Goal: Information Seeking & Learning: Learn about a topic

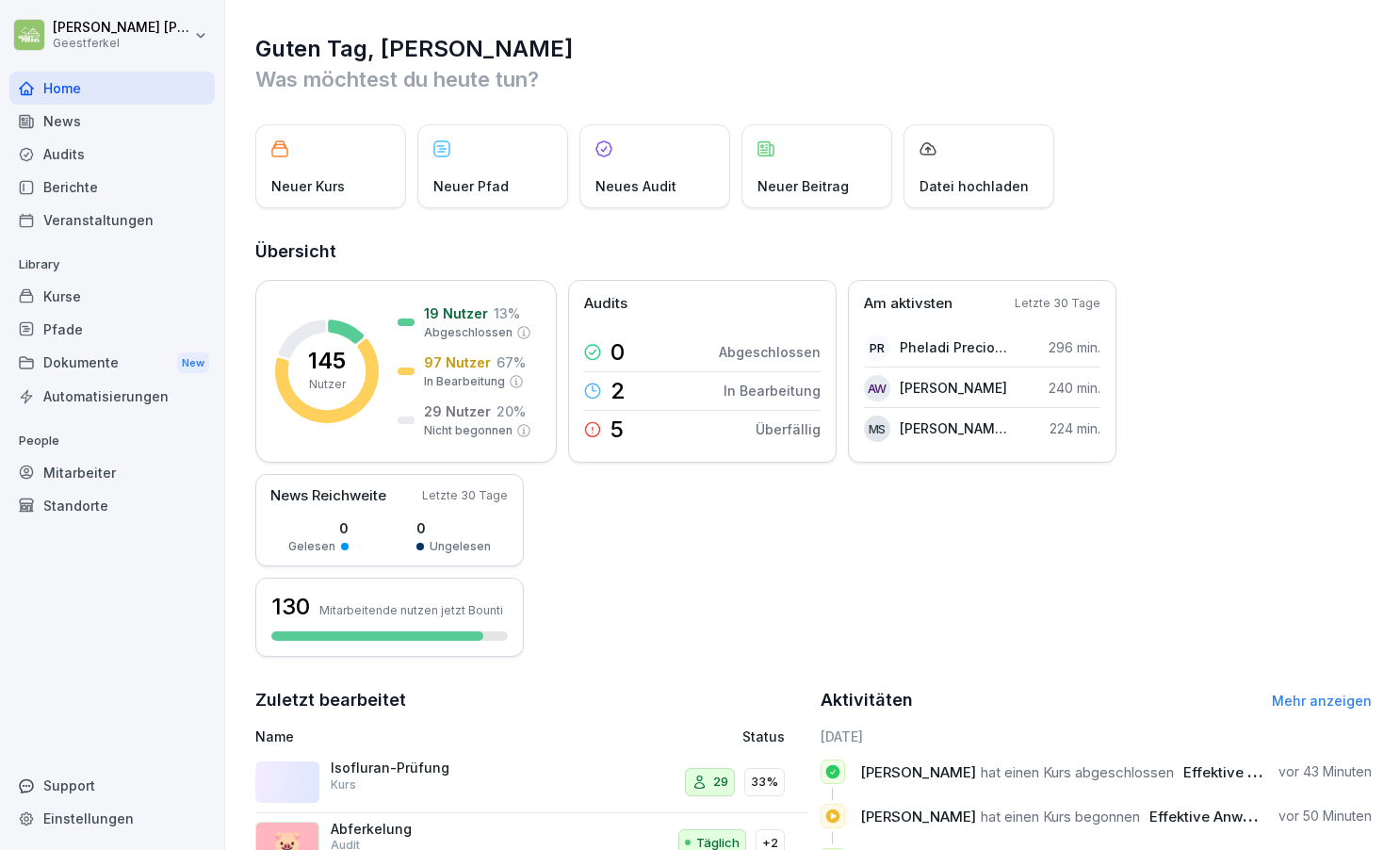
click at [110, 299] on div "Kurse" at bounding box center [112, 297] width 206 height 33
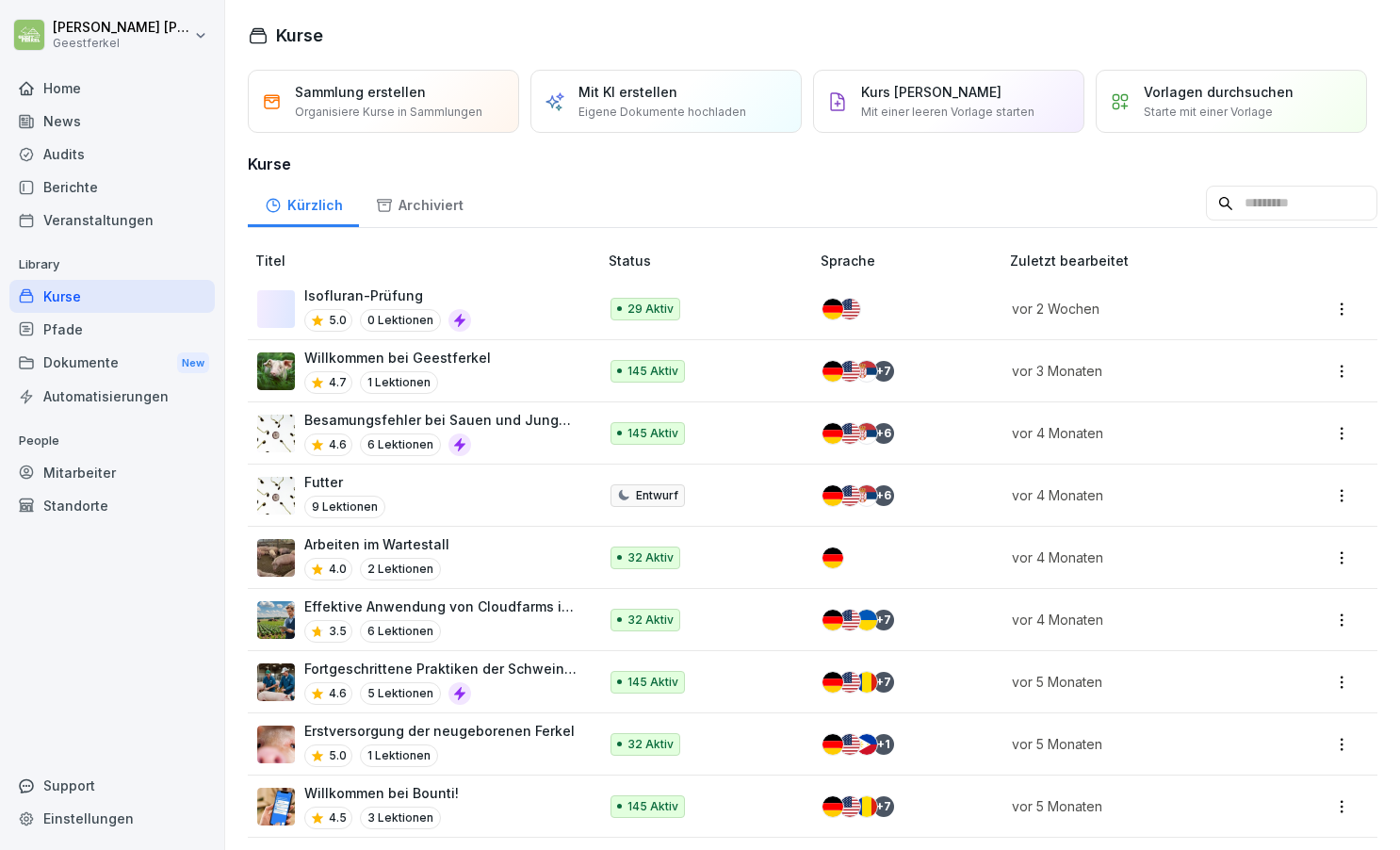
click at [443, 295] on p "Isofluran-Prüfung" at bounding box center [387, 295] width 167 height 19
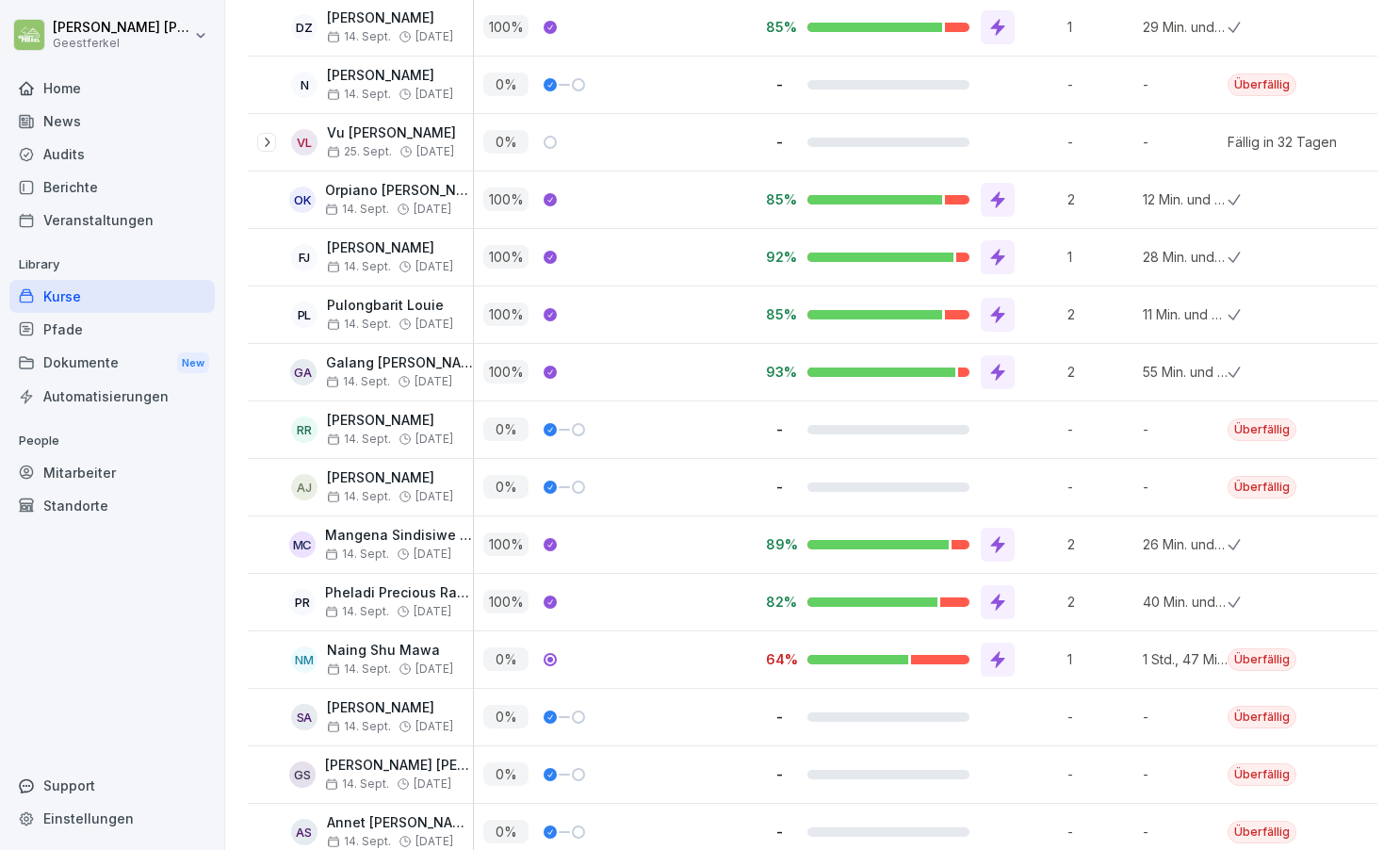
scroll to position [581, 0]
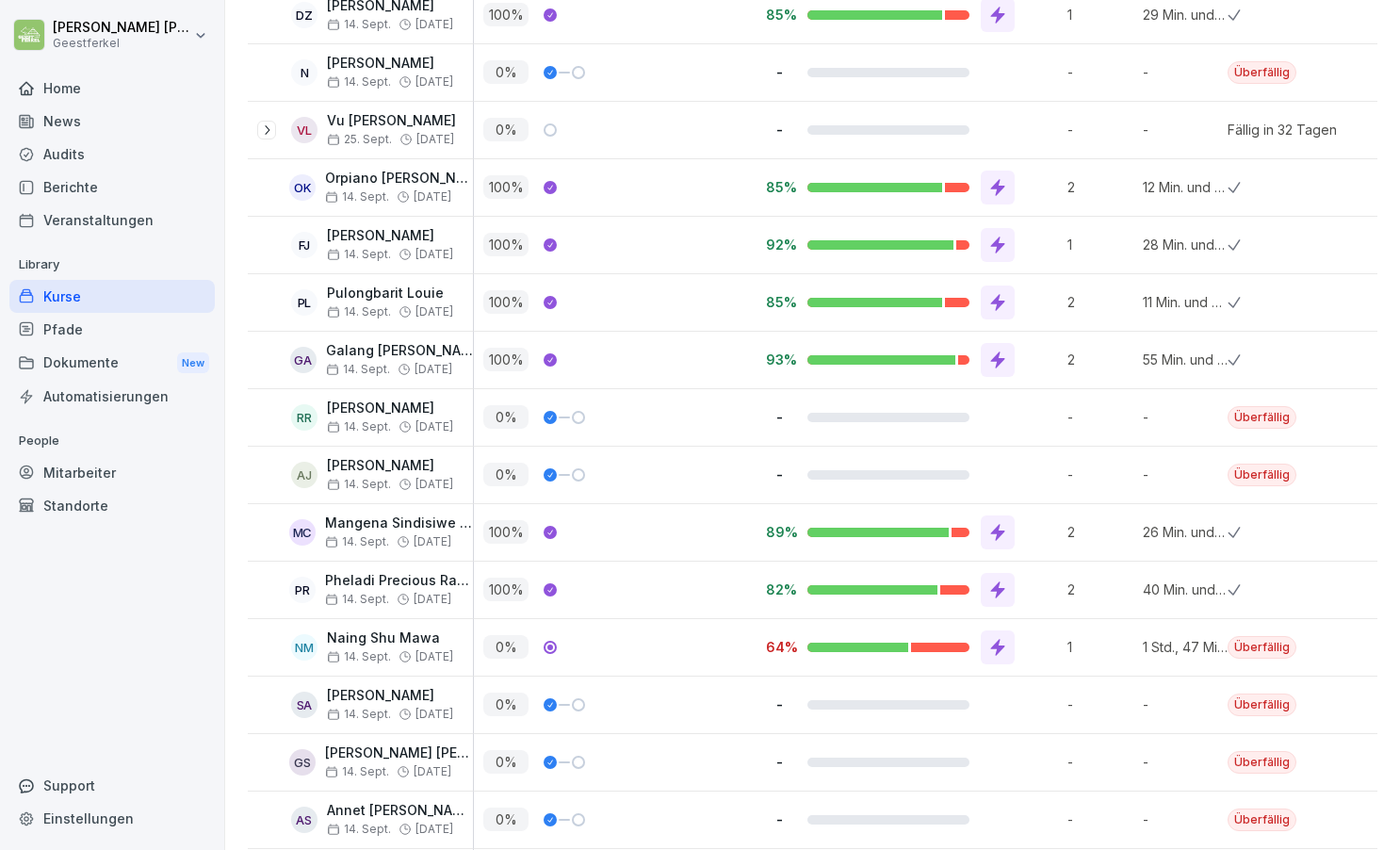
click at [991, 183] on icon at bounding box center [998, 187] width 19 height 19
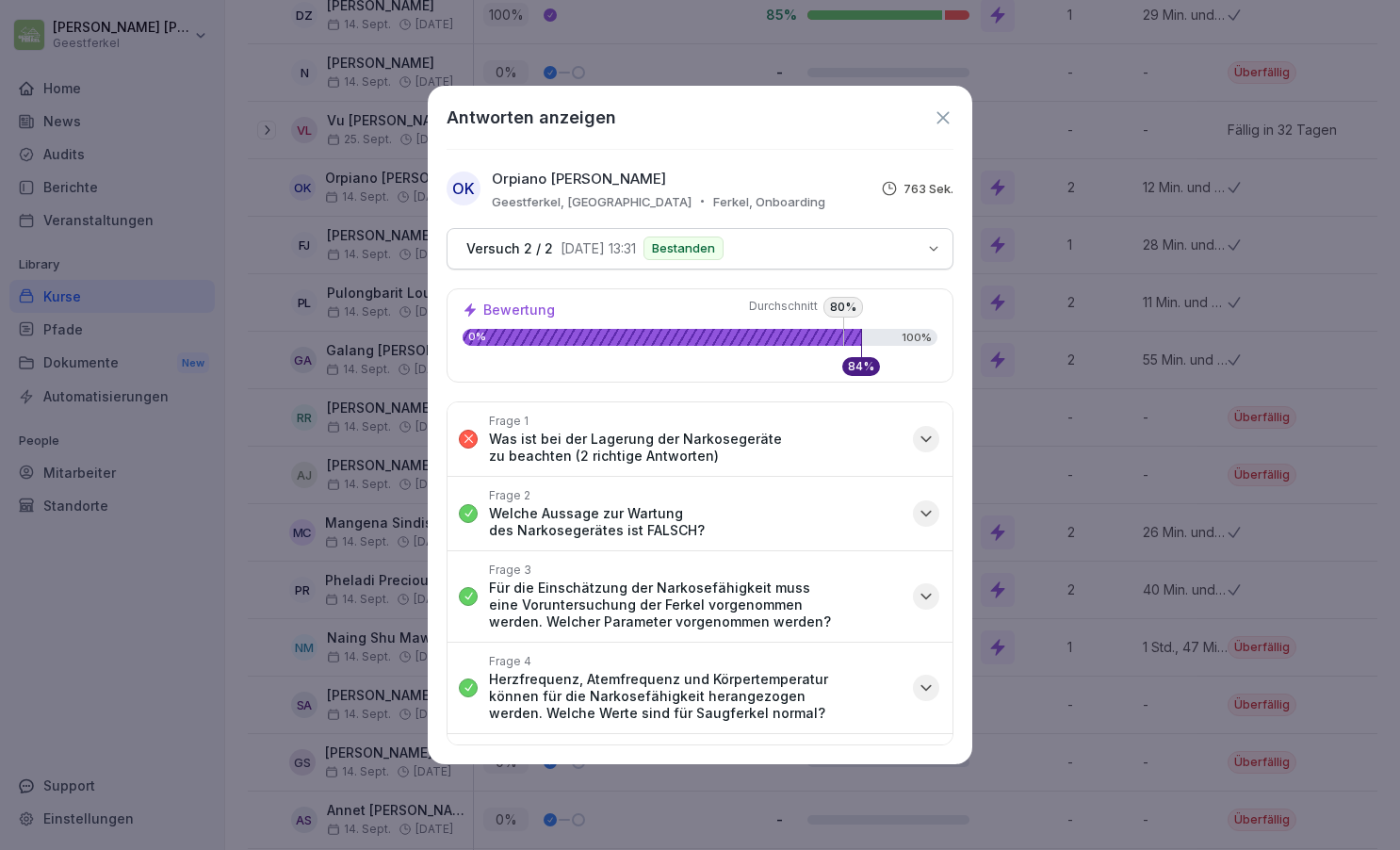
click at [930, 438] on icon "button" at bounding box center [927, 439] width 19 height 19
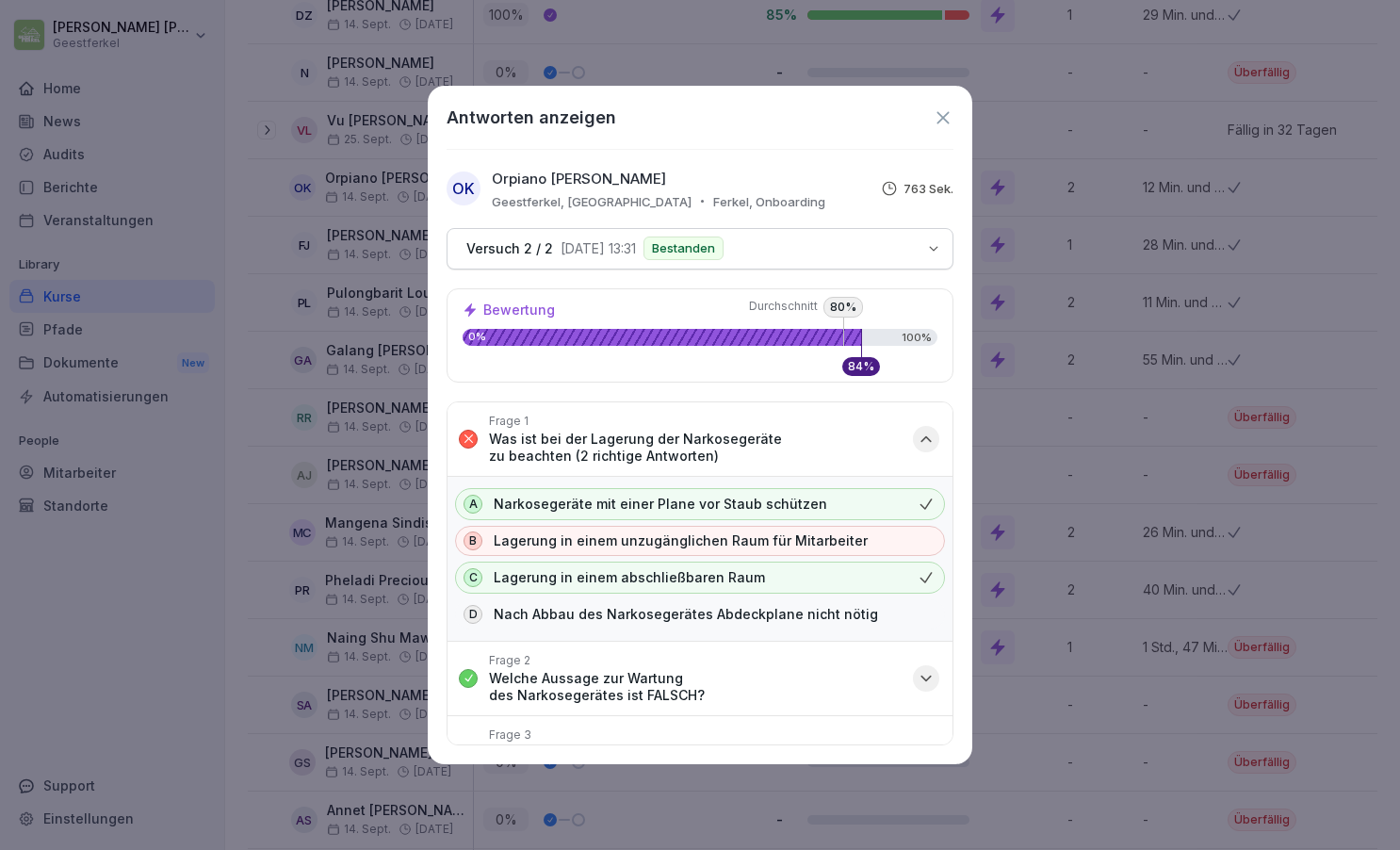
click at [929, 437] on icon "button" at bounding box center [927, 439] width 19 height 19
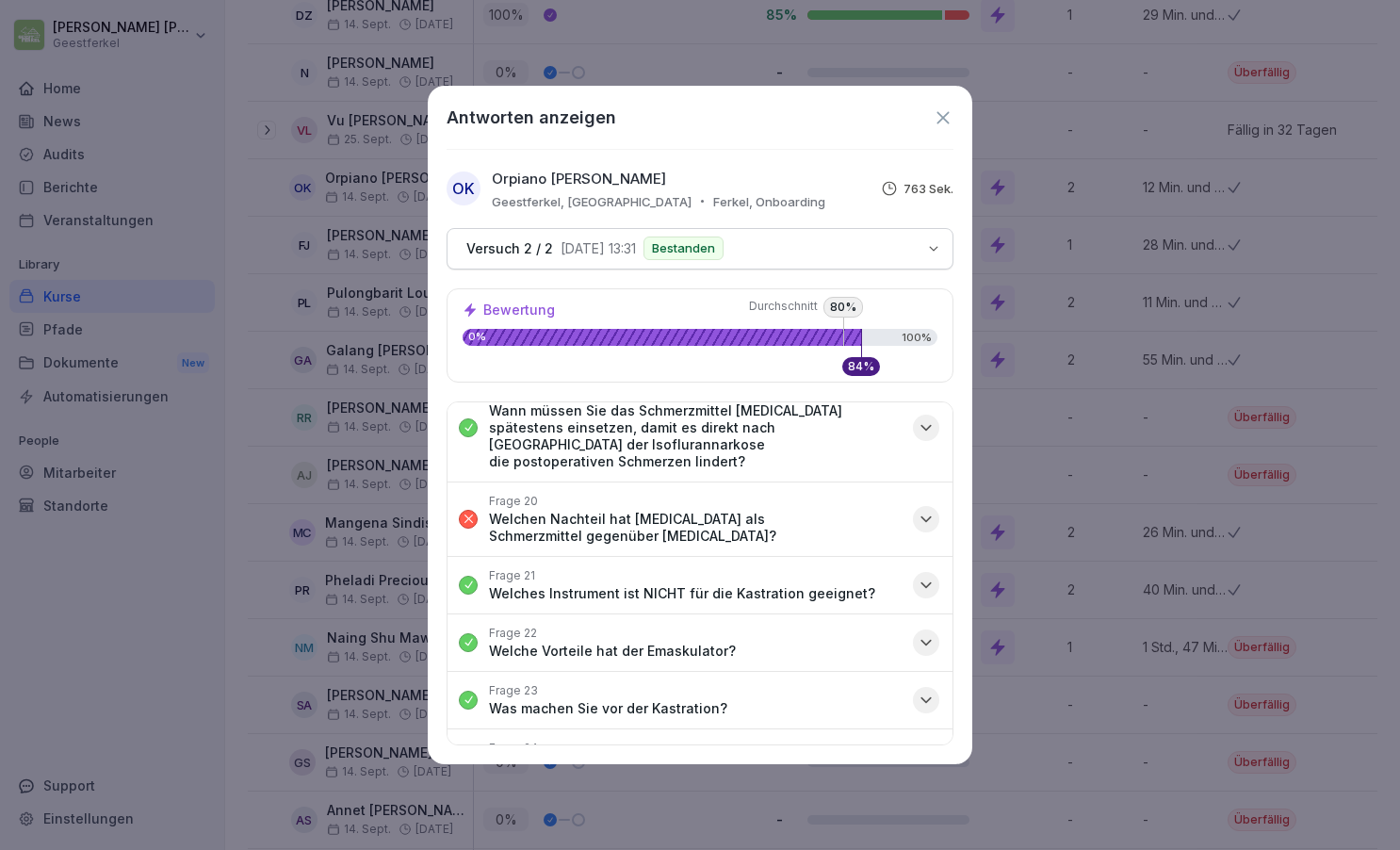
scroll to position [1251, 0]
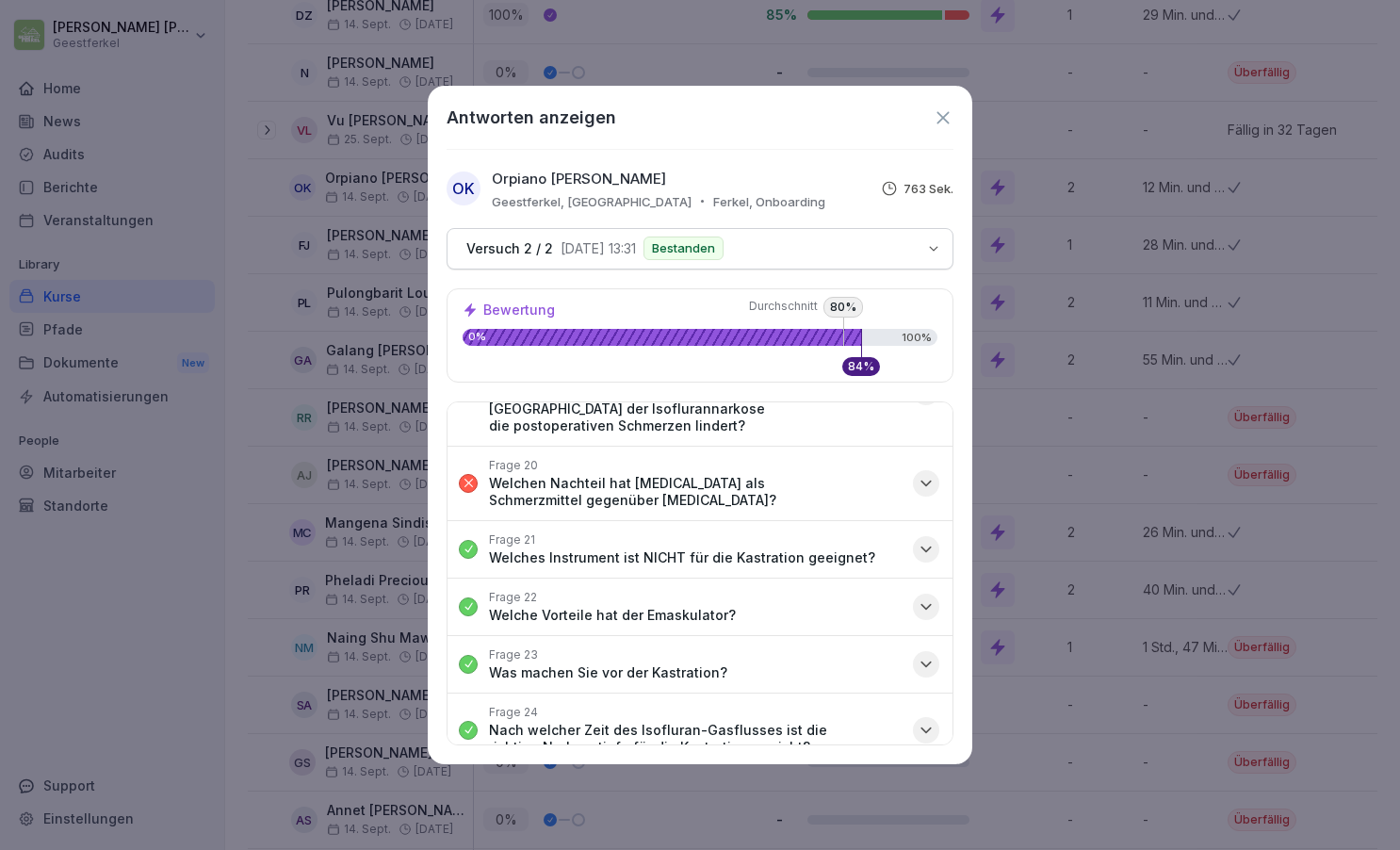
click at [926, 473] on icon "button" at bounding box center [927, 483] width 19 height 19
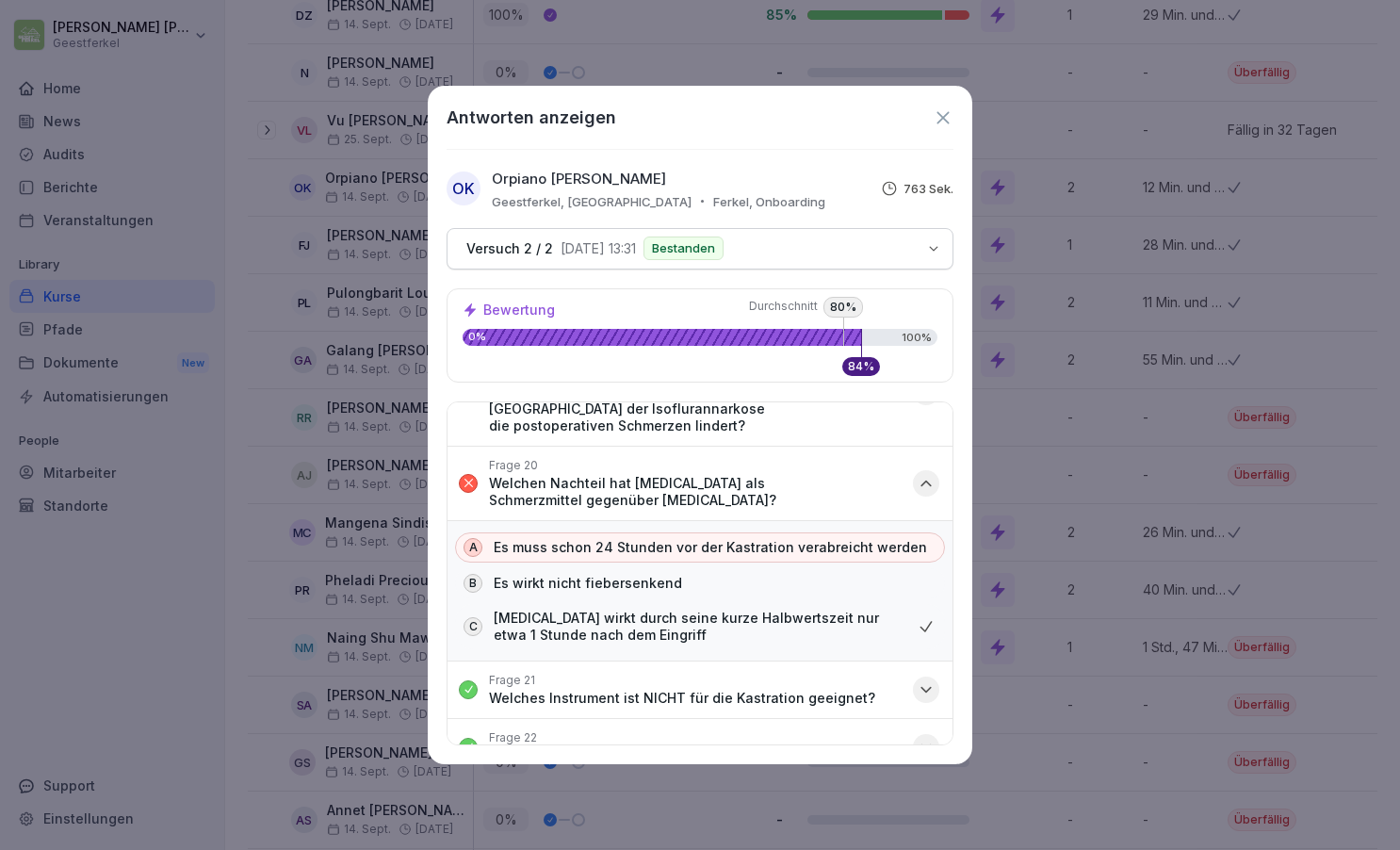
click at [926, 480] on icon "button" at bounding box center [927, 482] width 10 height 5
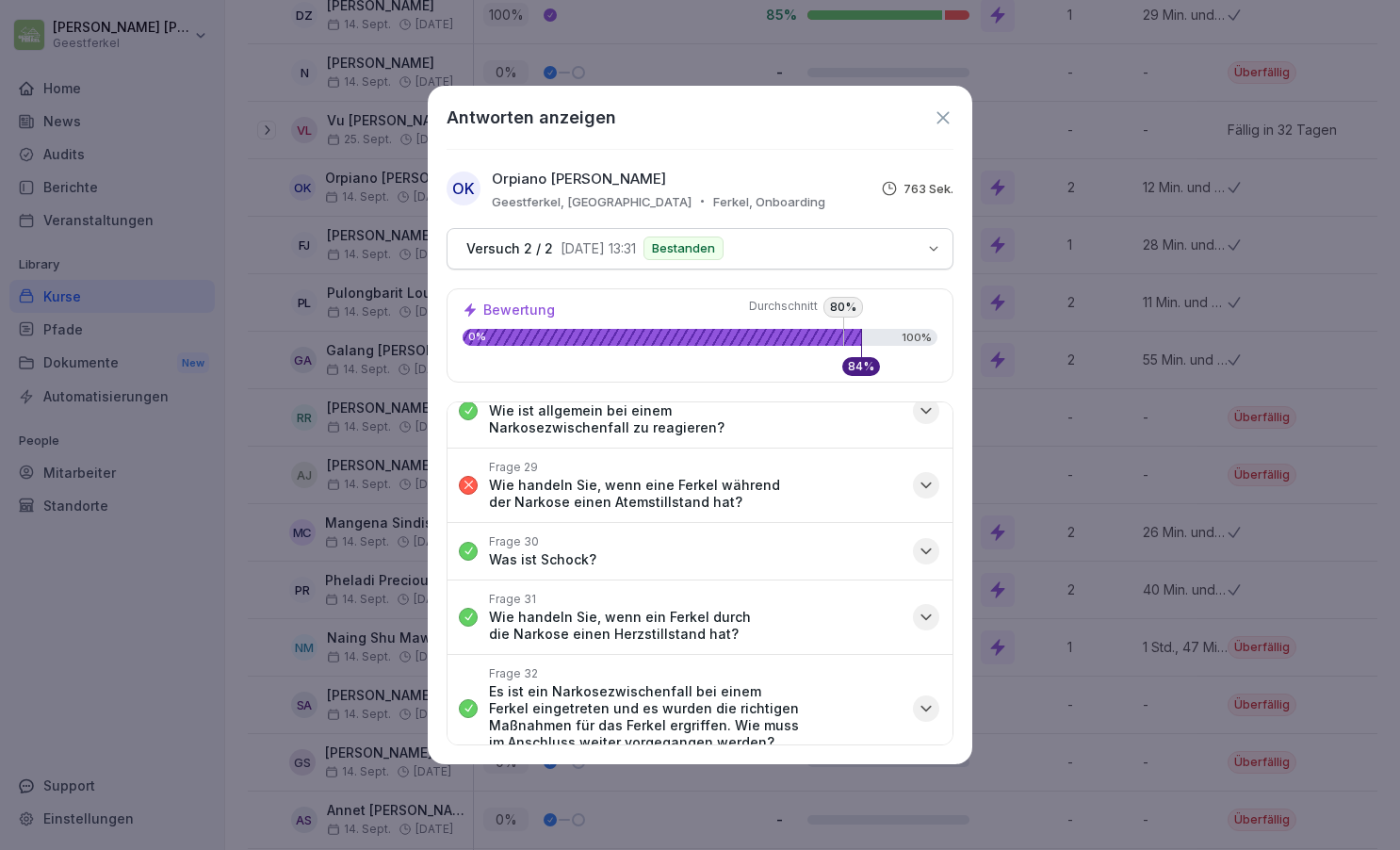
scroll to position [1802, 0]
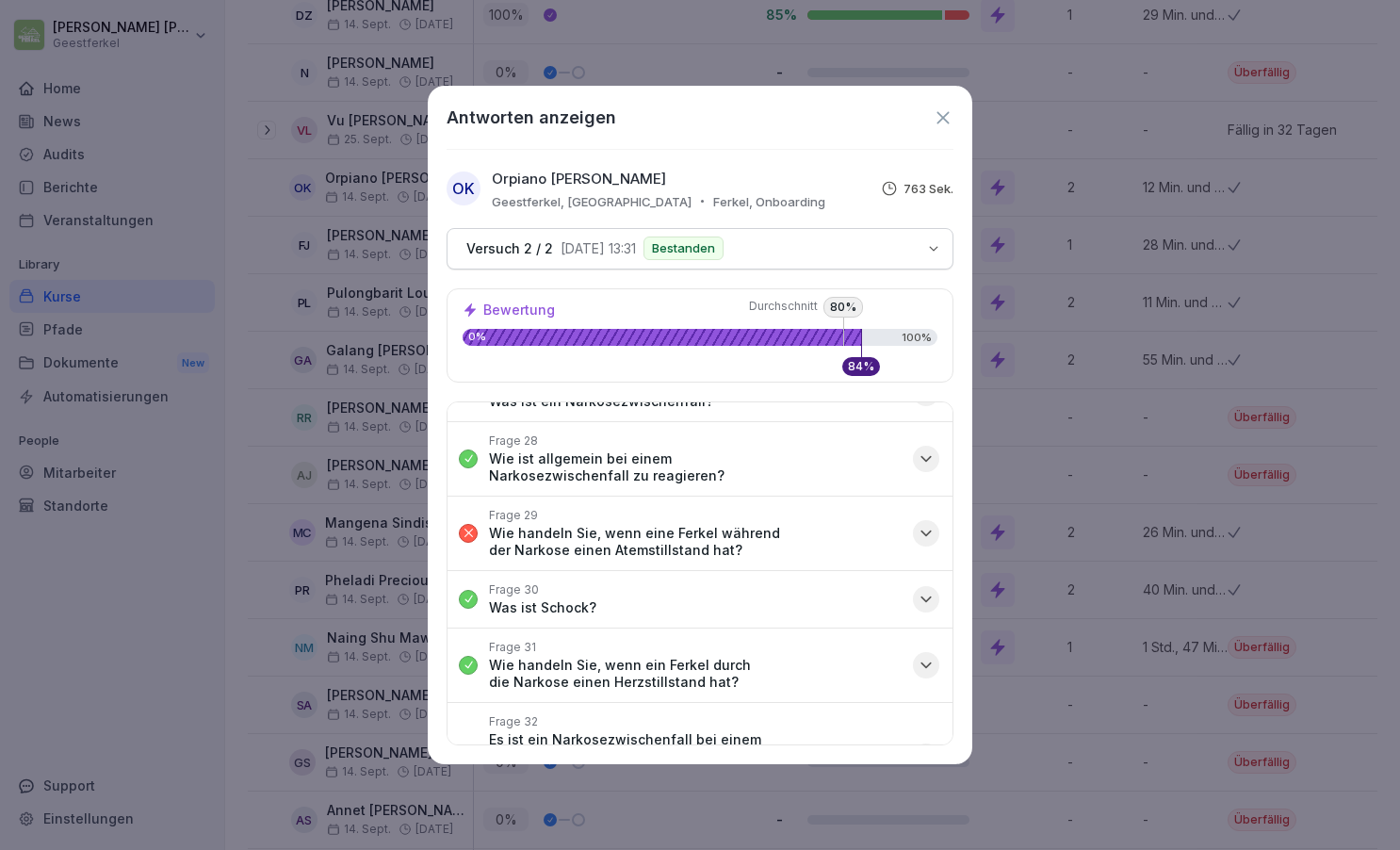
click at [933, 524] on icon "button" at bounding box center [927, 533] width 19 height 19
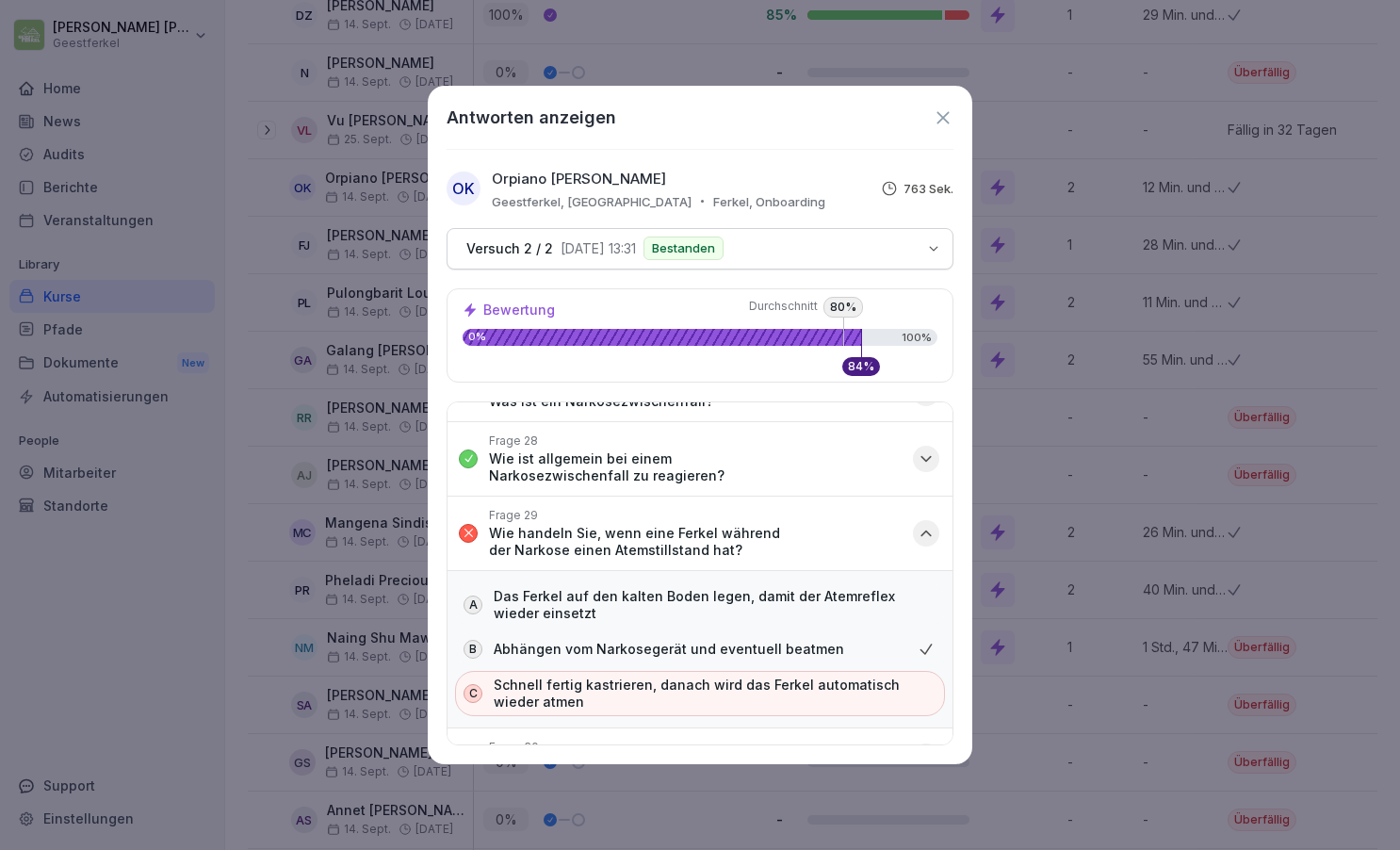
click at [933, 524] on icon "button" at bounding box center [927, 533] width 19 height 19
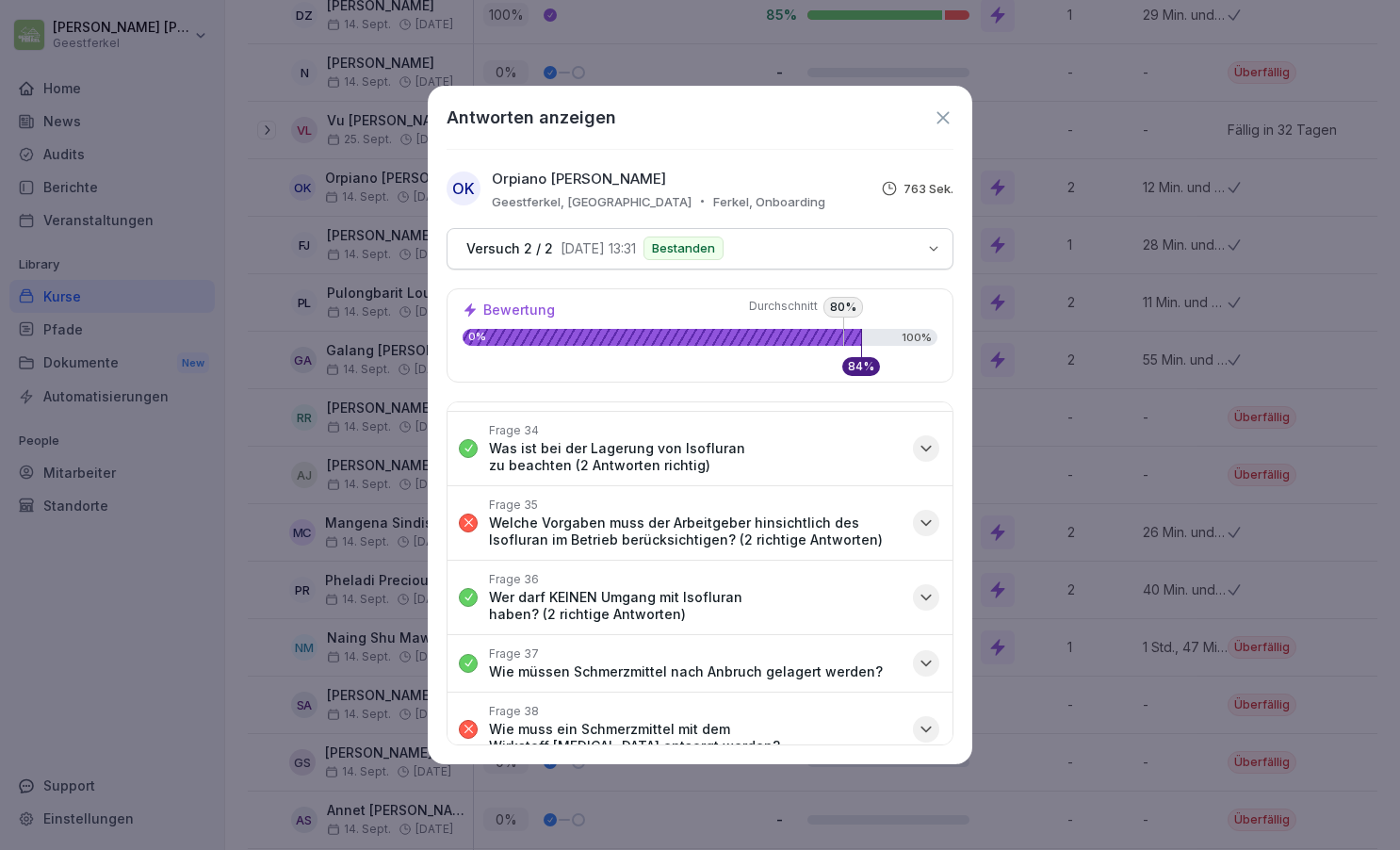
scroll to position [2258, 0]
click at [926, 514] on icon "button" at bounding box center [927, 524] width 19 height 19
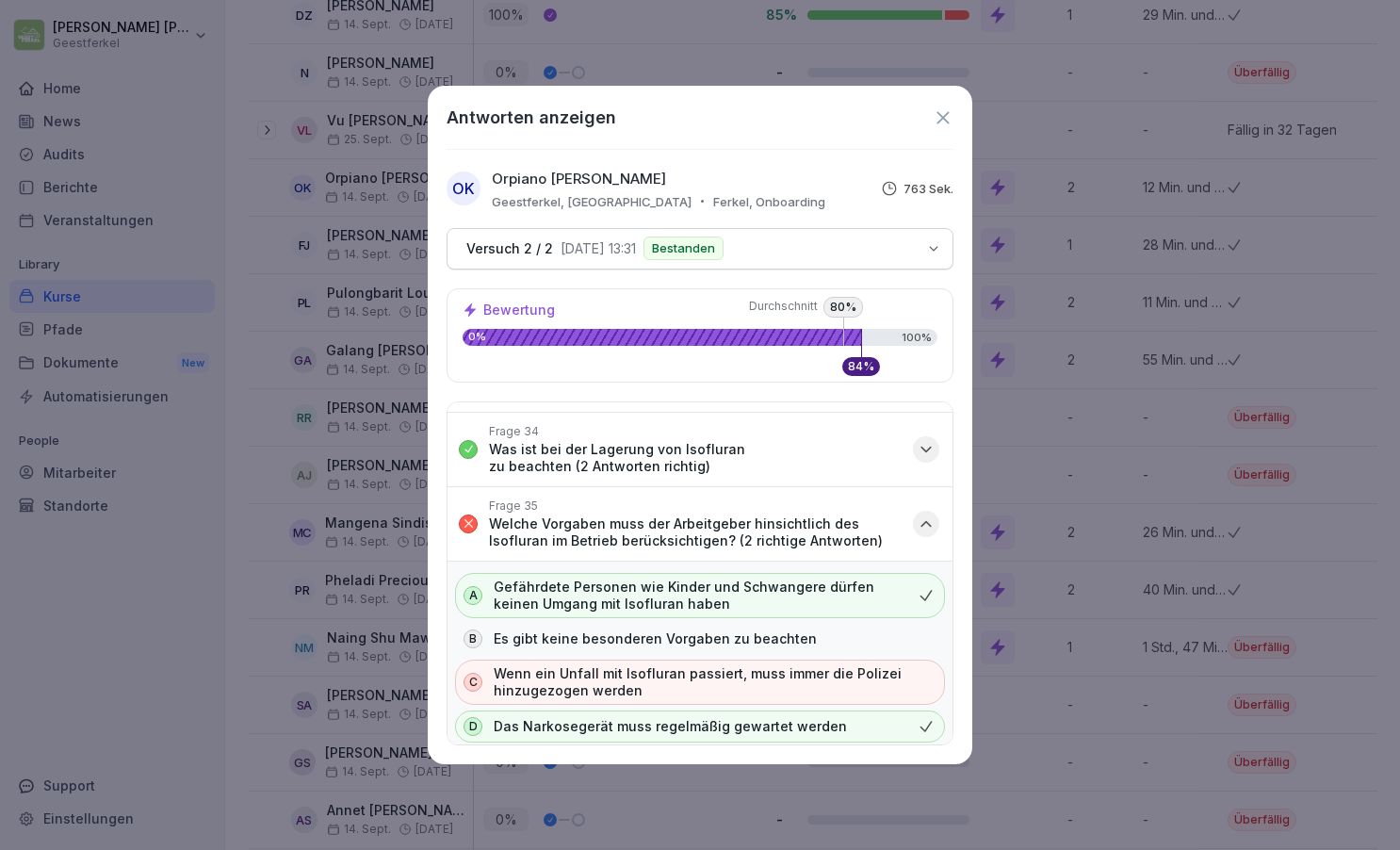
click at [926, 521] on icon "button" at bounding box center [927, 523] width 10 height 5
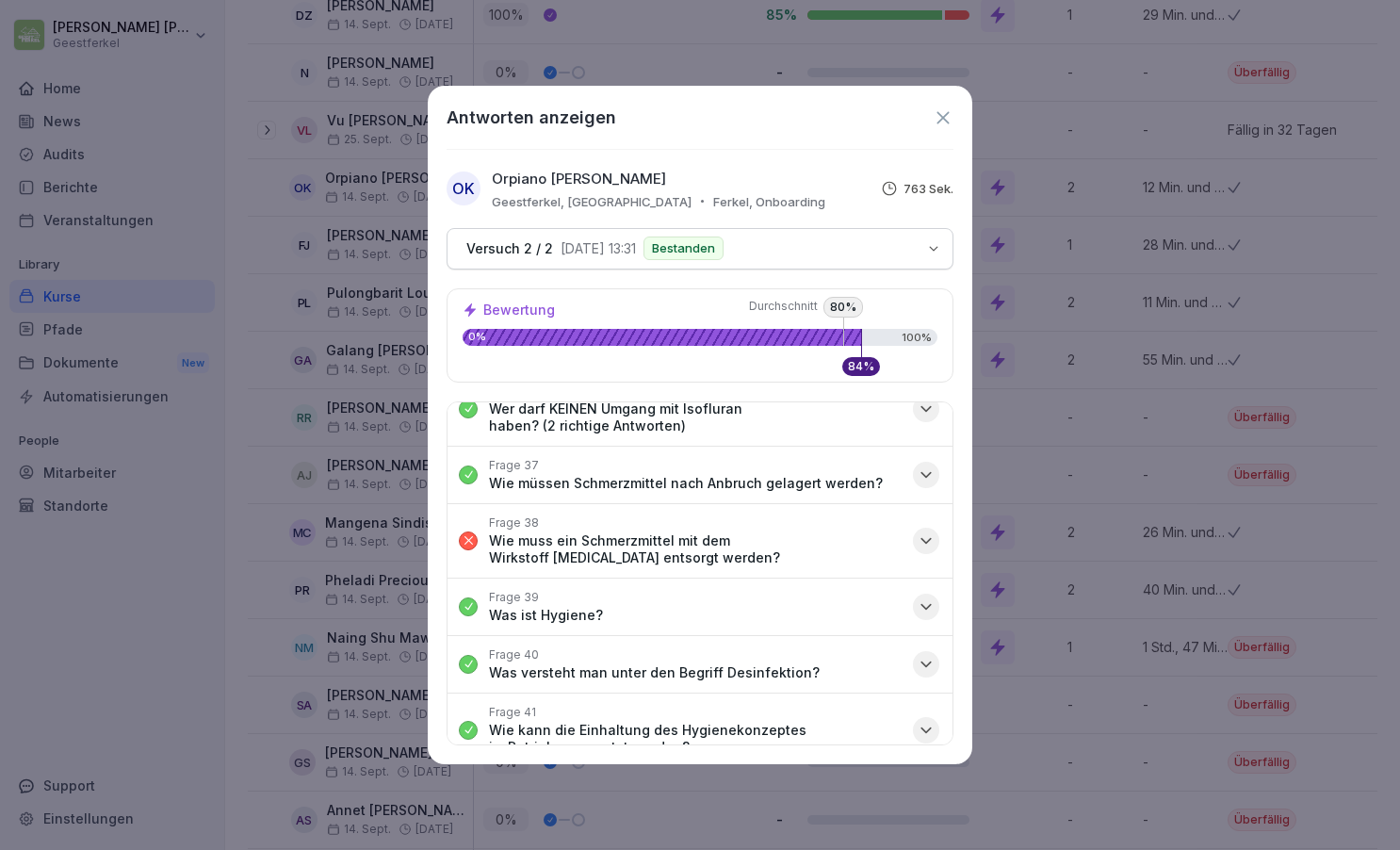
scroll to position [2452, 0]
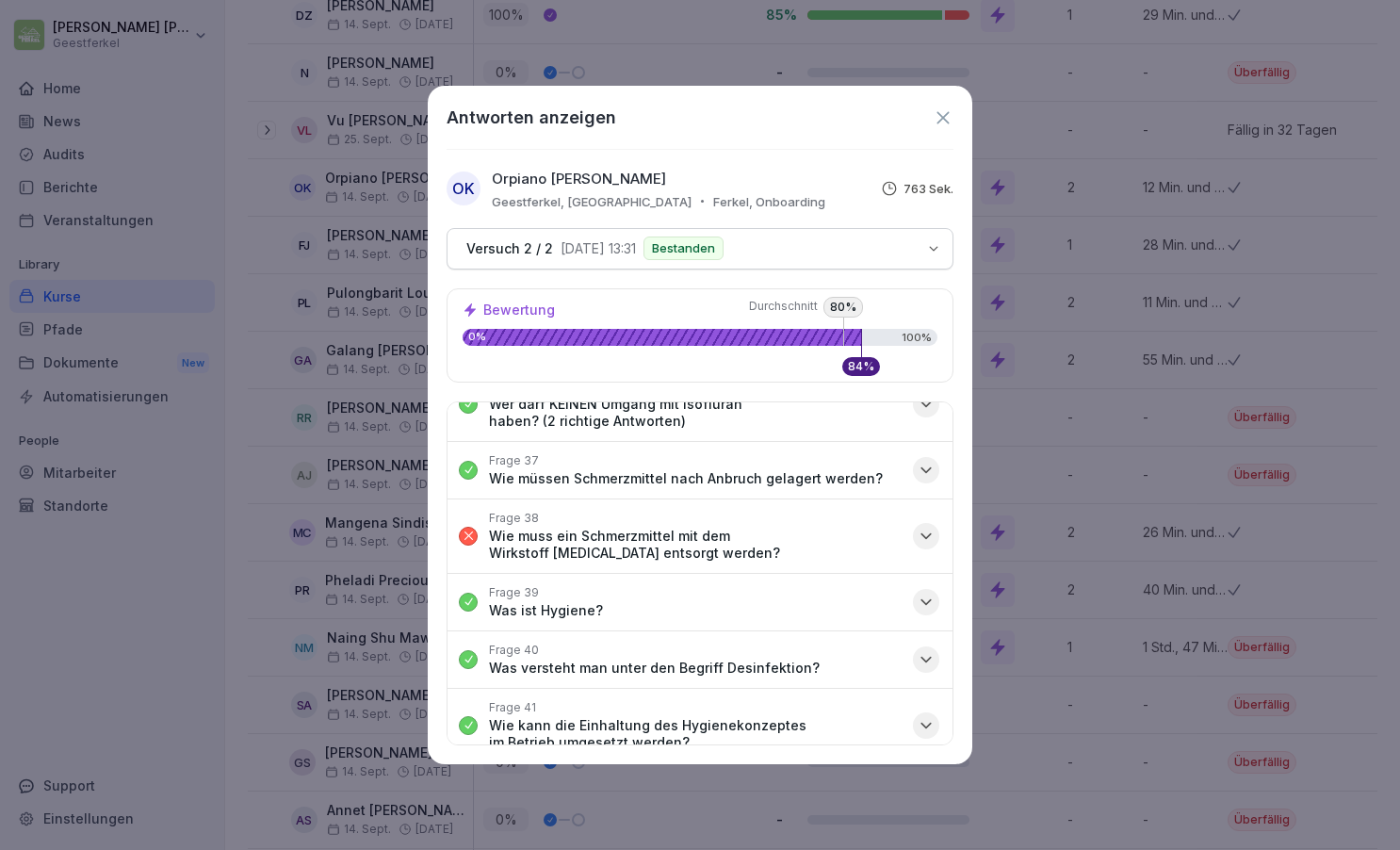
click at [931, 526] on icon "button" at bounding box center [927, 536] width 19 height 19
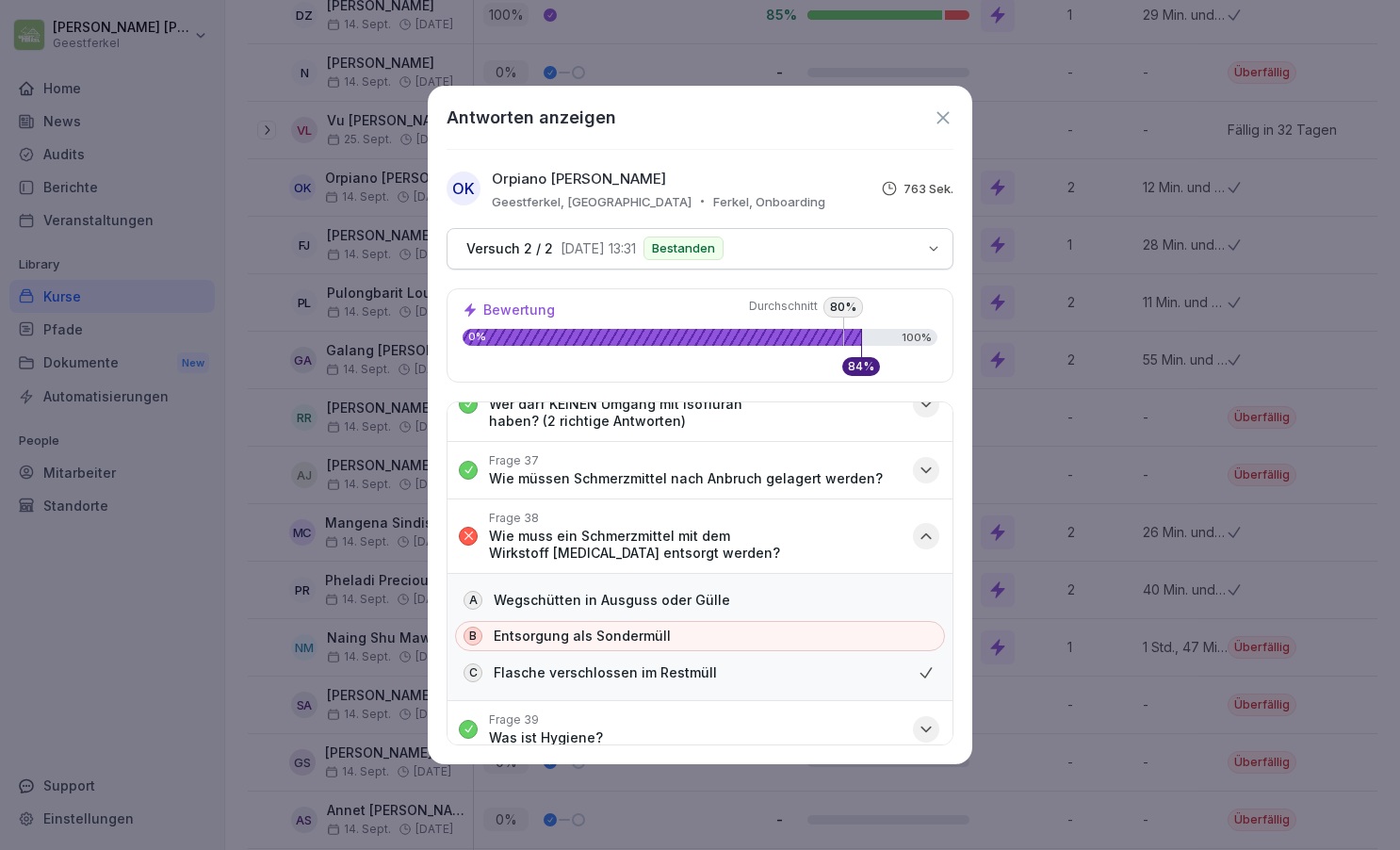
click at [934, 526] on icon "button" at bounding box center [927, 536] width 19 height 19
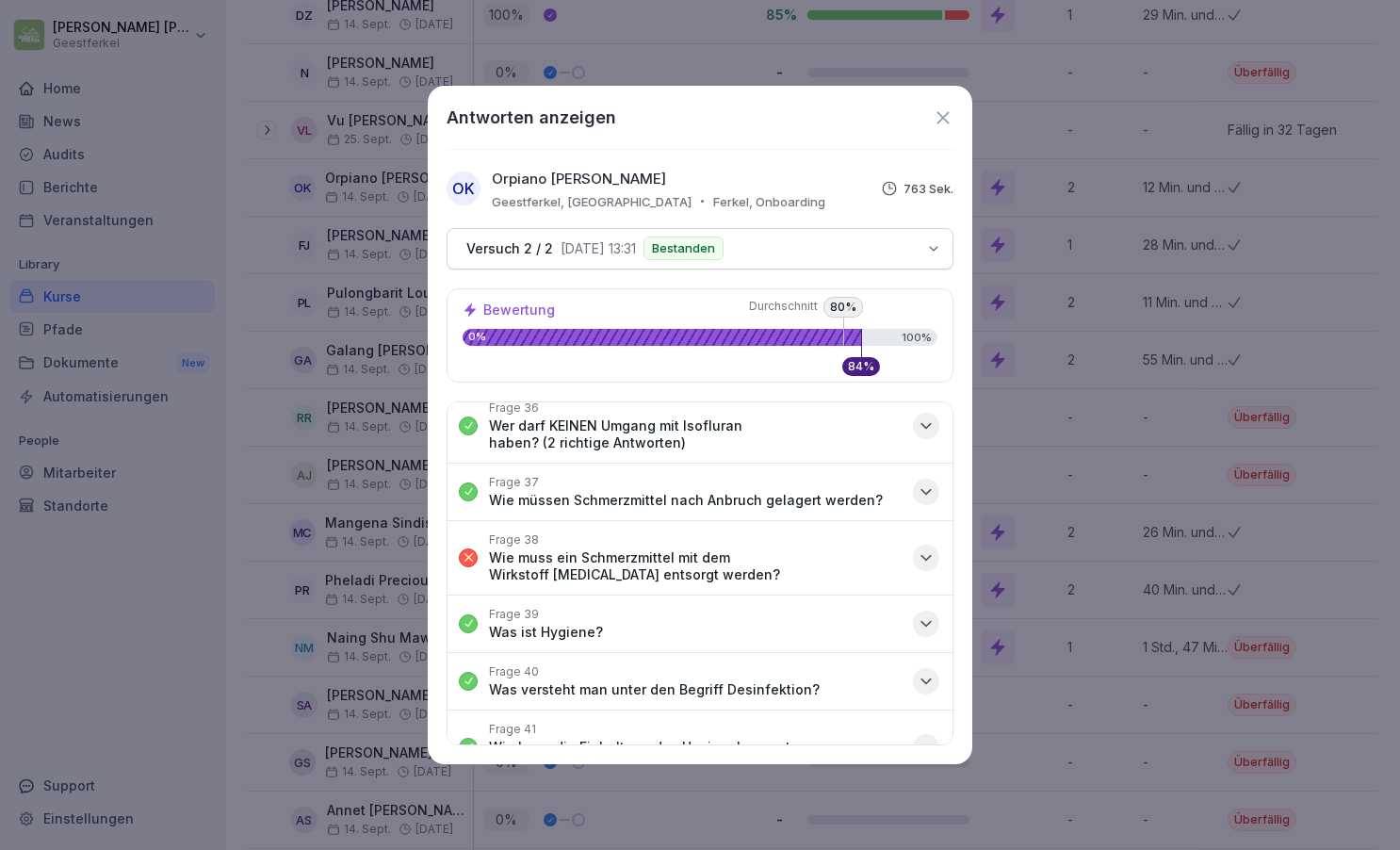
scroll to position [2424, 0]
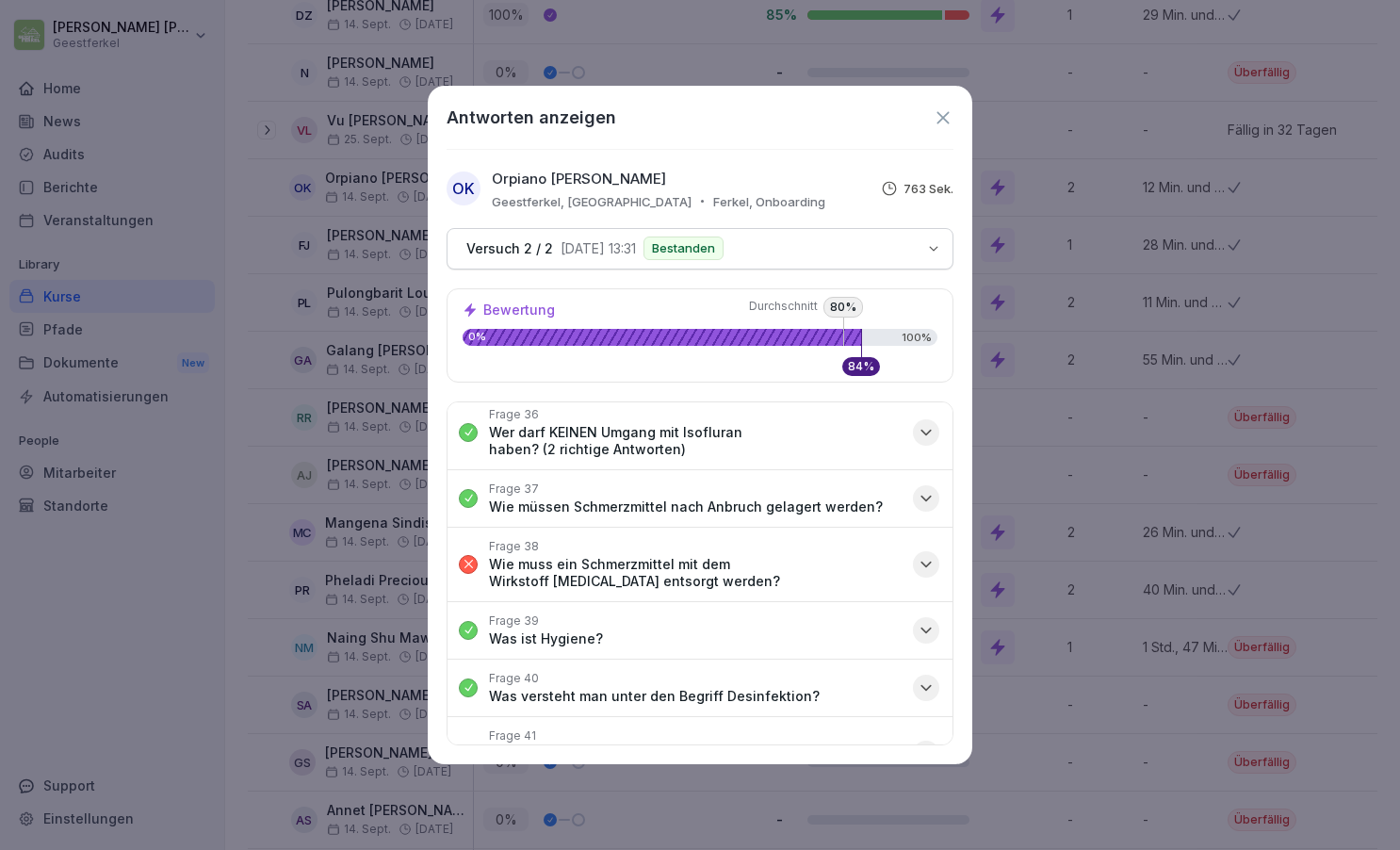
click at [931, 554] on icon "button" at bounding box center [927, 564] width 19 height 19
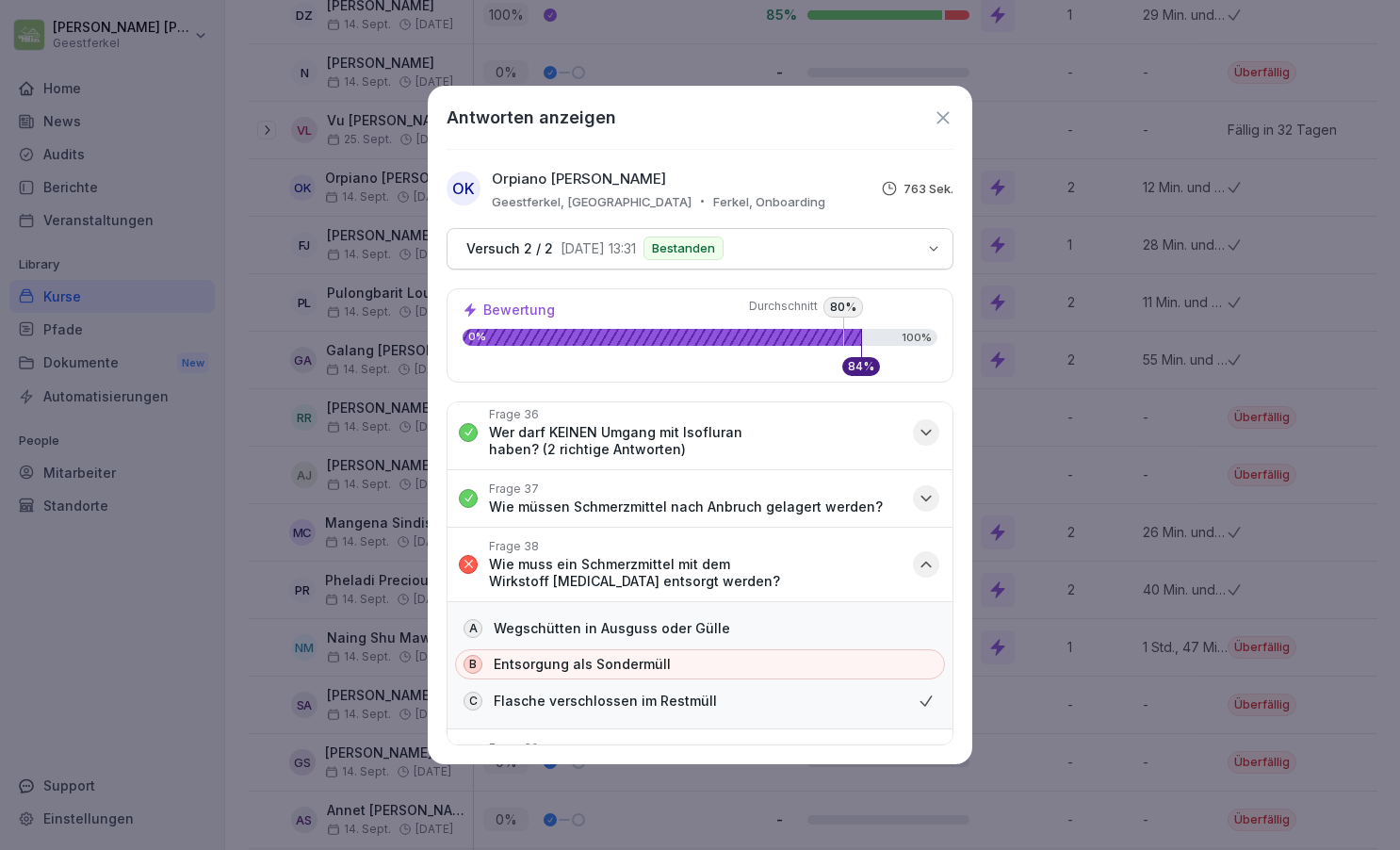
click at [931, 554] on icon "button" at bounding box center [927, 564] width 19 height 19
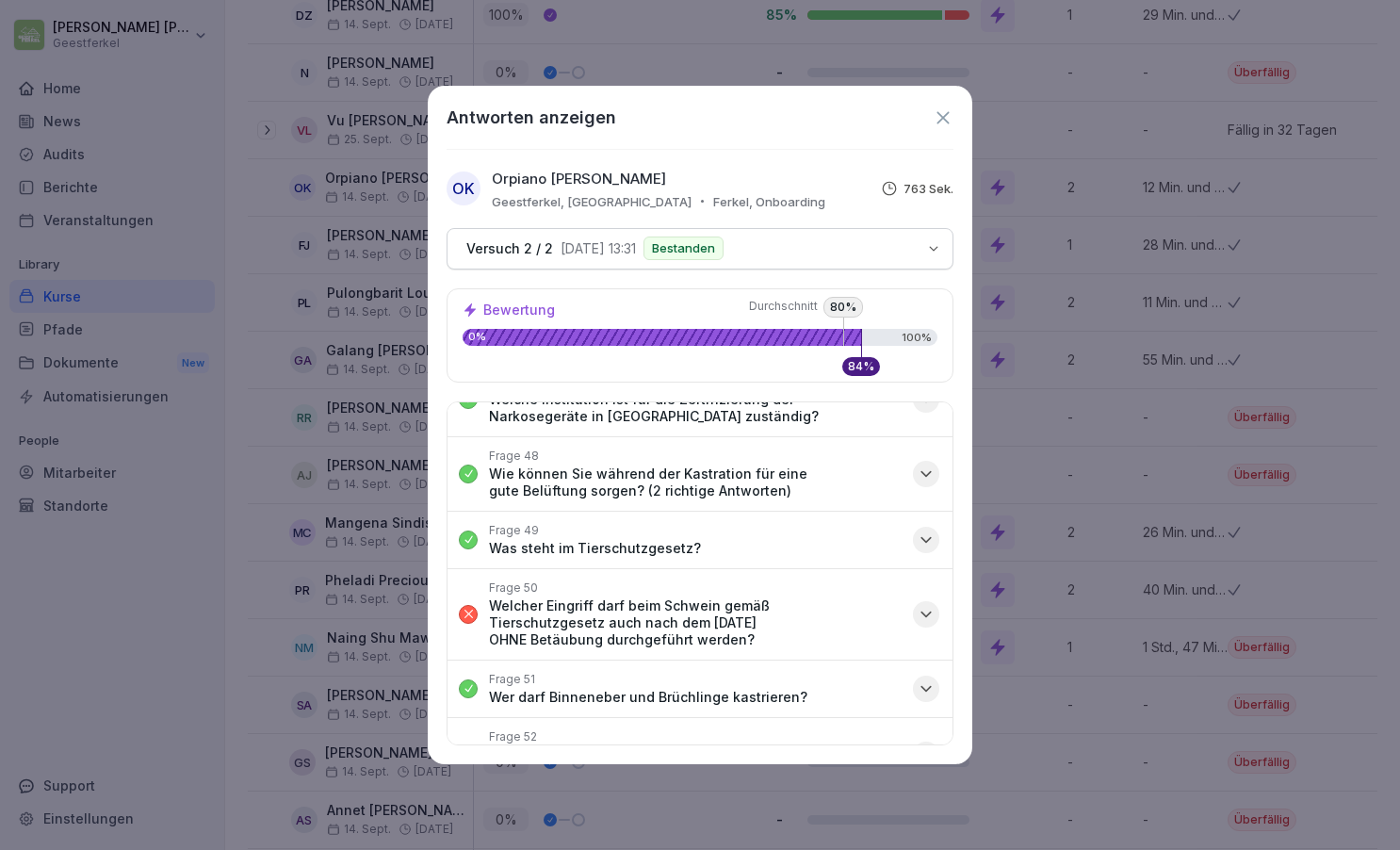
scroll to position [3188, 0]
click at [926, 608] on icon "button" at bounding box center [927, 617] width 19 height 19
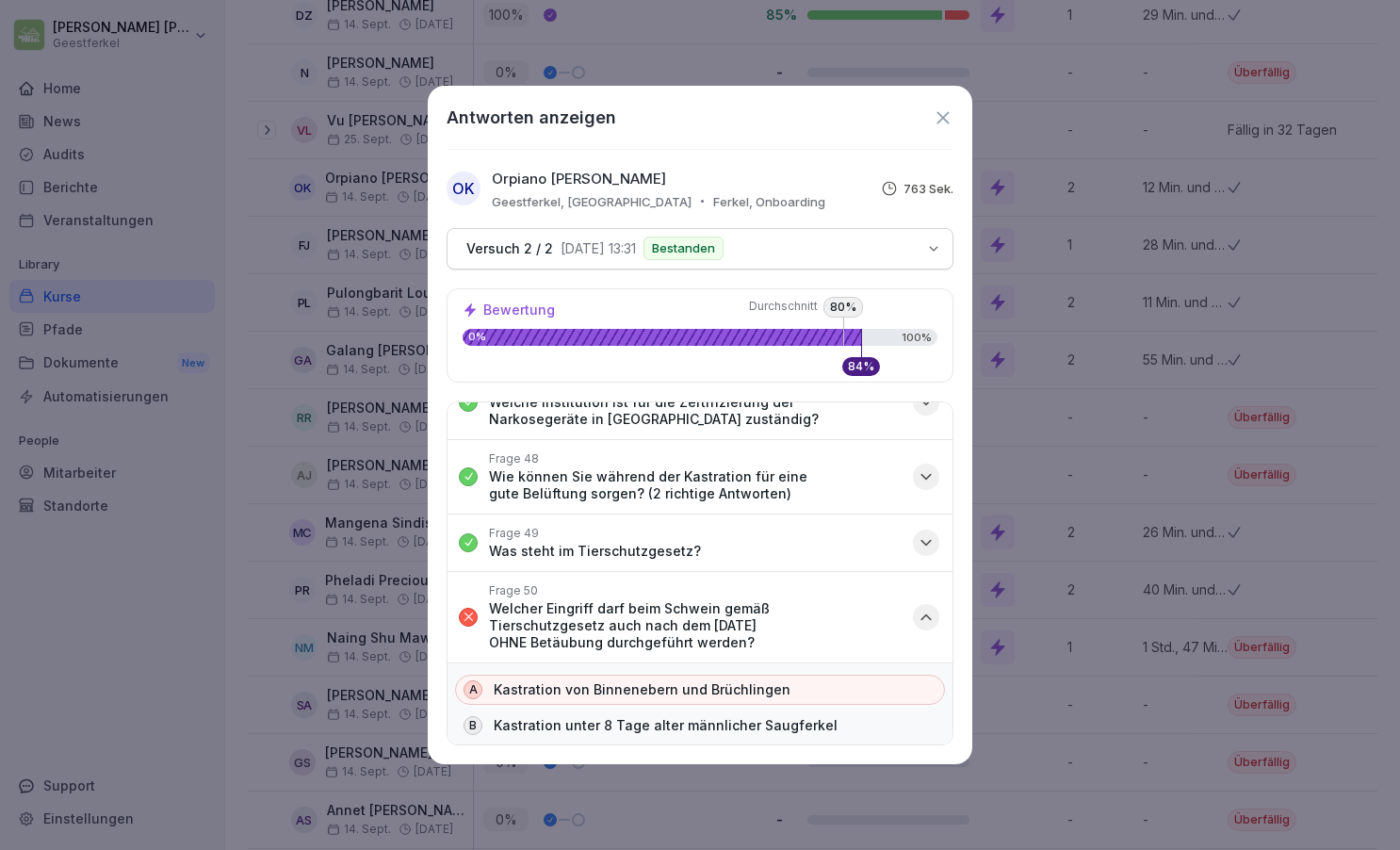
click at [926, 608] on icon "button" at bounding box center [927, 617] width 19 height 19
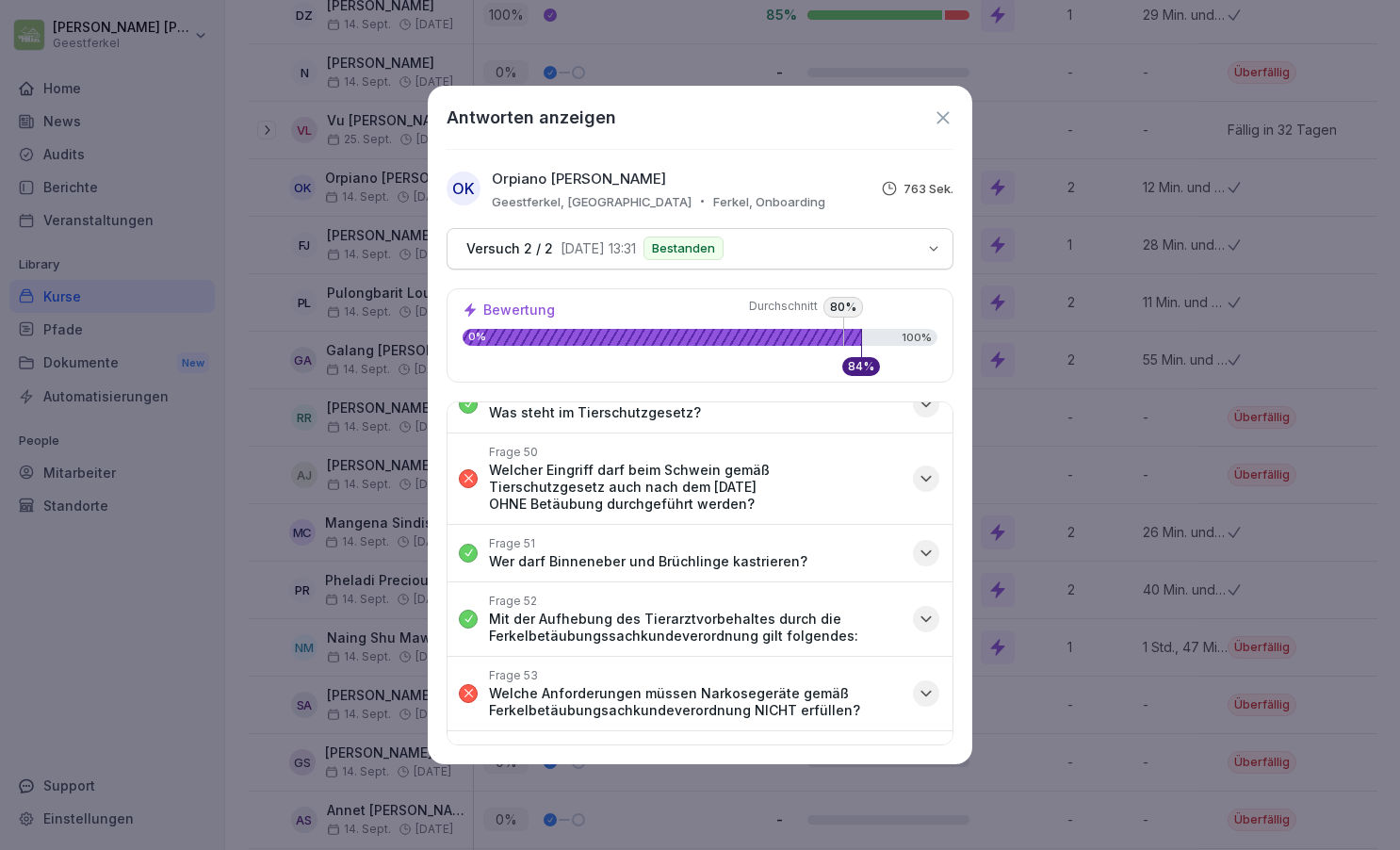
scroll to position [3394, 0]
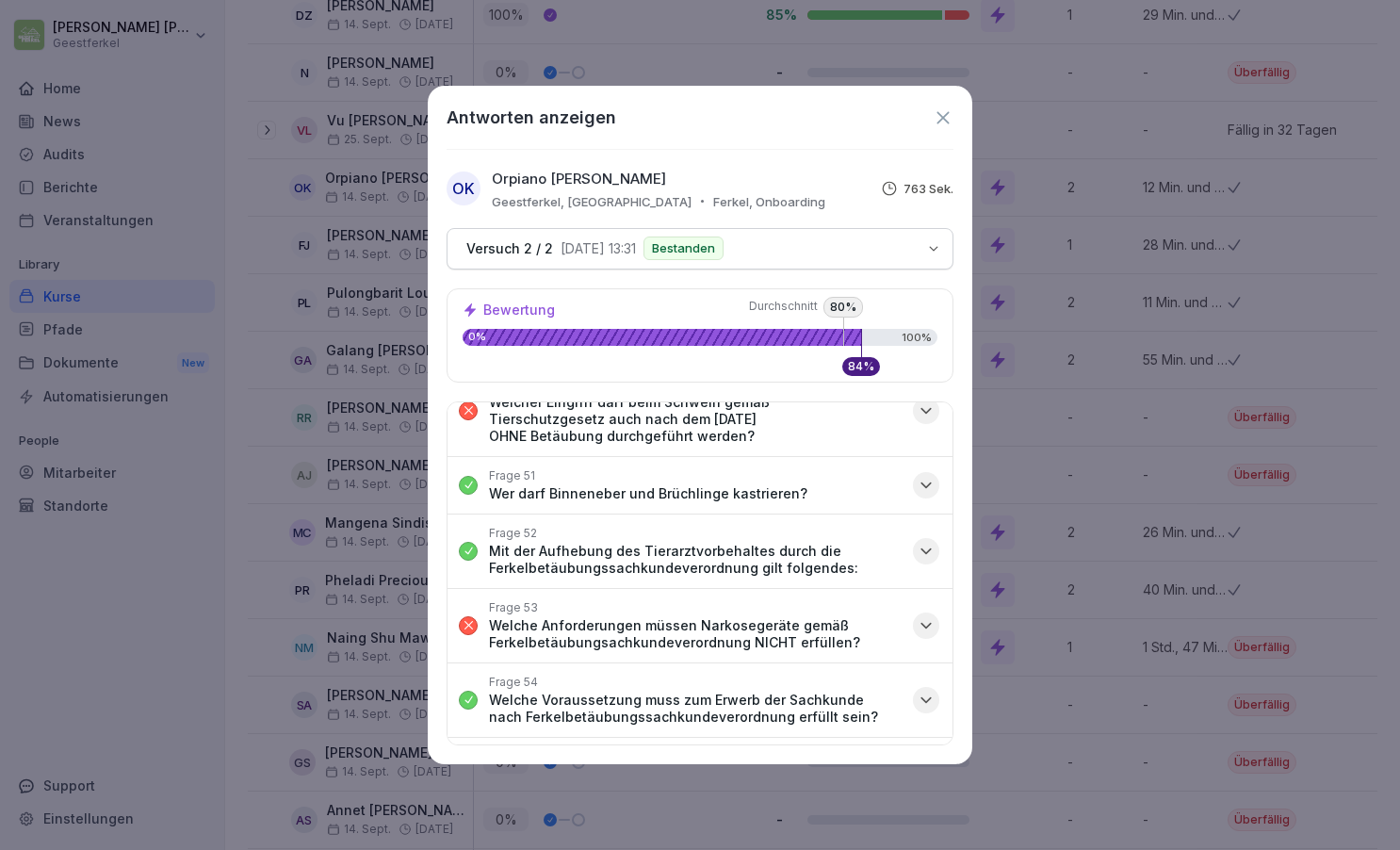
click at [931, 616] on icon "button" at bounding box center [927, 626] width 19 height 19
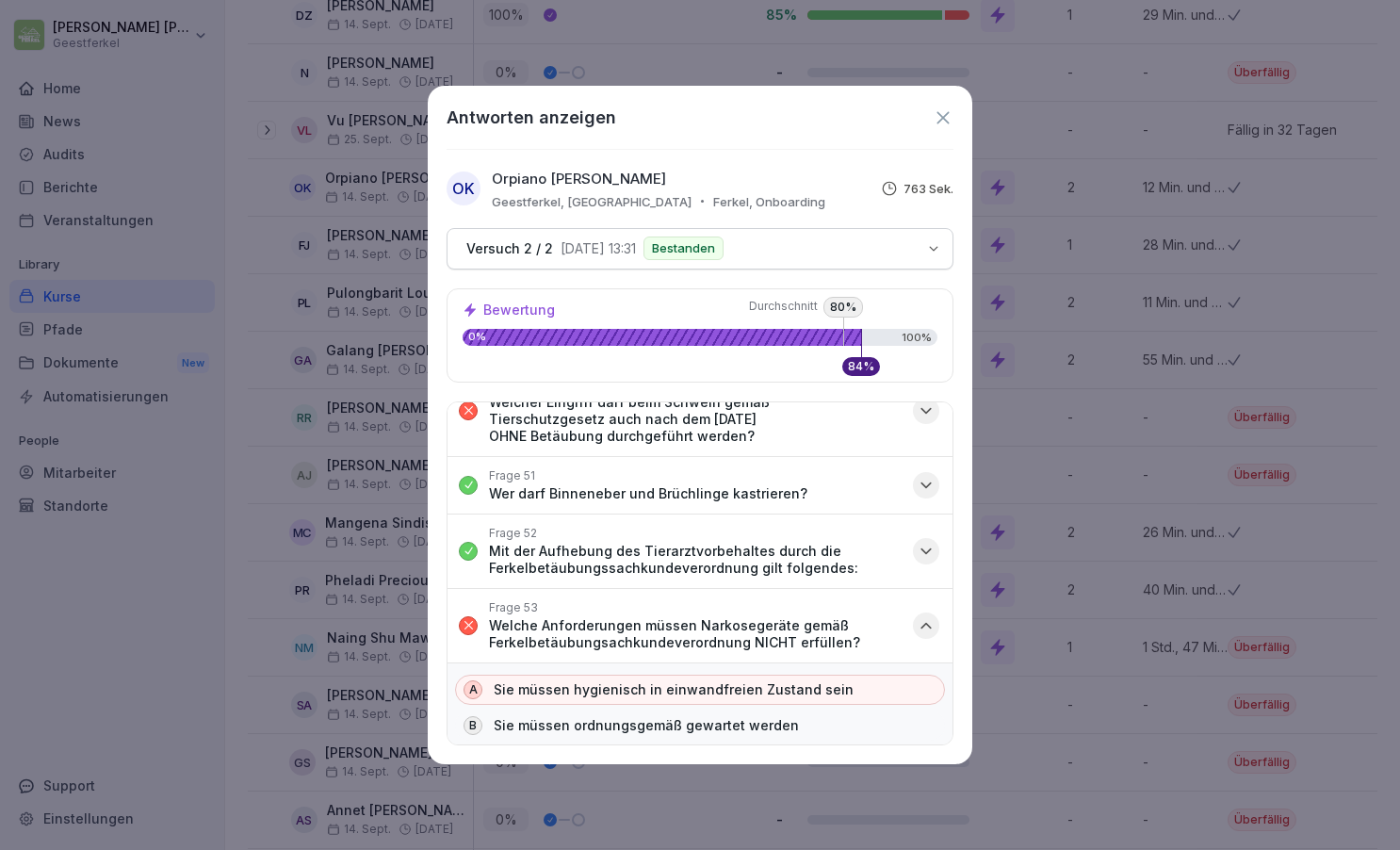
click at [931, 616] on icon "button" at bounding box center [927, 626] width 19 height 19
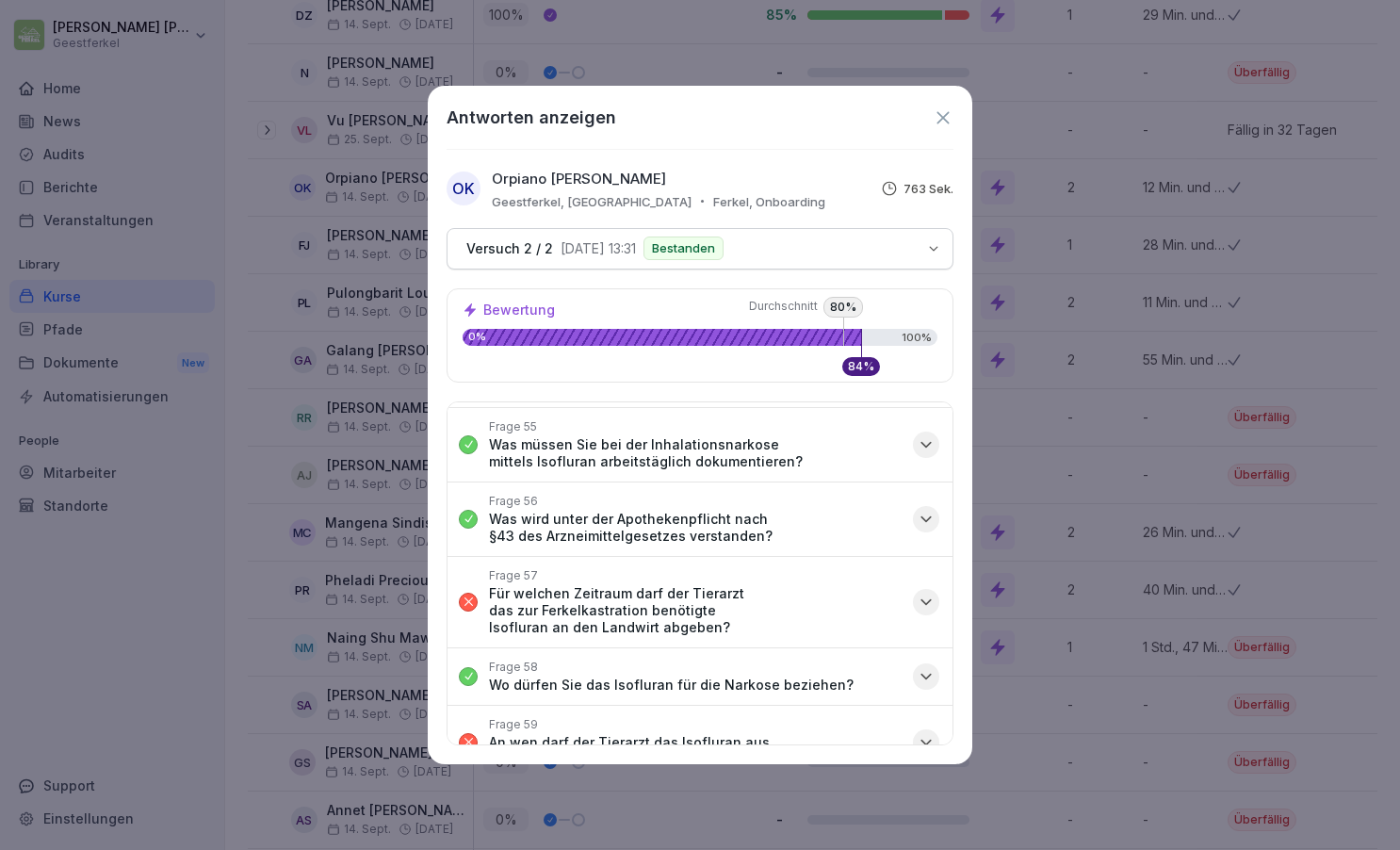
scroll to position [3764, 0]
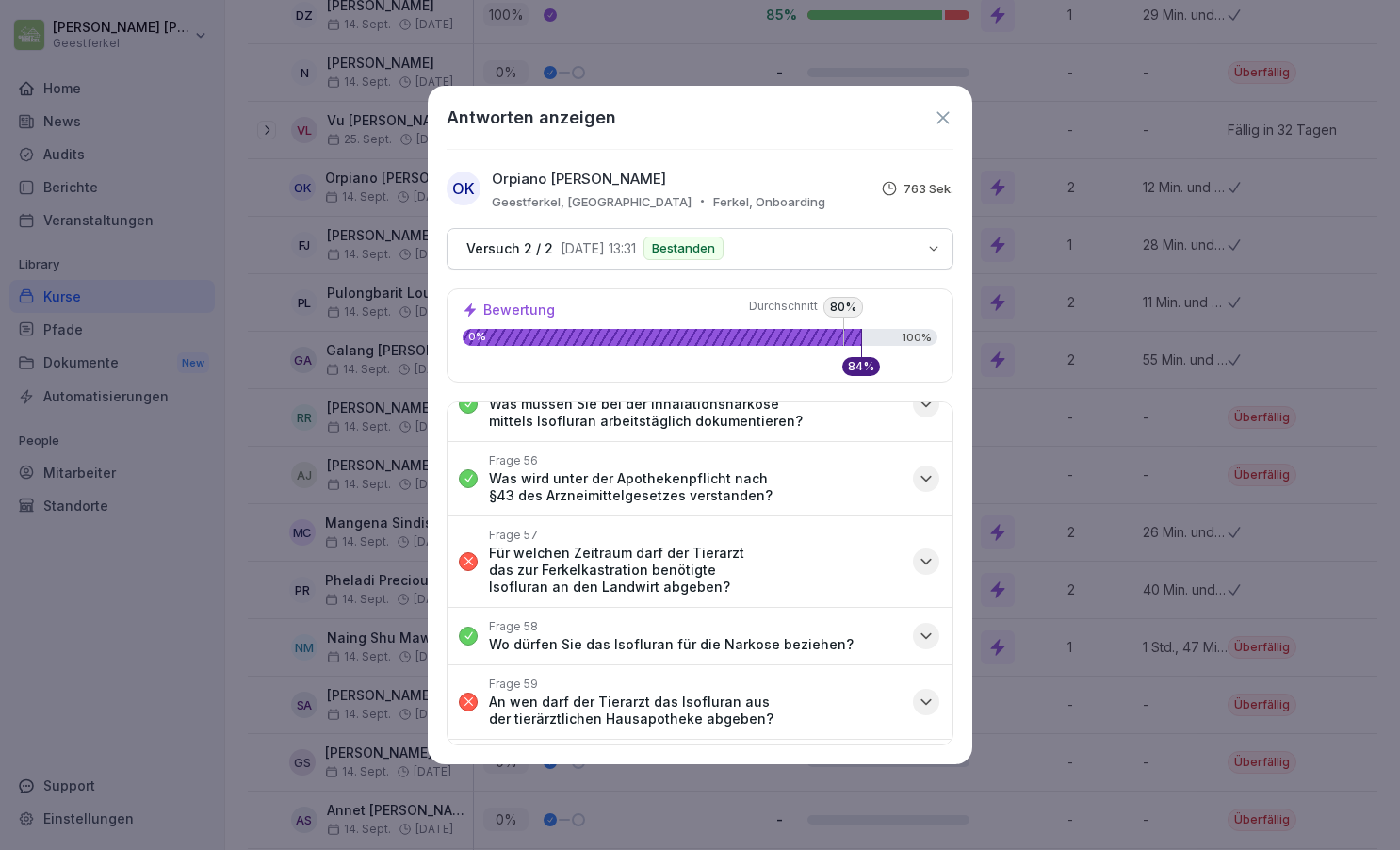
click at [928, 558] on icon "button" at bounding box center [927, 560] width 10 height 5
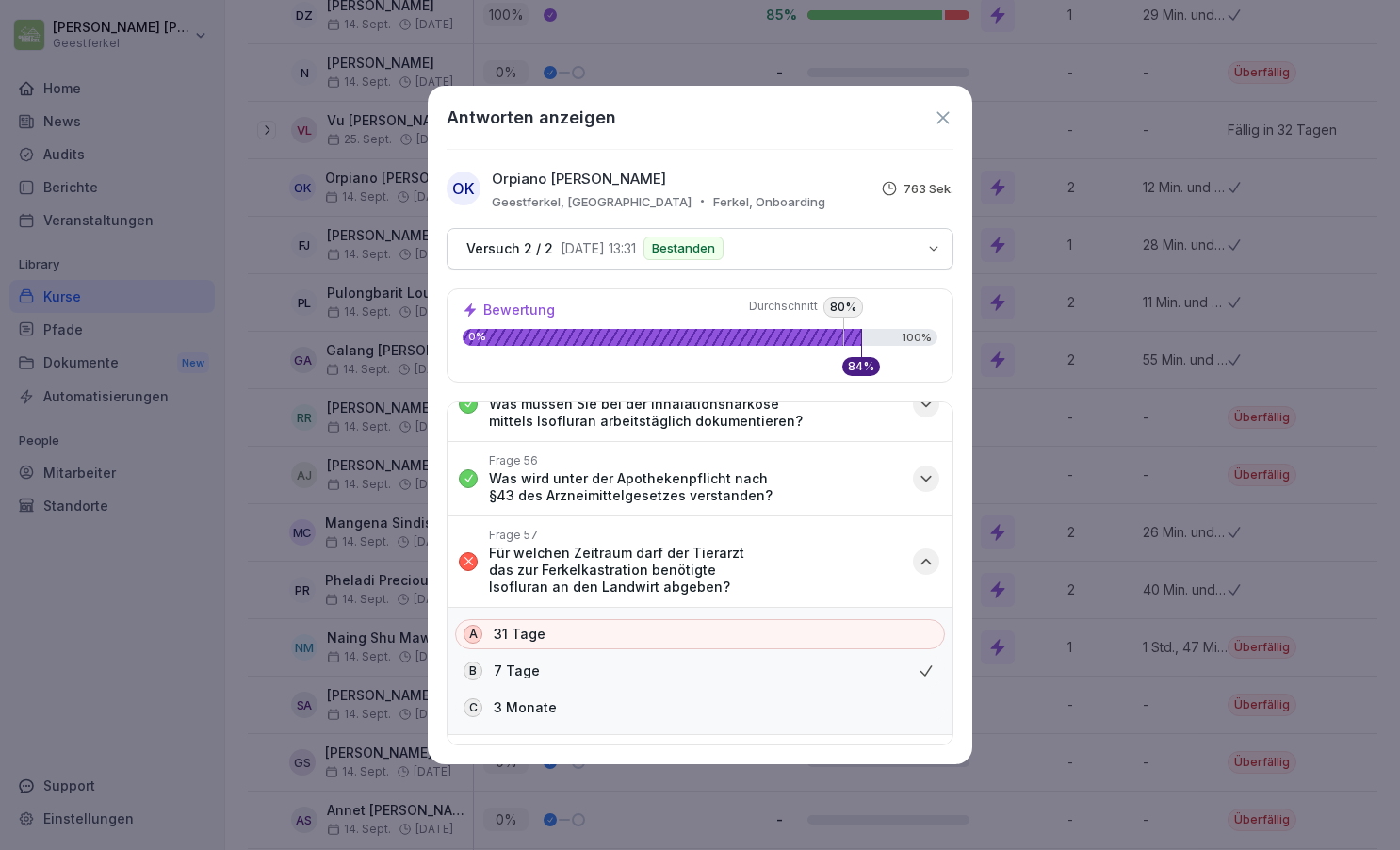
click at [928, 558] on icon "button" at bounding box center [927, 560] width 10 height 5
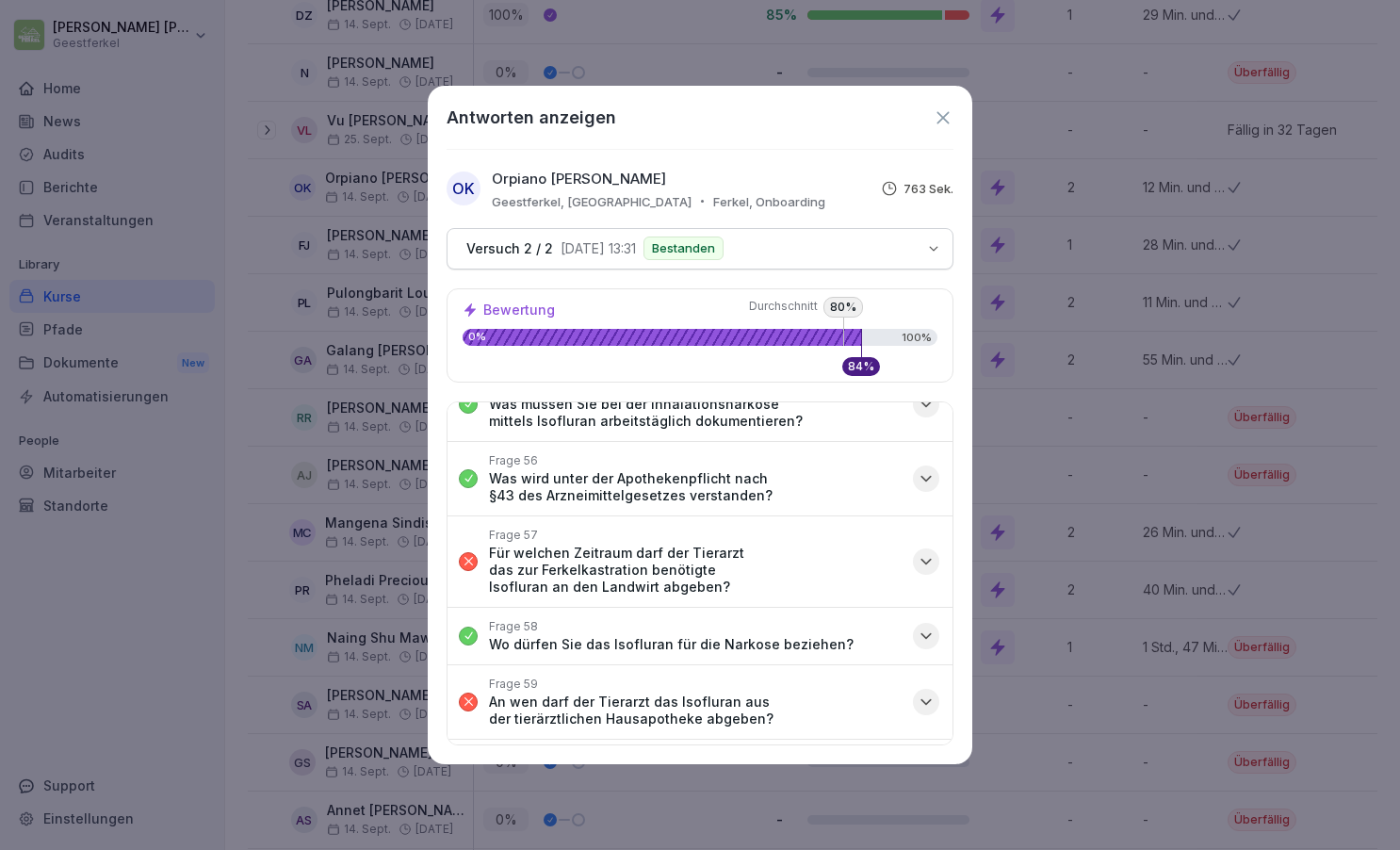
click at [923, 693] on icon "button" at bounding box center [927, 702] width 19 height 19
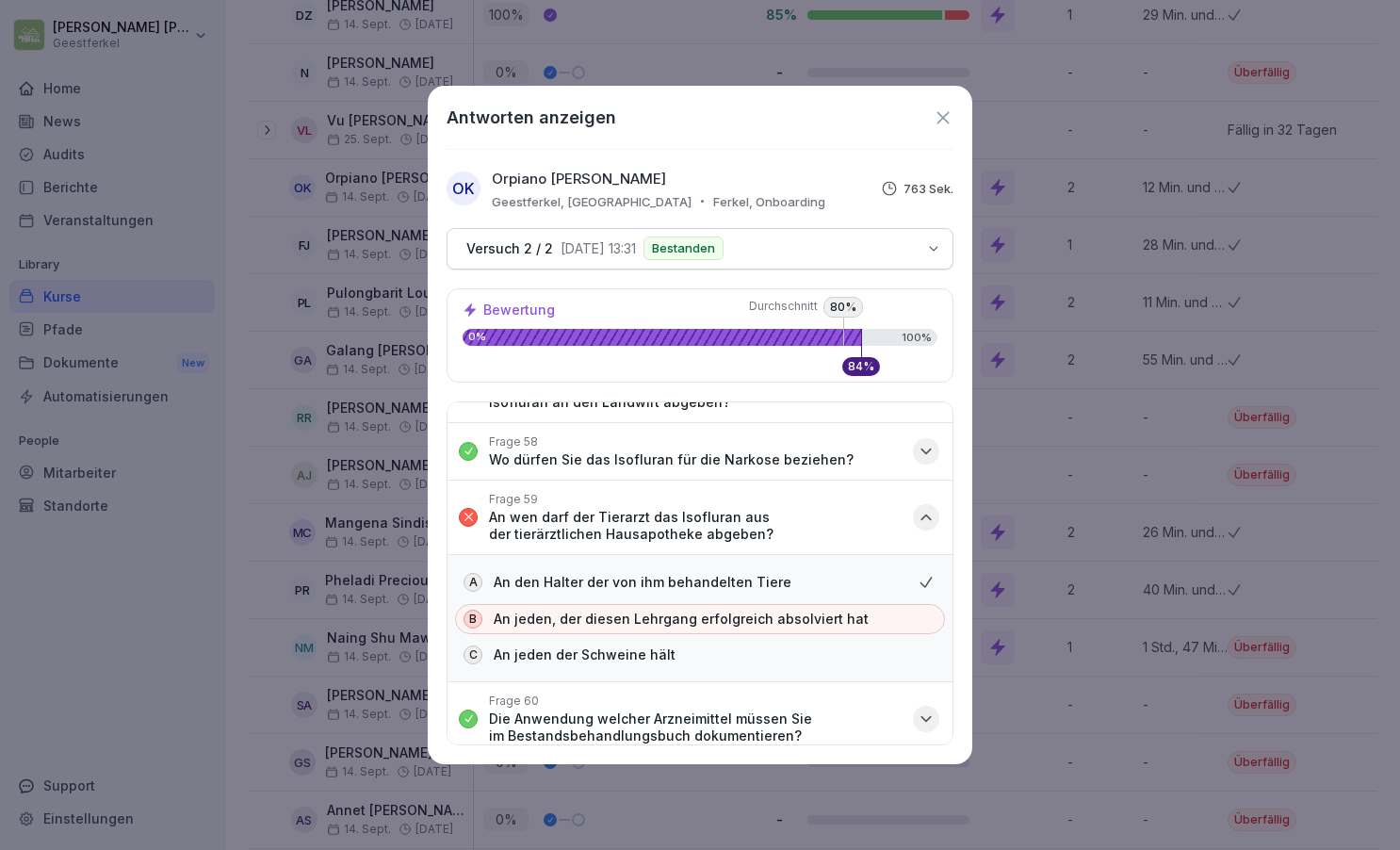
scroll to position [3952, 0]
click at [928, 505] on icon "button" at bounding box center [927, 515] width 19 height 19
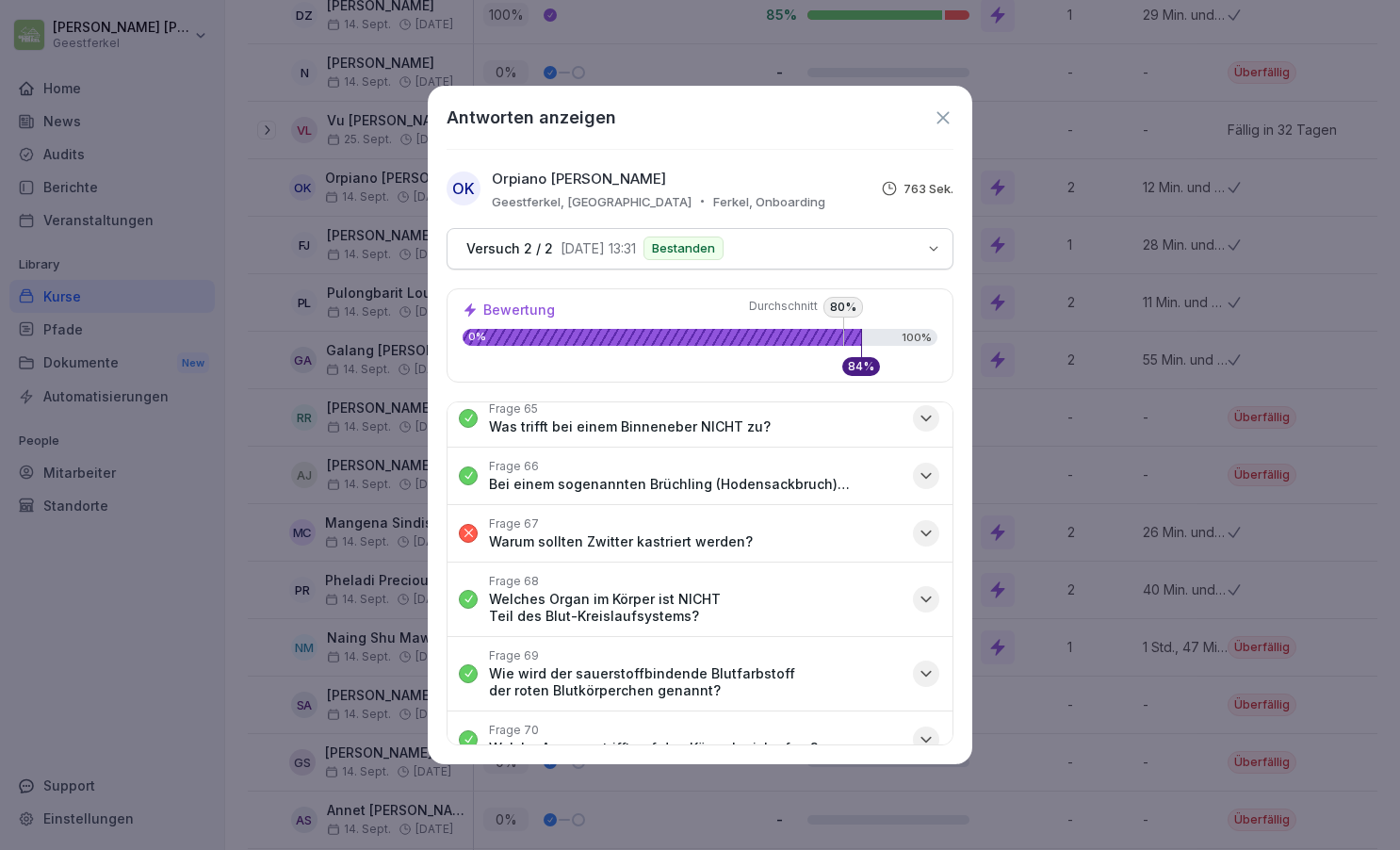
scroll to position [4416, 0]
click at [929, 525] on icon "button" at bounding box center [927, 535] width 19 height 19
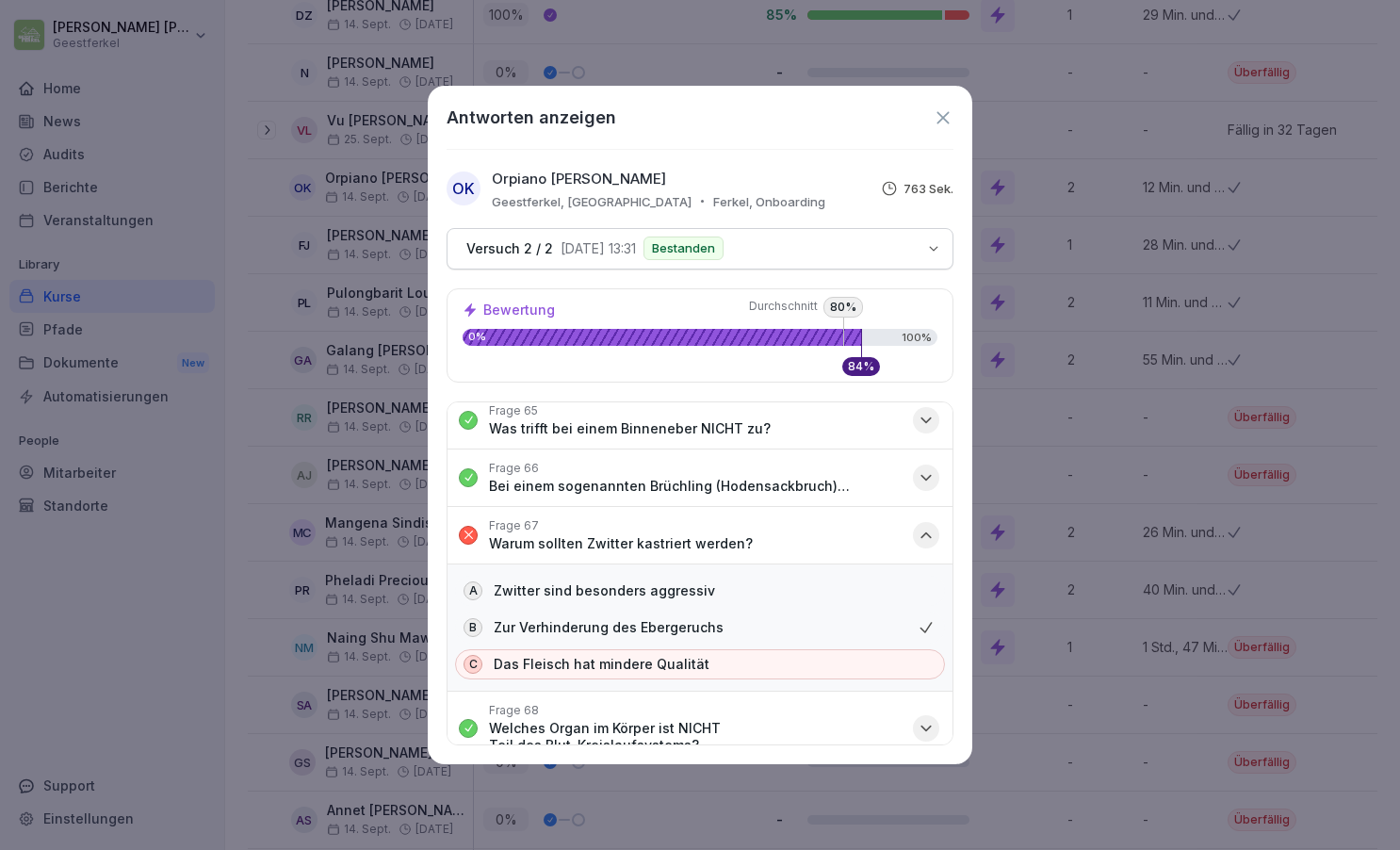
click at [929, 525] on icon "button" at bounding box center [927, 535] width 19 height 19
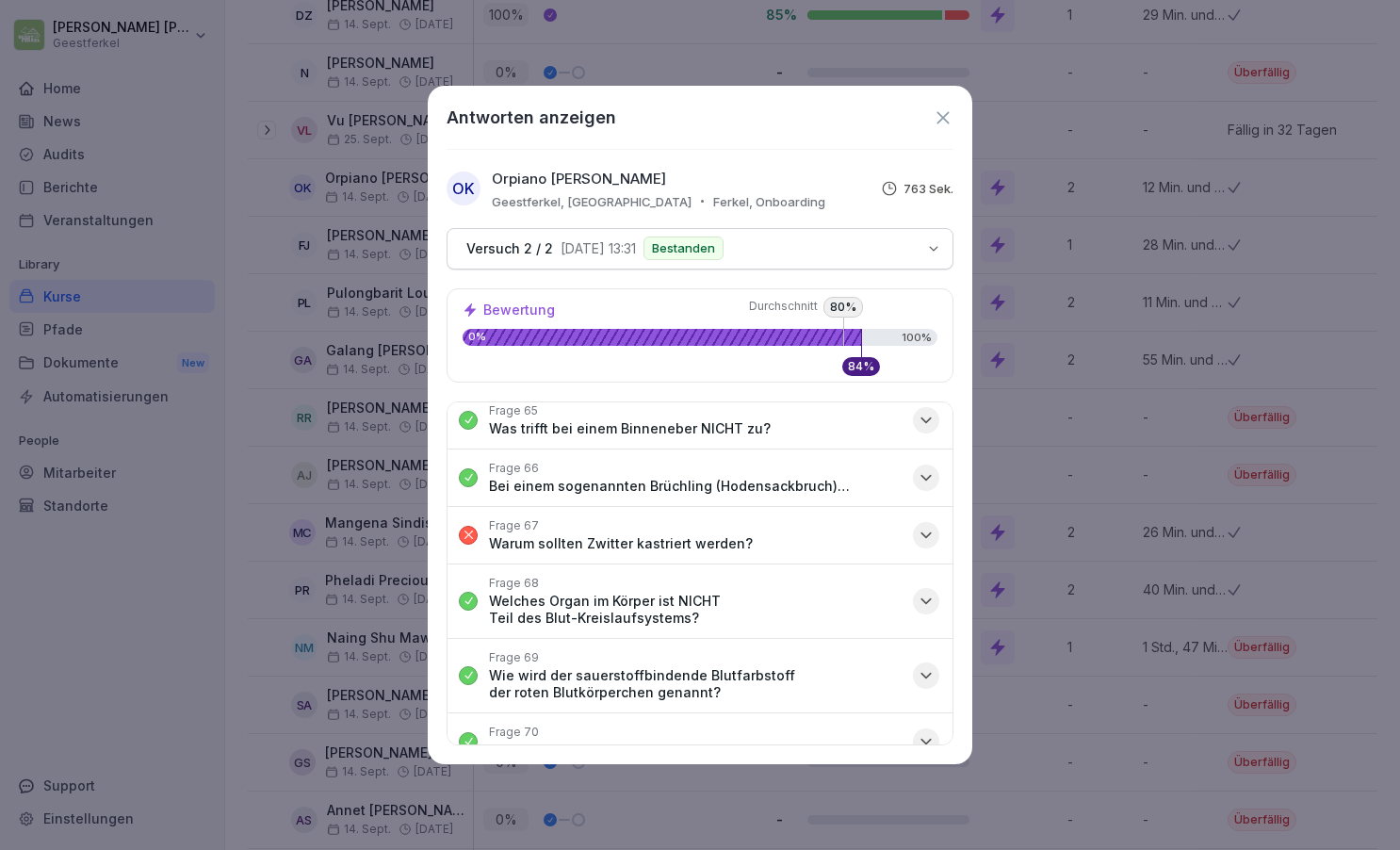
scroll to position [4488, 0]
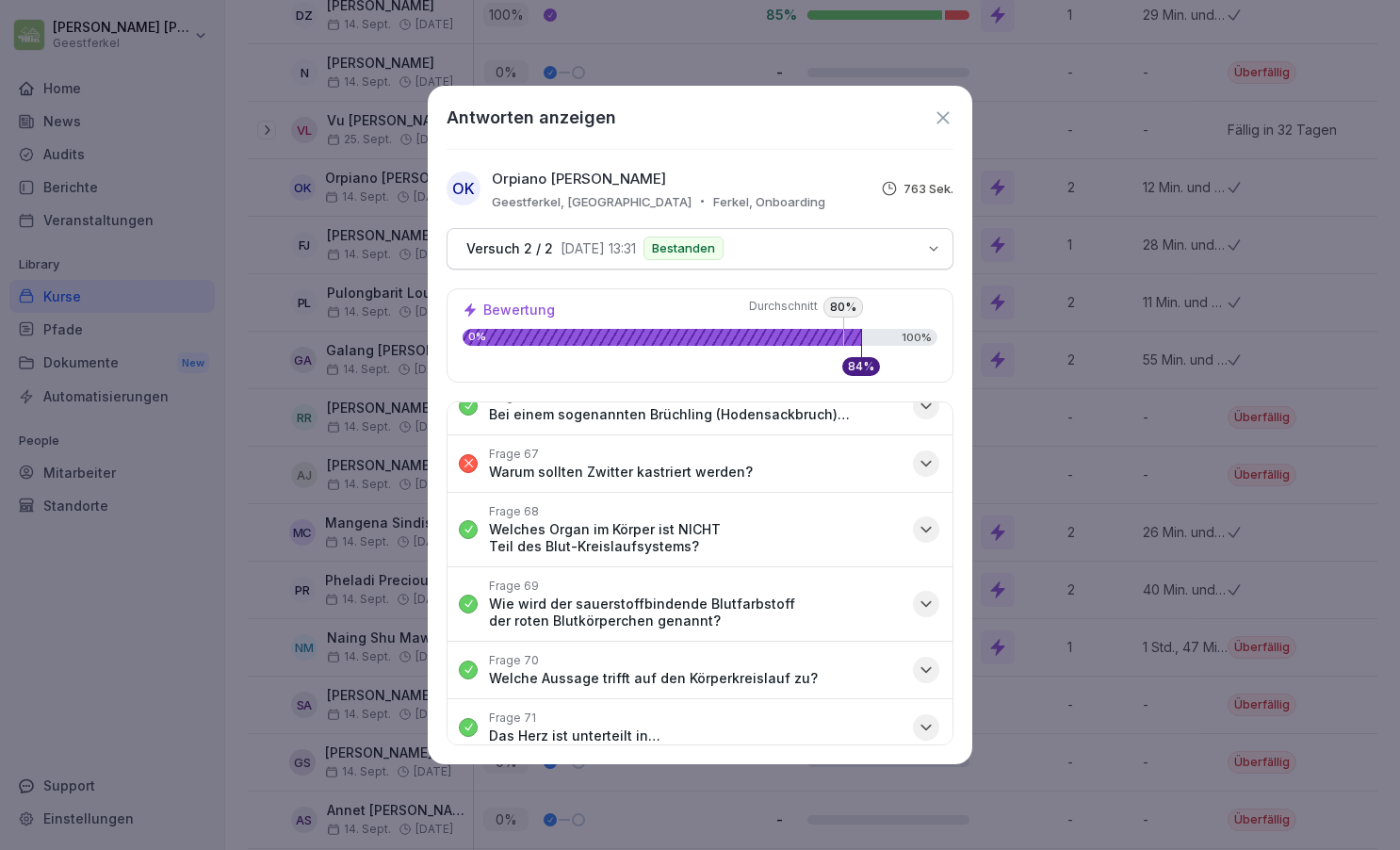
click at [922, 783] on icon "button" at bounding box center [927, 793] width 19 height 19
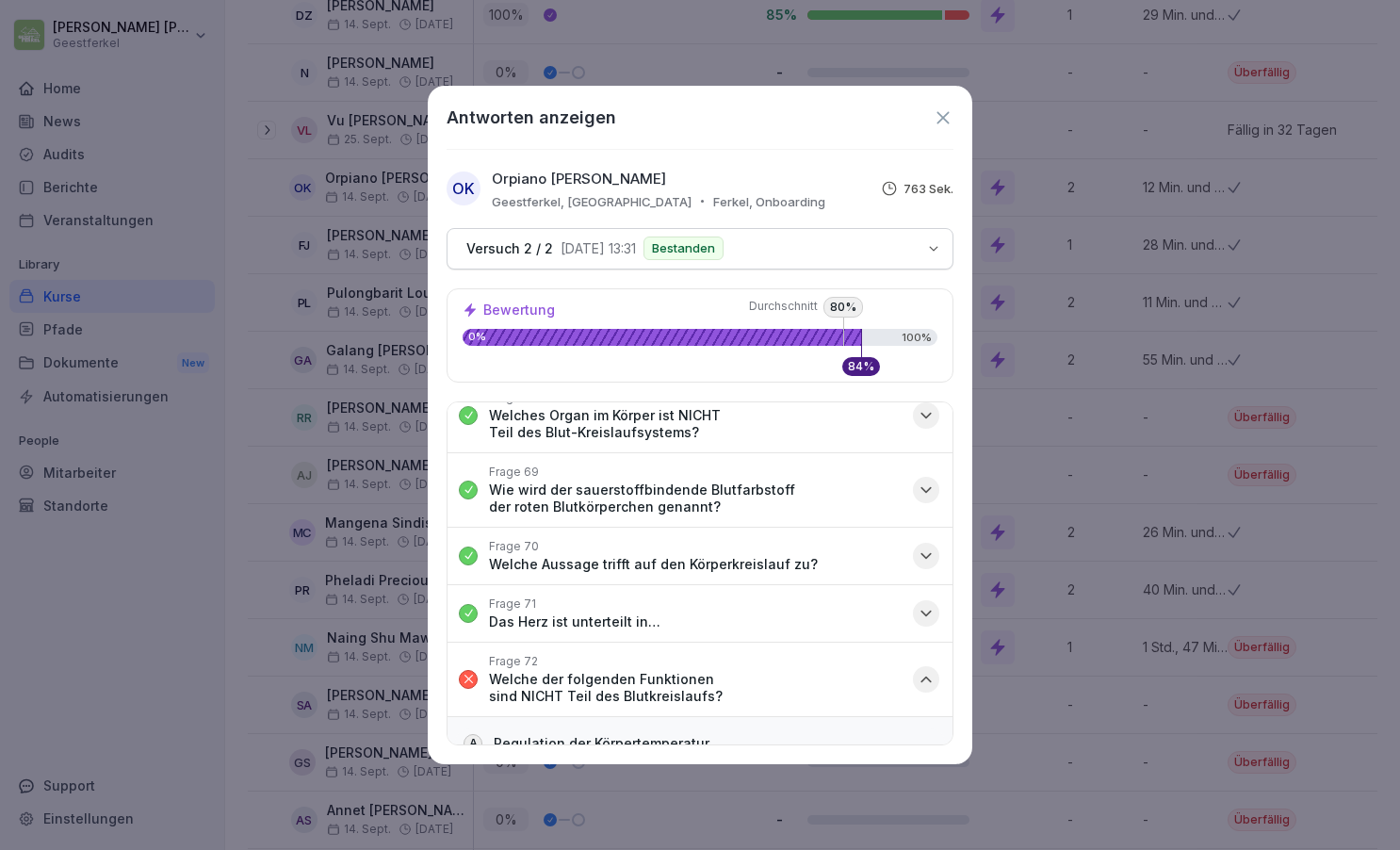
scroll to position [4615, 0]
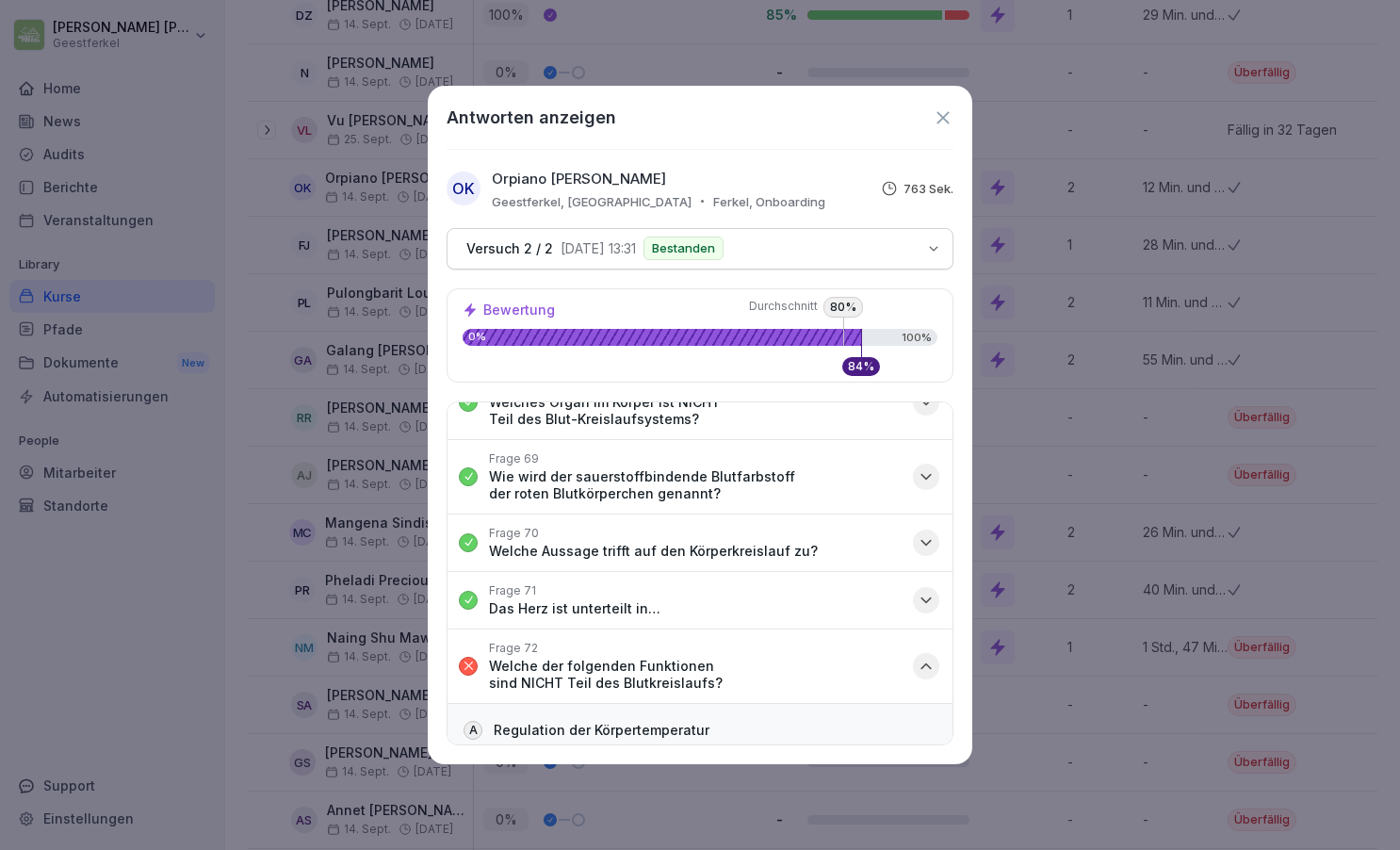
click at [929, 657] on icon "button" at bounding box center [927, 666] width 19 height 19
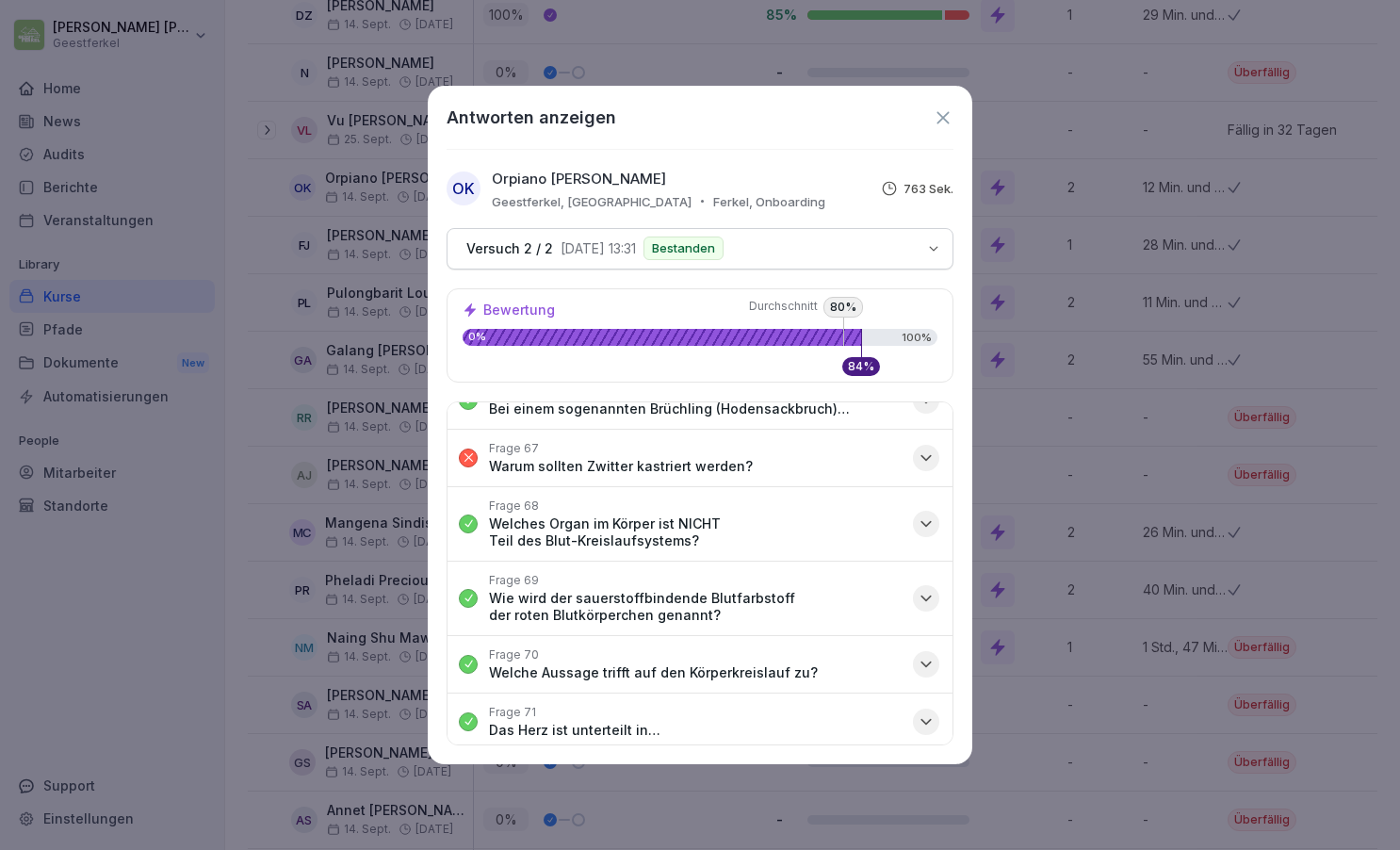
scroll to position [4488, 0]
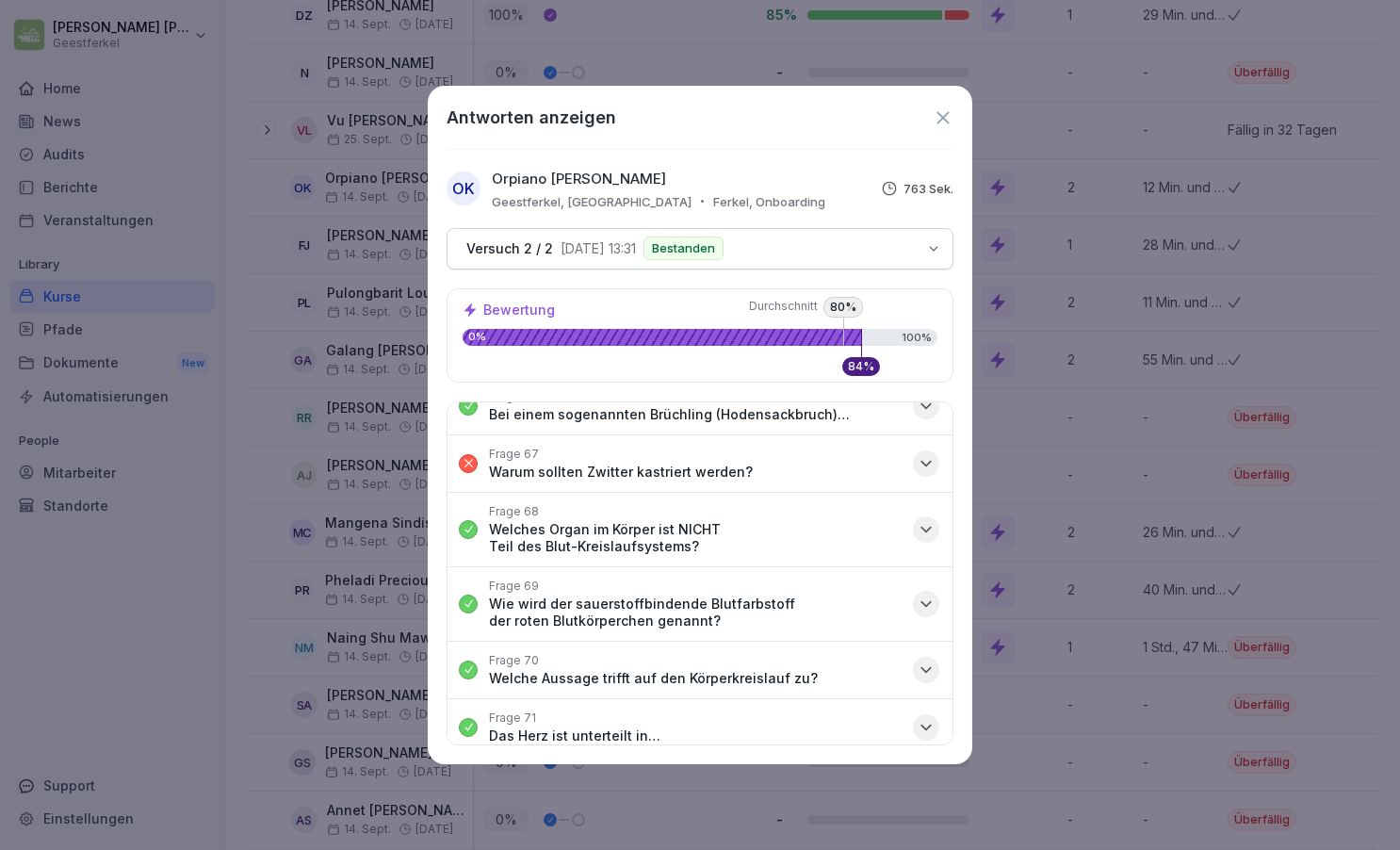
click at [940, 123] on icon at bounding box center [942, 117] width 20 height 20
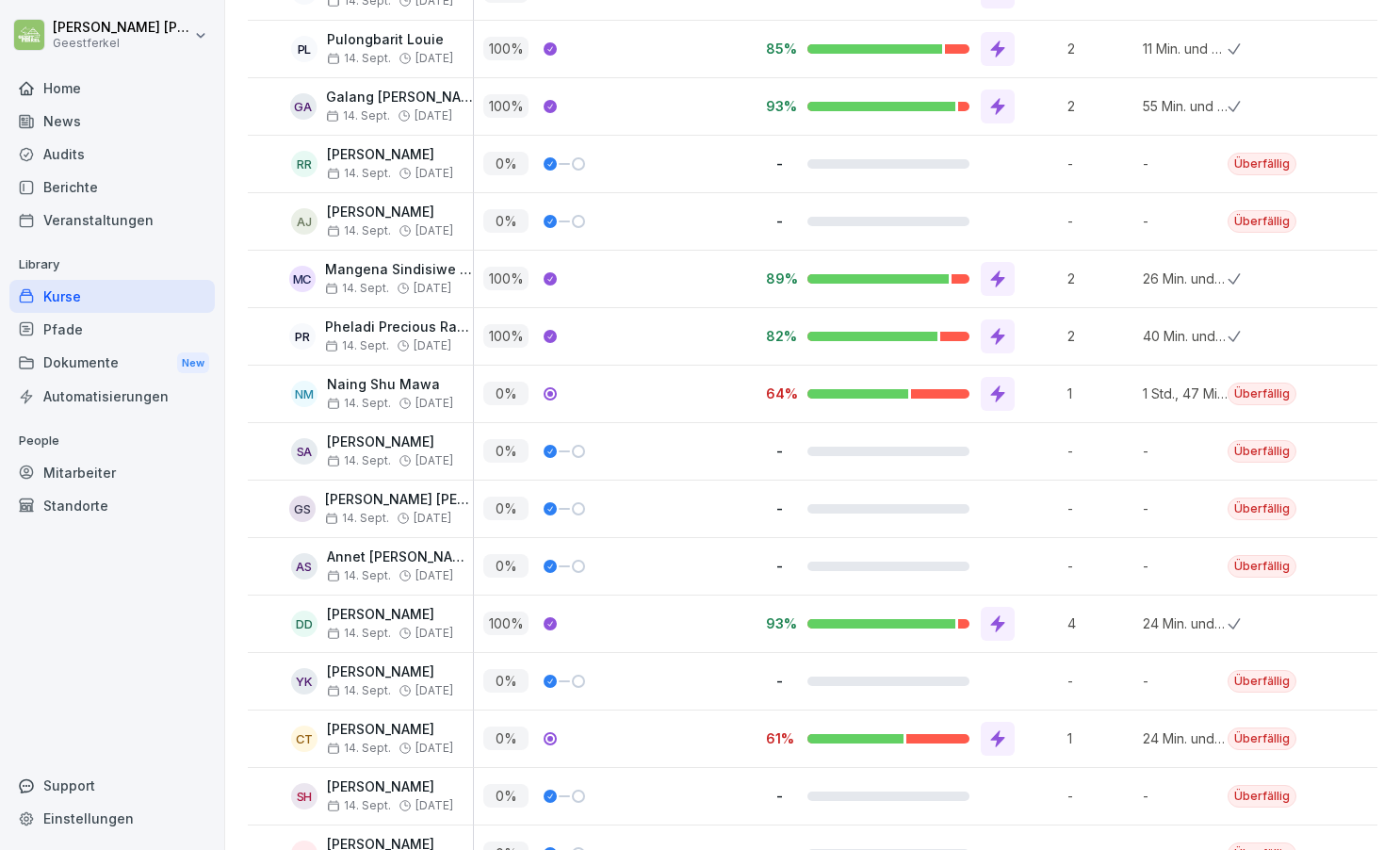
scroll to position [836, 0]
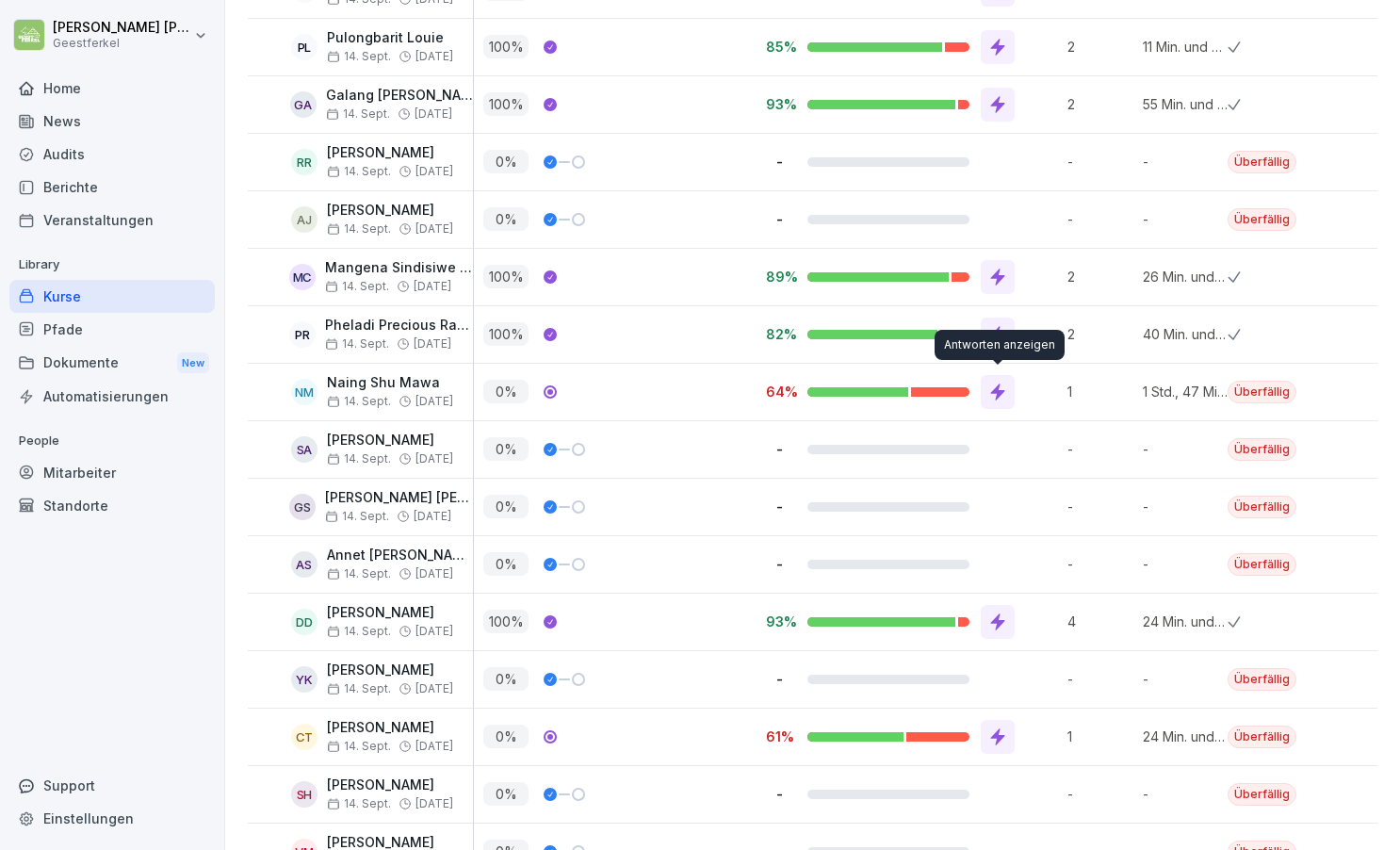
click at [1007, 392] on div at bounding box center [997, 391] width 34 height 34
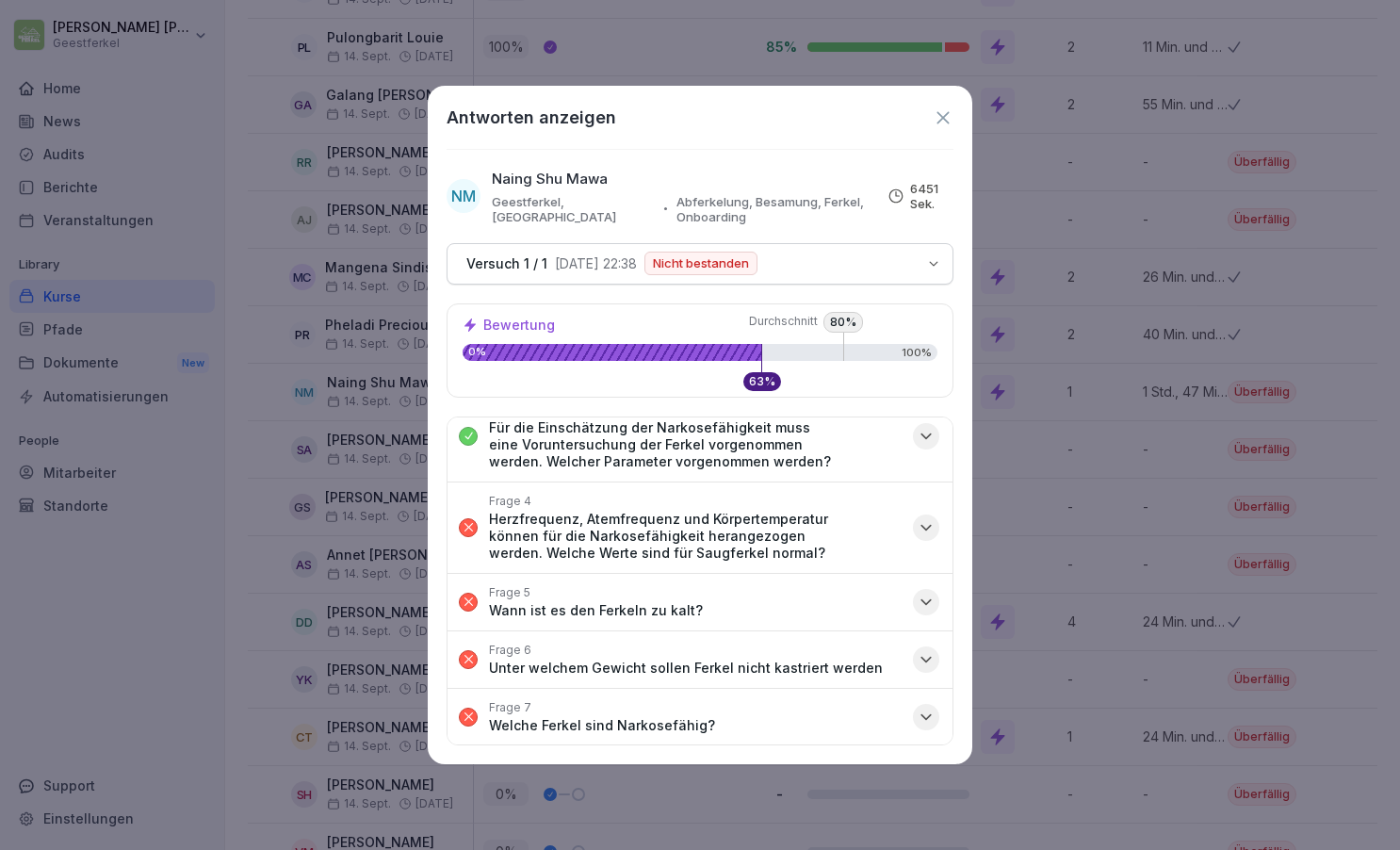
scroll to position [177, 0]
click at [929, 516] on icon "button" at bounding box center [927, 525] width 19 height 19
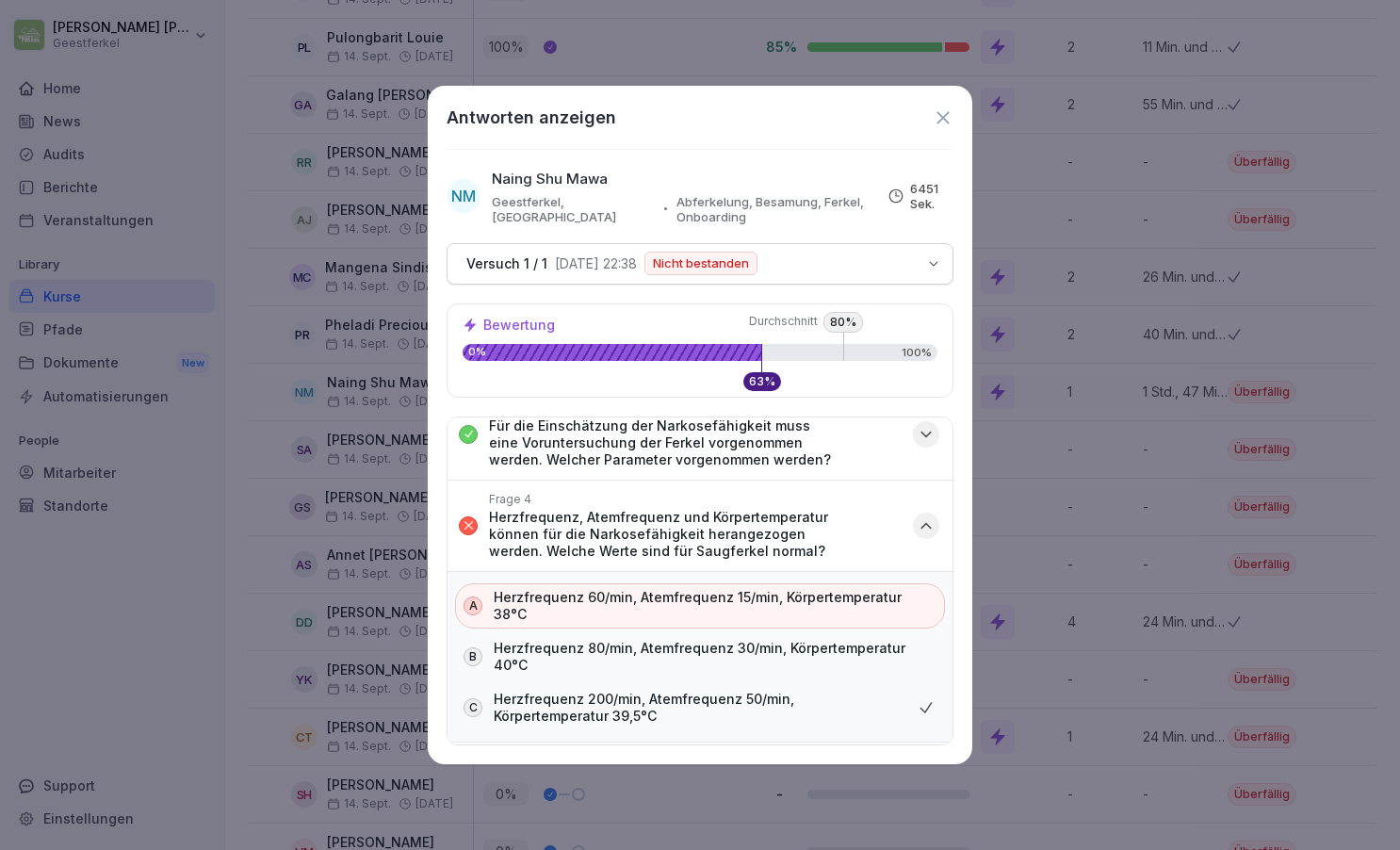
click at [929, 523] on icon "button" at bounding box center [927, 524] width 10 height 5
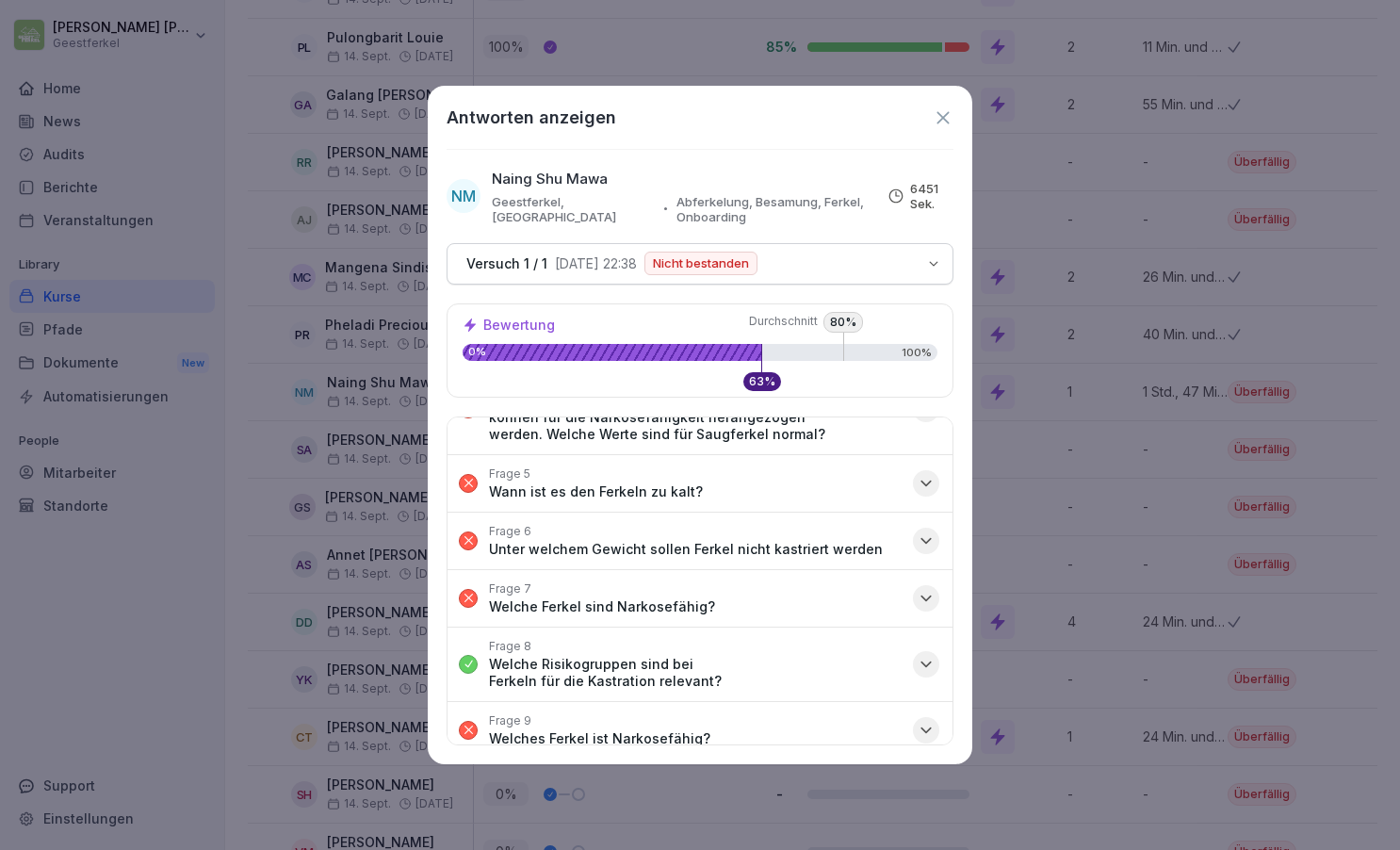
scroll to position [317, 0]
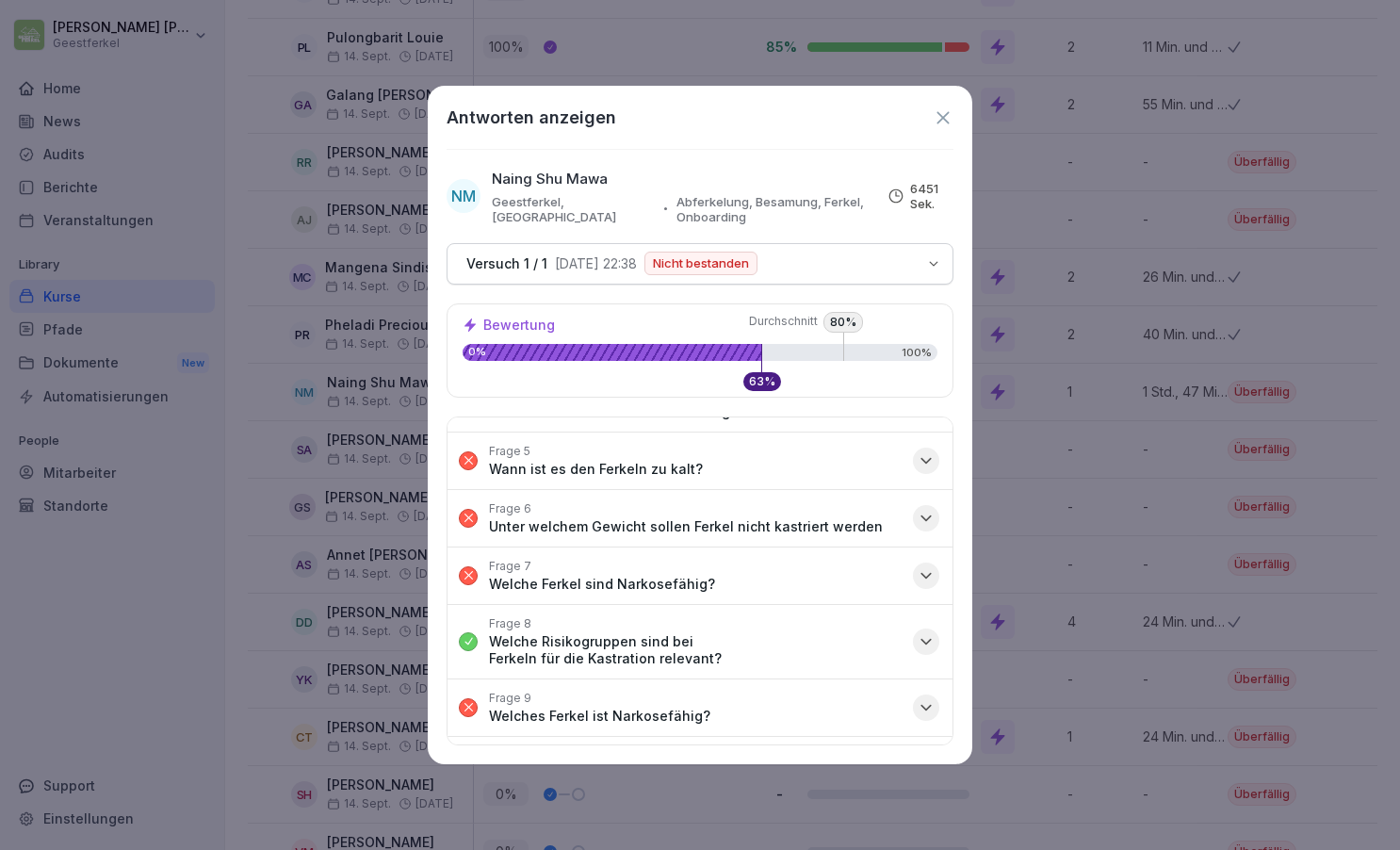
click at [926, 451] on icon "button" at bounding box center [927, 461] width 19 height 19
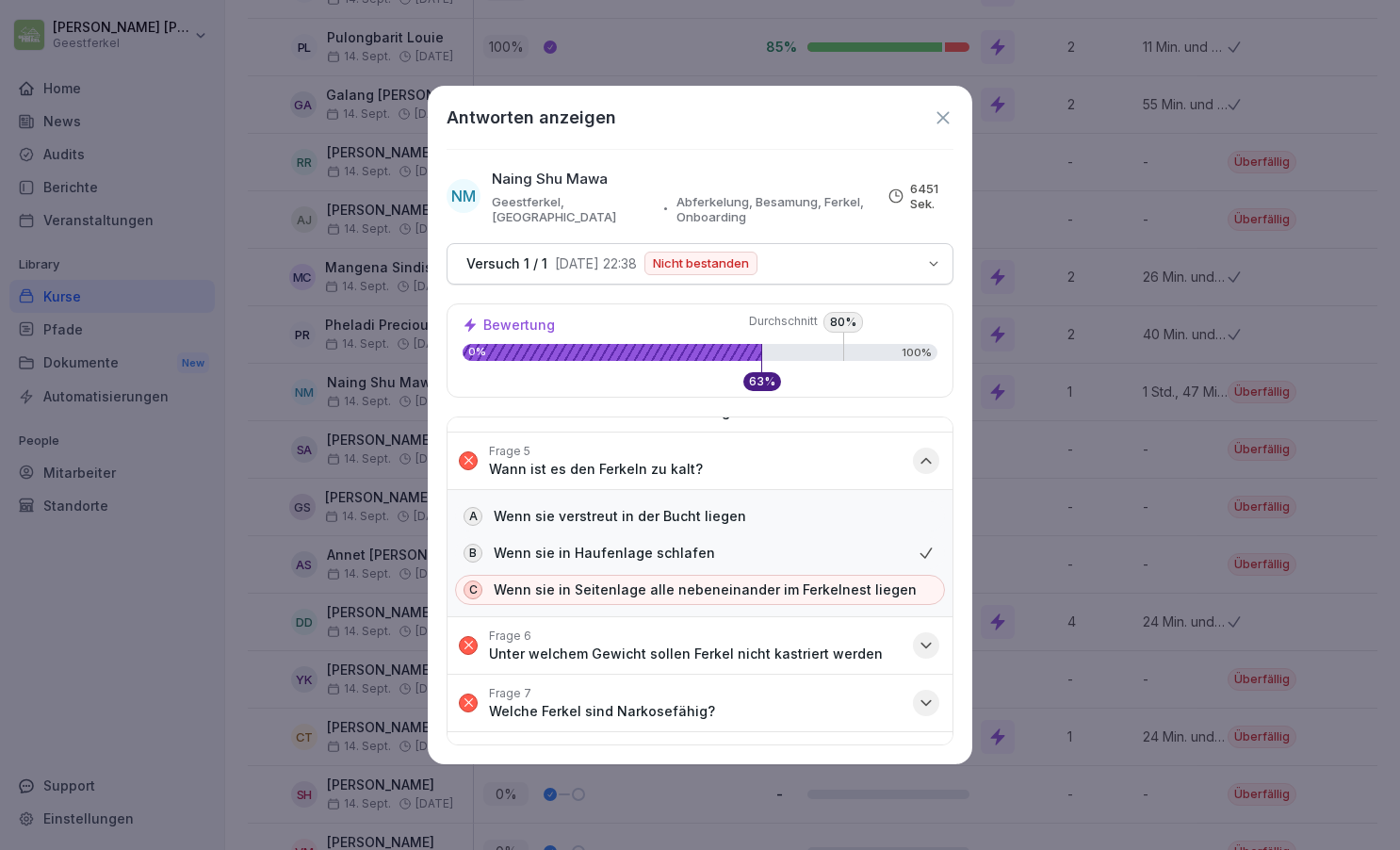
click at [926, 451] on icon "button" at bounding box center [927, 461] width 19 height 19
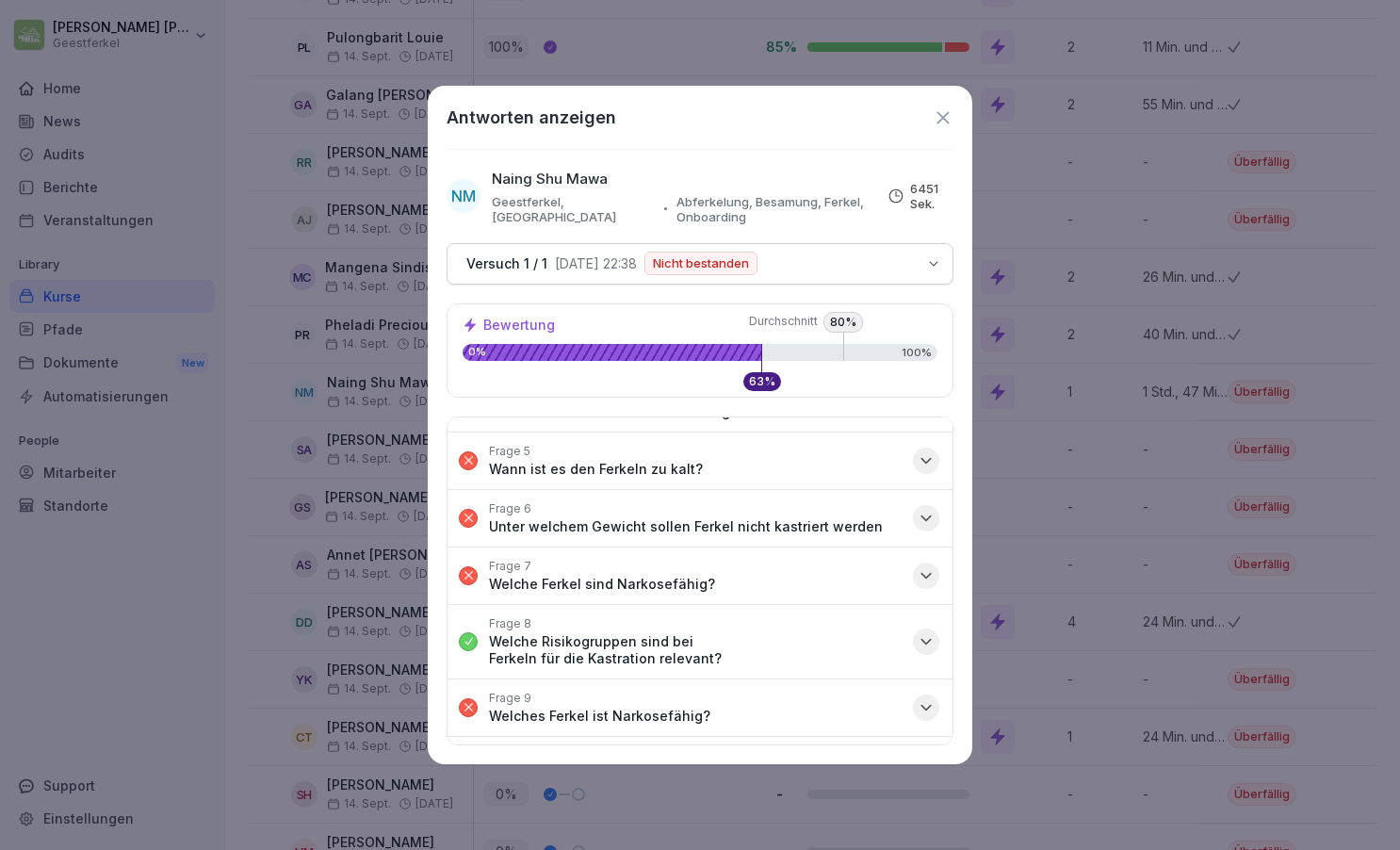
click at [926, 509] on icon "button" at bounding box center [927, 519] width 19 height 19
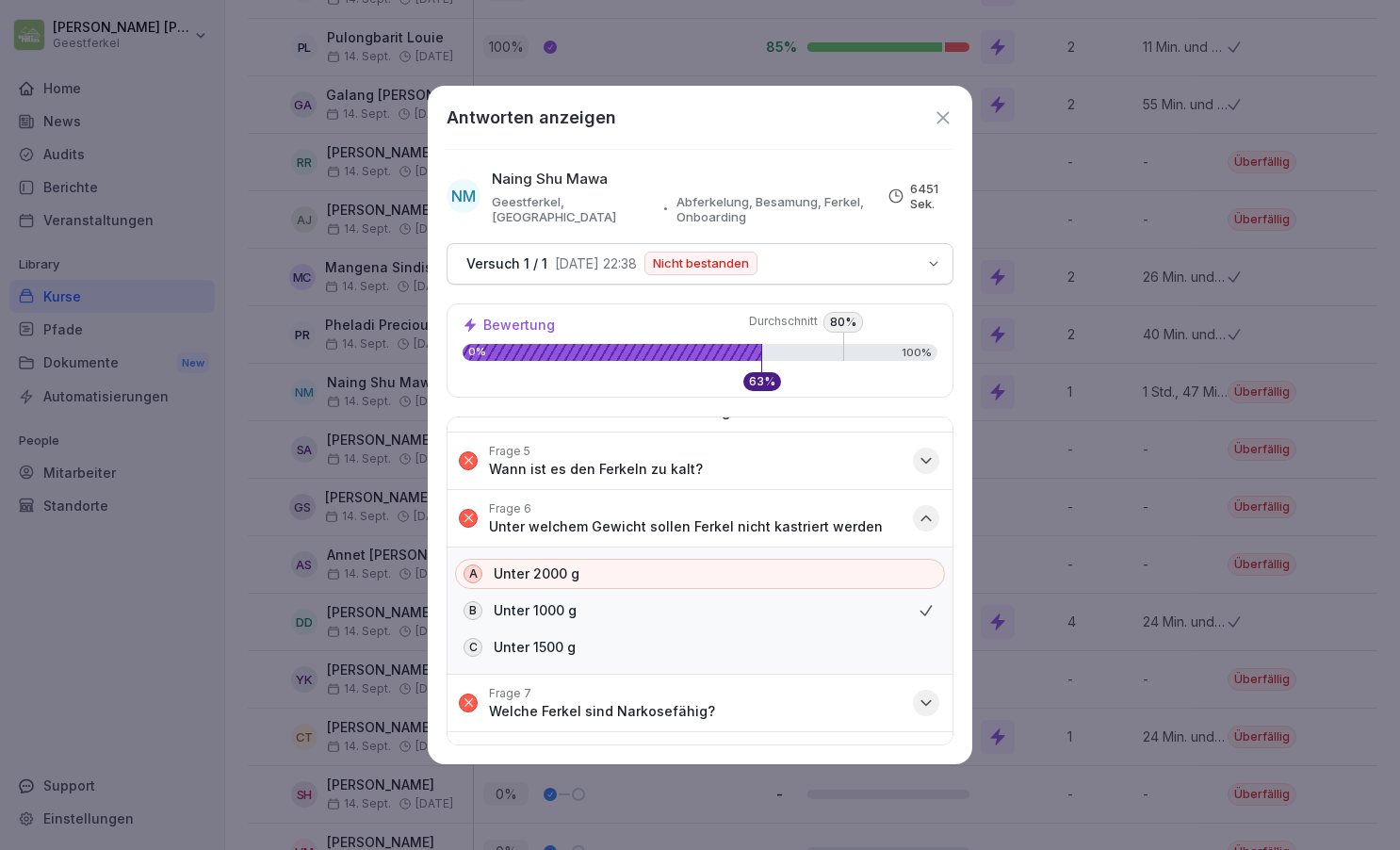
click at [926, 509] on icon "button" at bounding box center [927, 519] width 19 height 19
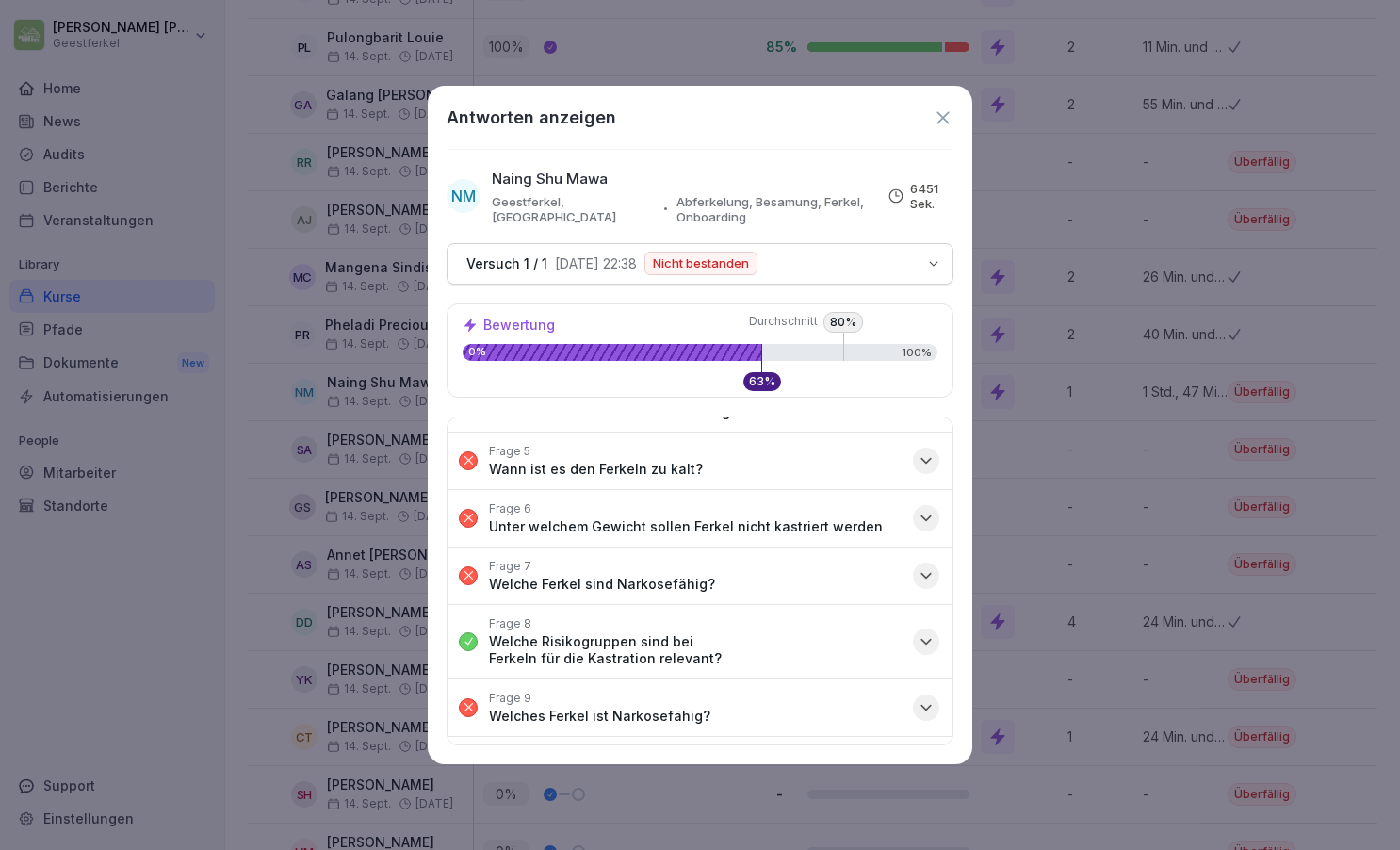
click at [929, 573] on icon "button" at bounding box center [927, 575] width 10 height 5
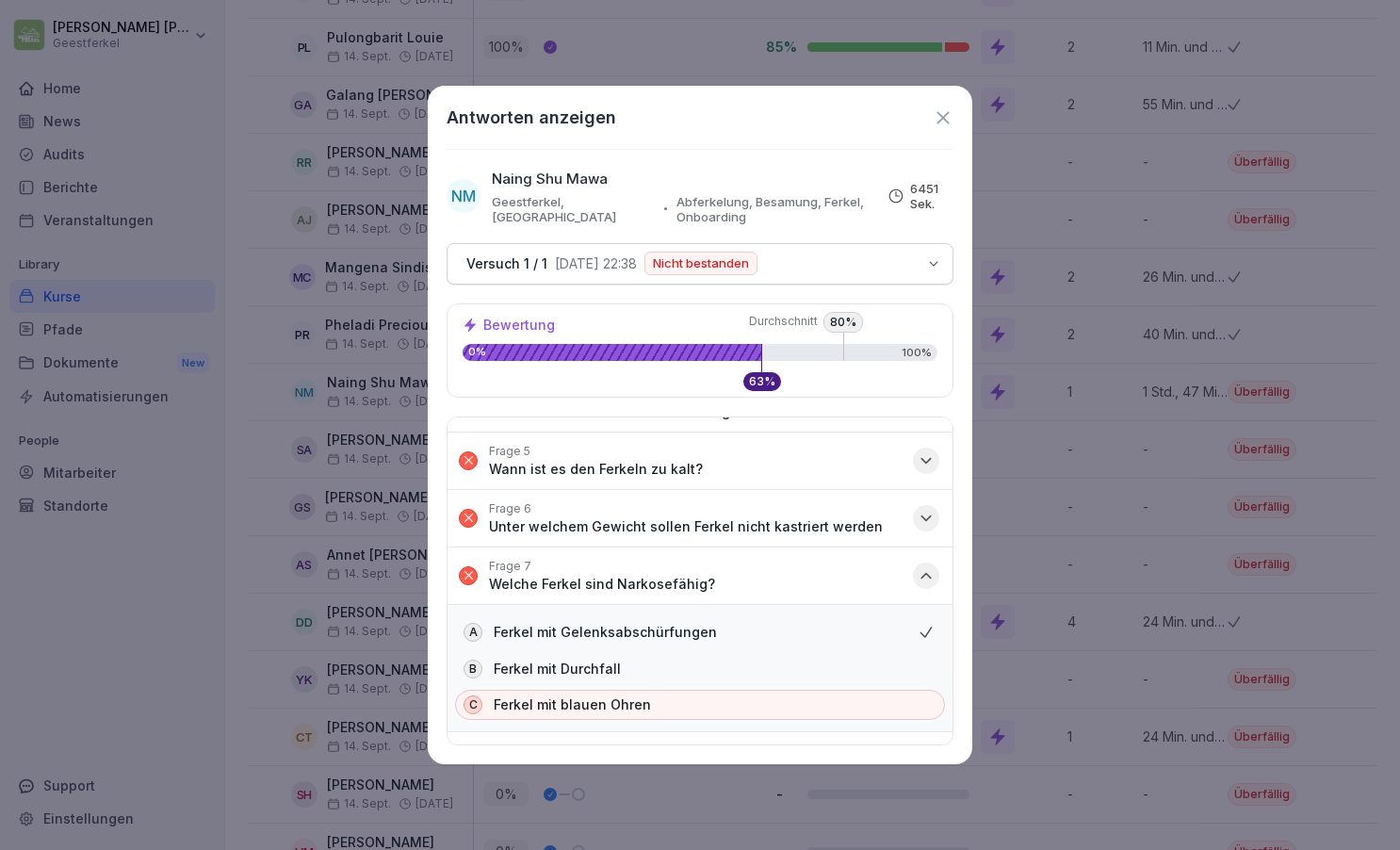
click at [929, 566] on icon "button" at bounding box center [927, 576] width 19 height 19
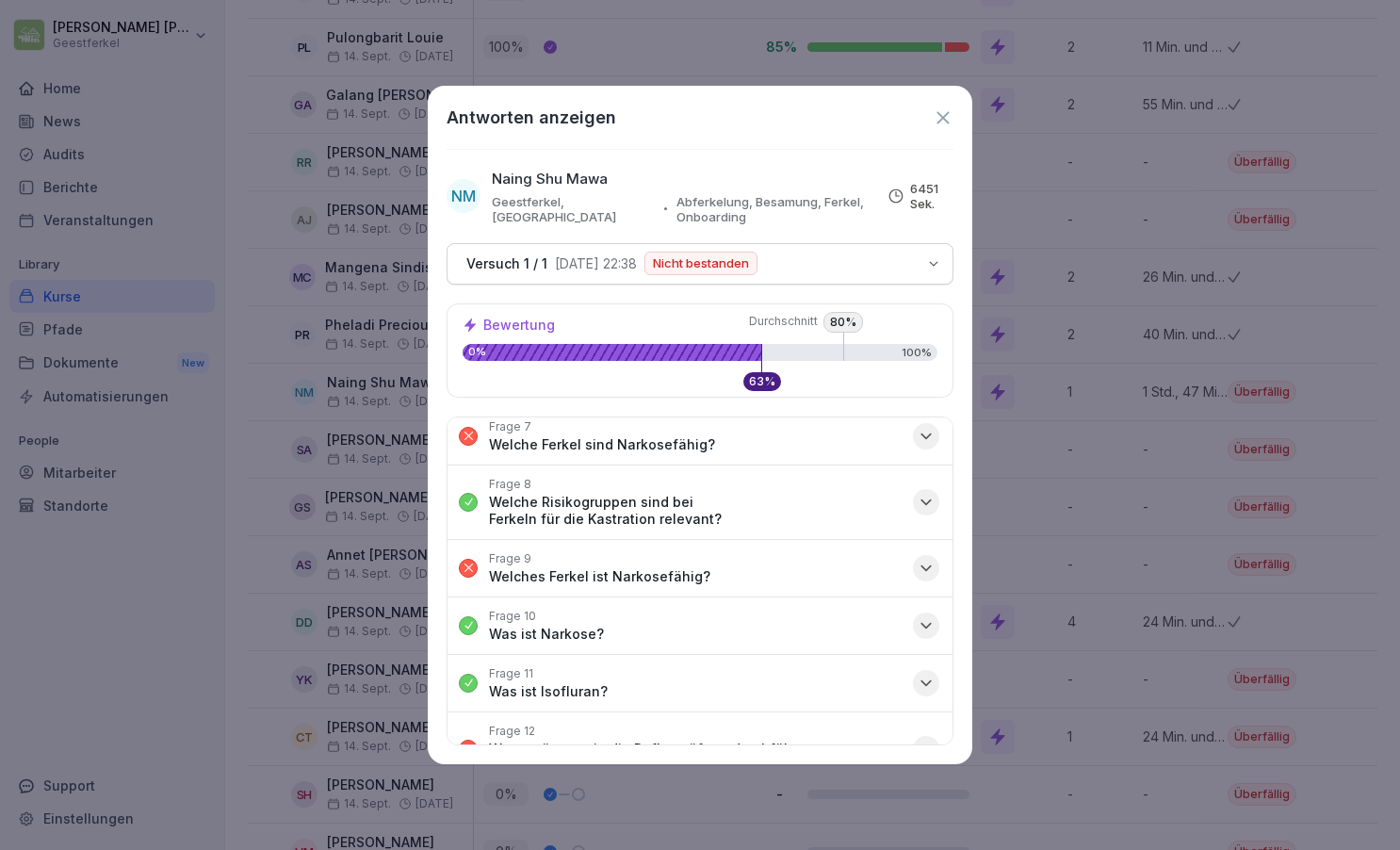
scroll to position [468, 0]
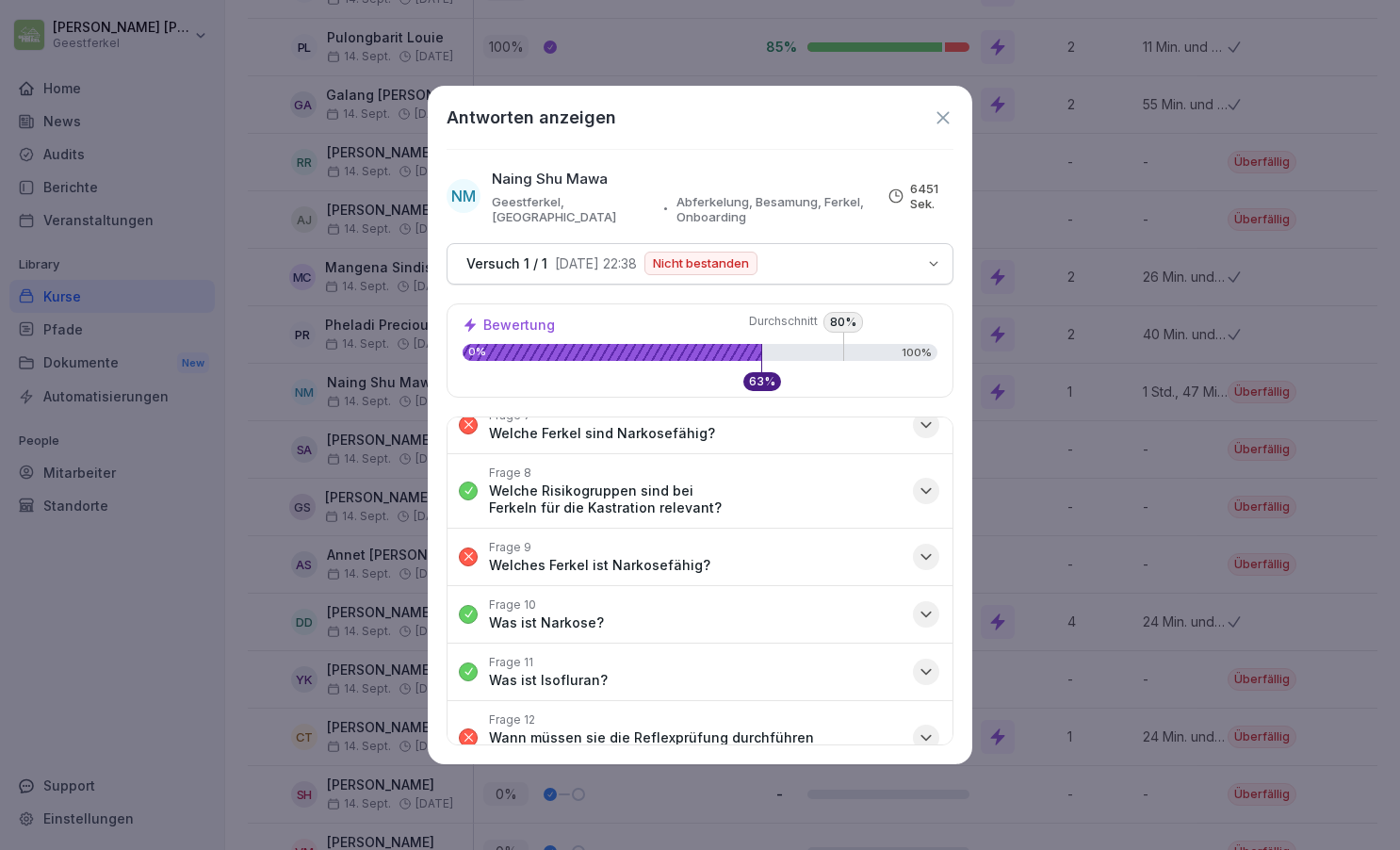
click at [929, 553] on icon "button" at bounding box center [927, 555] width 10 height 5
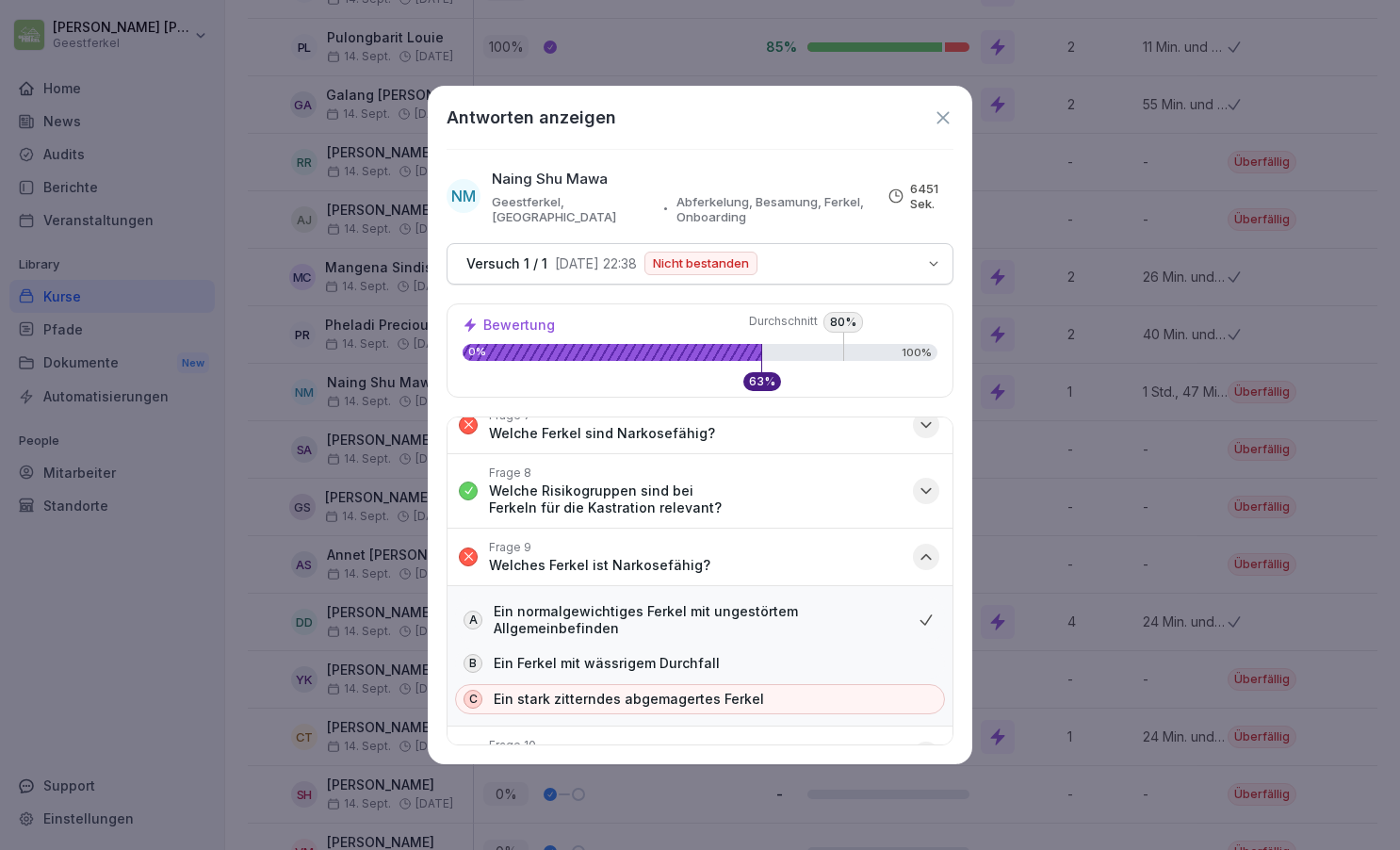
click at [929, 548] on icon "button" at bounding box center [927, 557] width 19 height 19
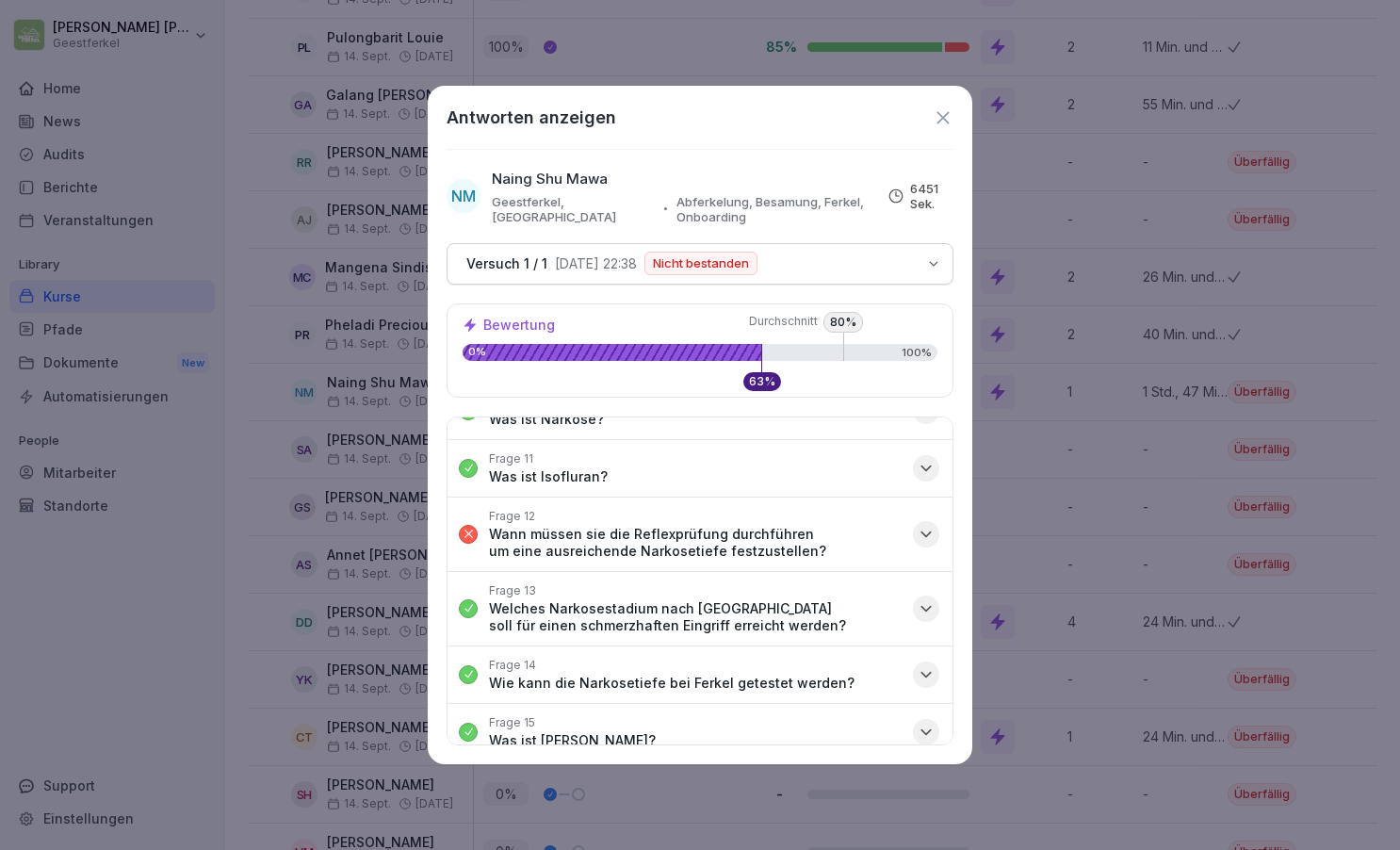
scroll to position [668, 0]
click at [927, 526] on icon "button" at bounding box center [927, 536] width 19 height 19
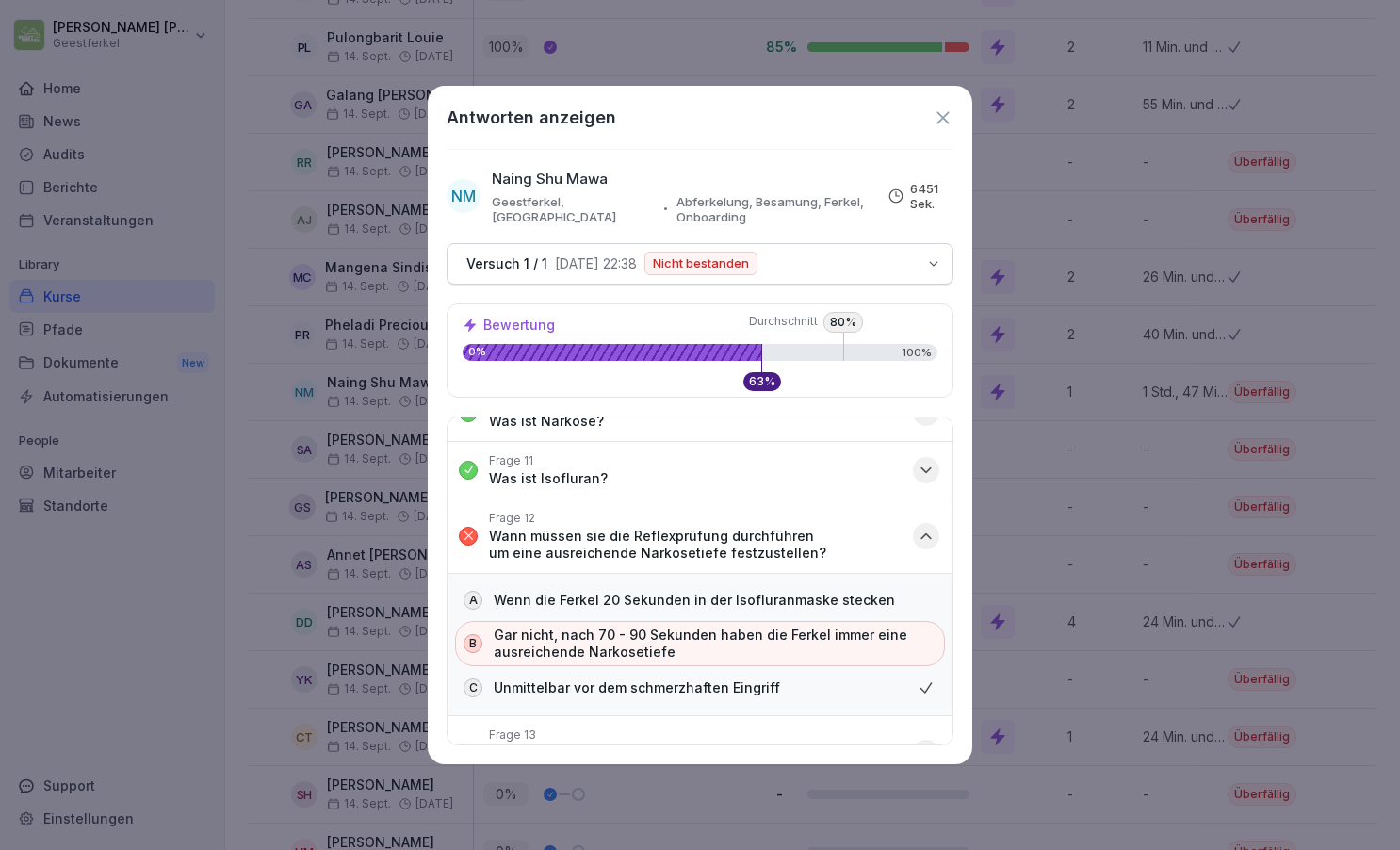
click at [926, 526] on icon "button" at bounding box center [927, 536] width 19 height 19
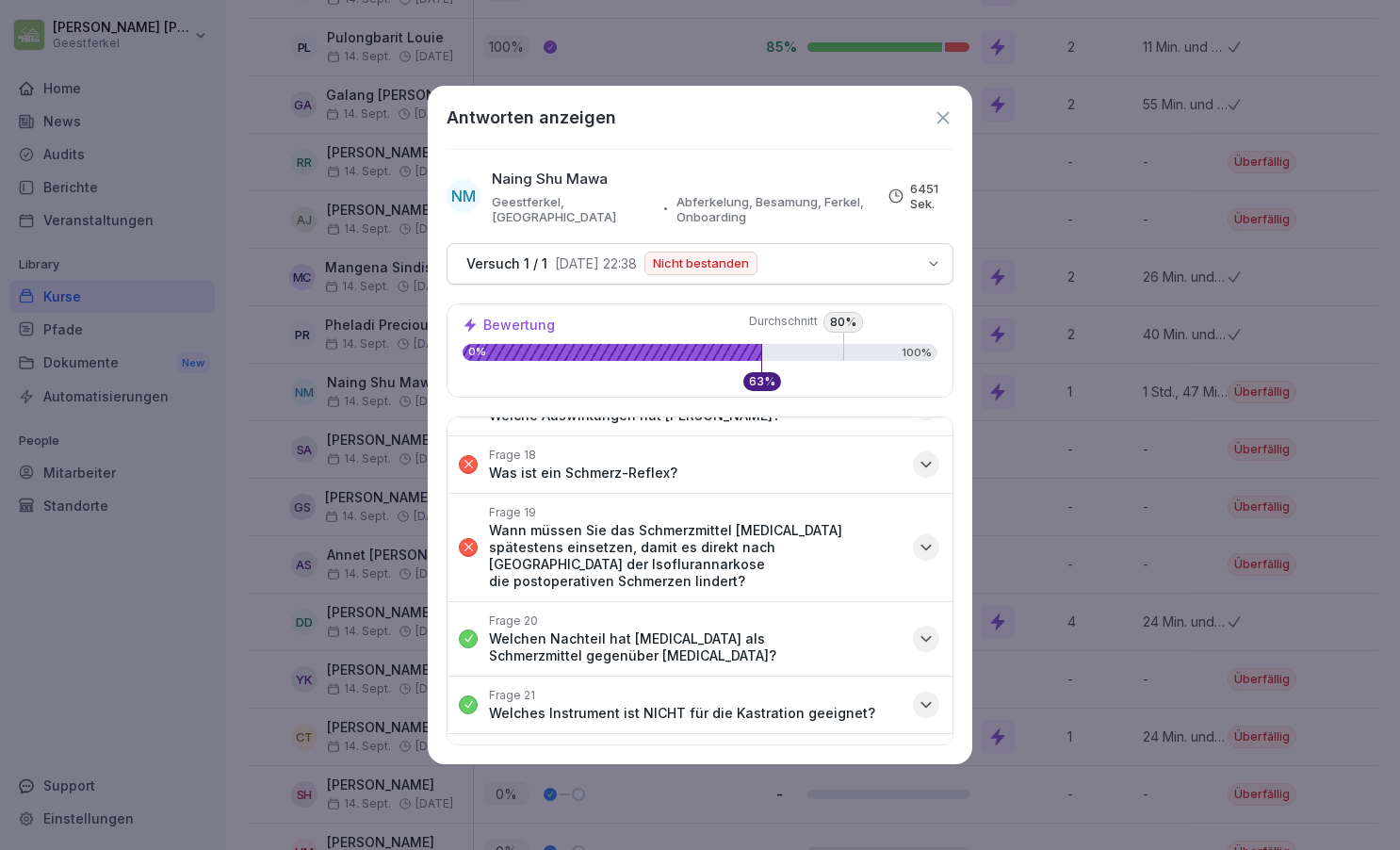
scroll to position [1104, 0]
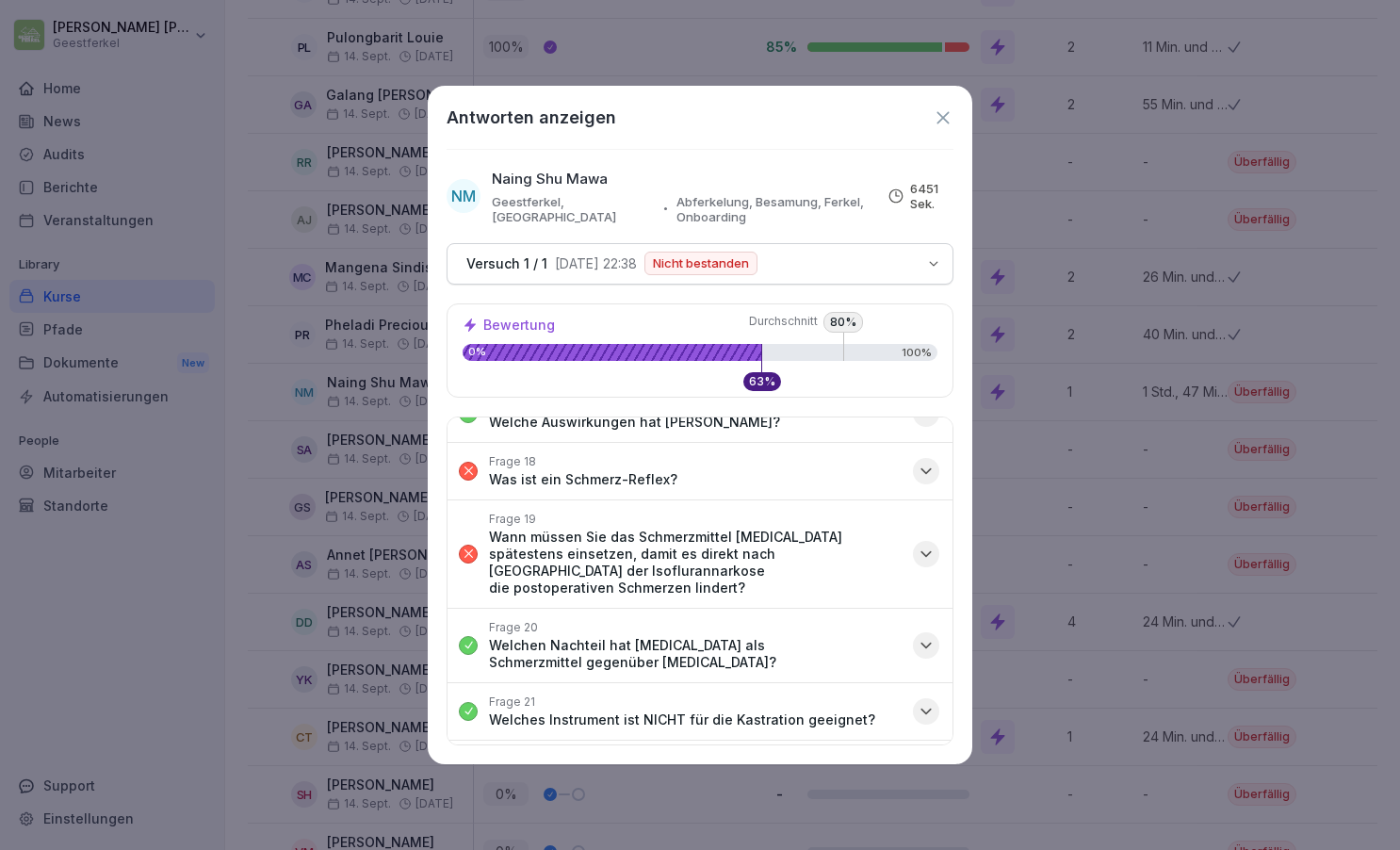
click at [926, 462] on icon "button" at bounding box center [927, 471] width 19 height 19
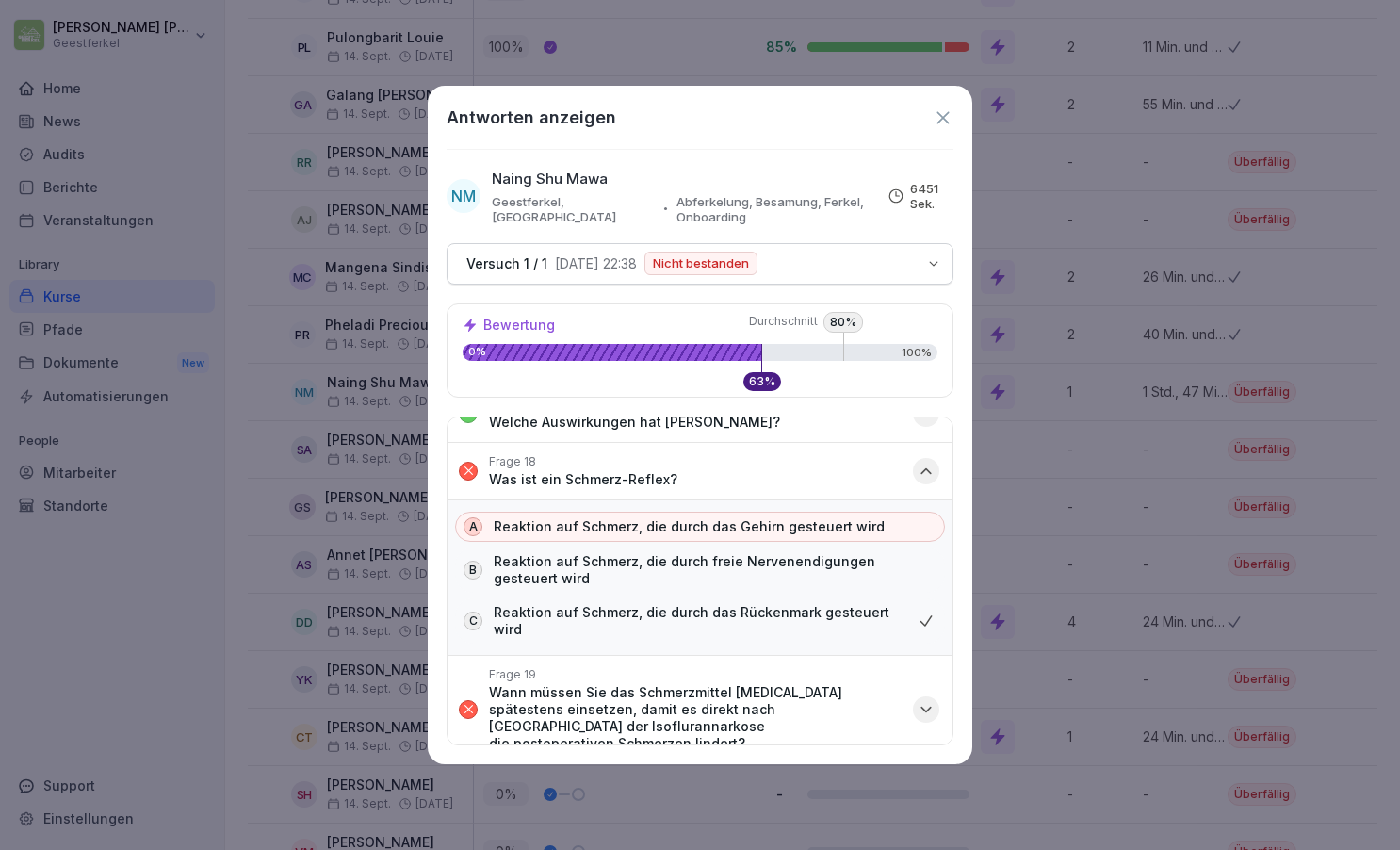
click at [926, 468] on icon "button" at bounding box center [927, 470] width 10 height 5
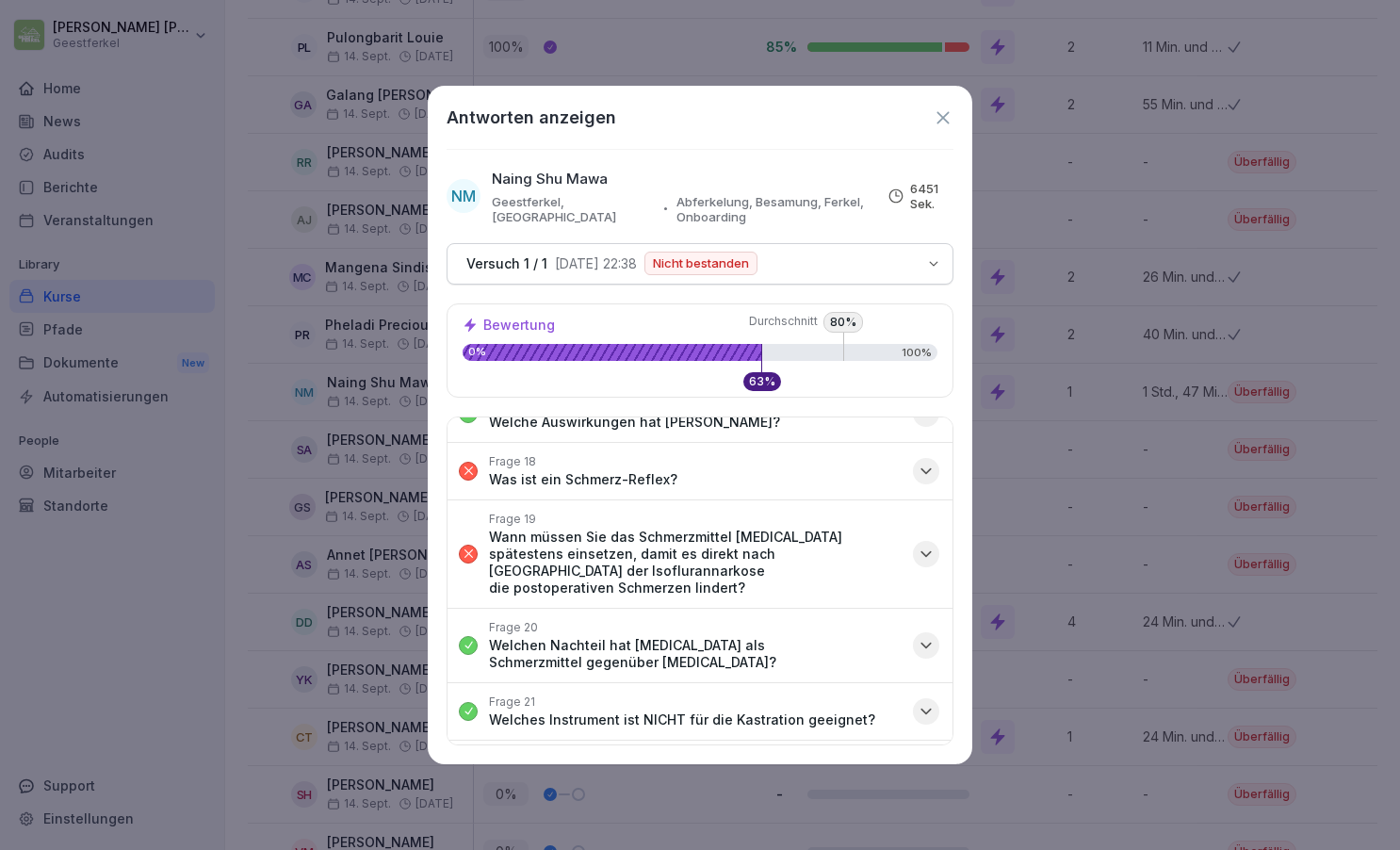
click at [925, 545] on icon "button" at bounding box center [927, 554] width 19 height 19
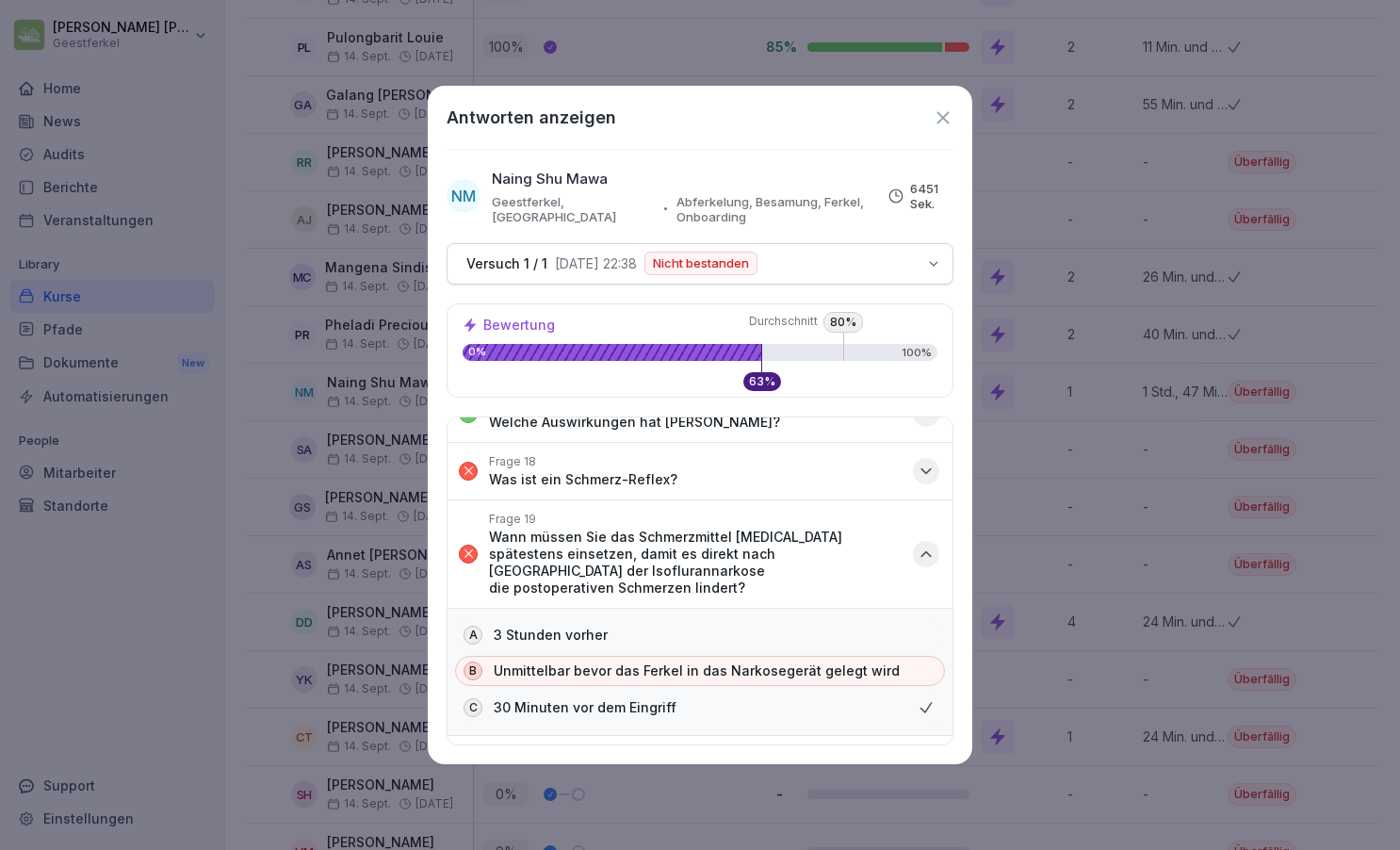
click at [925, 545] on icon "button" at bounding box center [927, 554] width 19 height 19
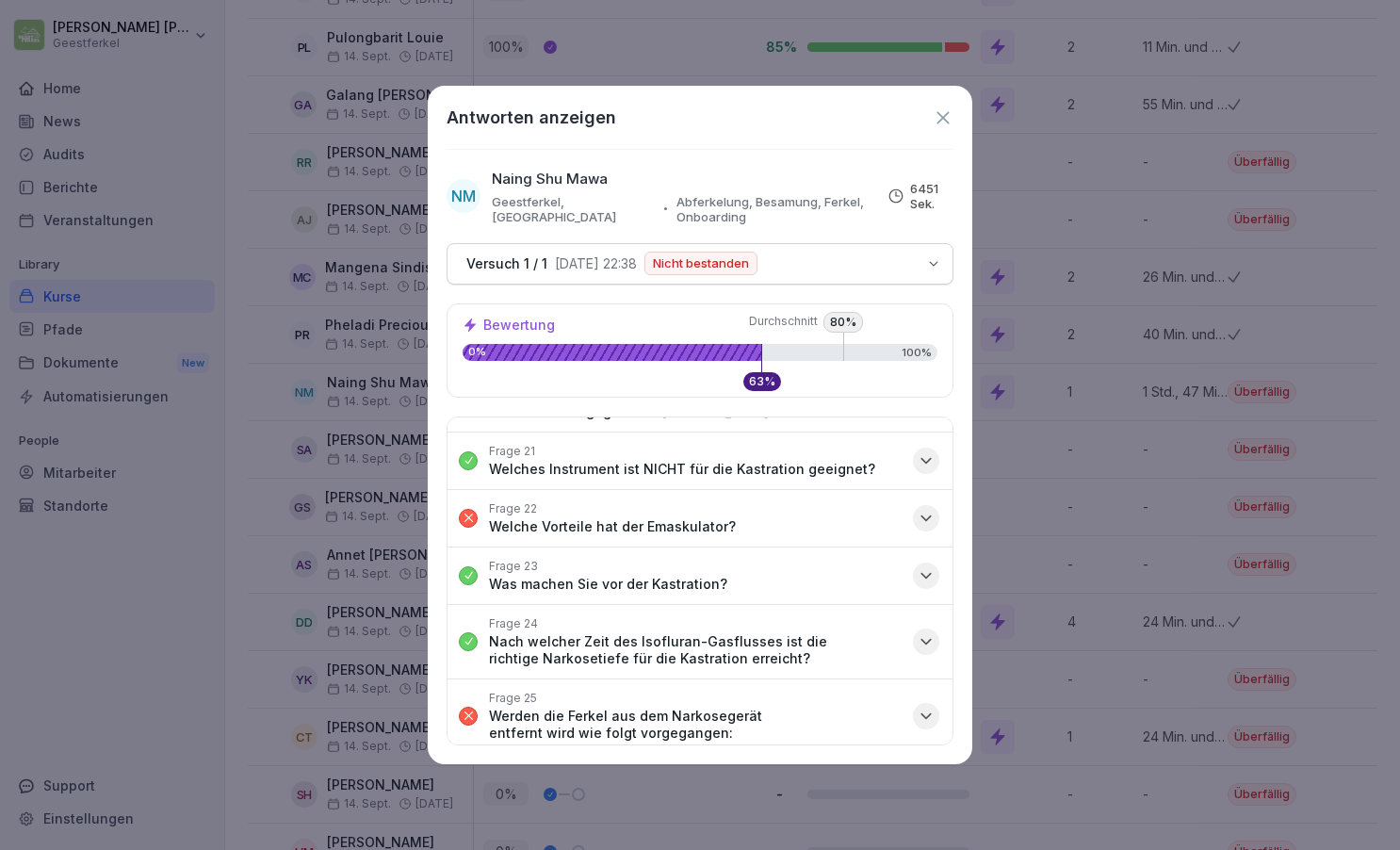
scroll to position [1376, 0]
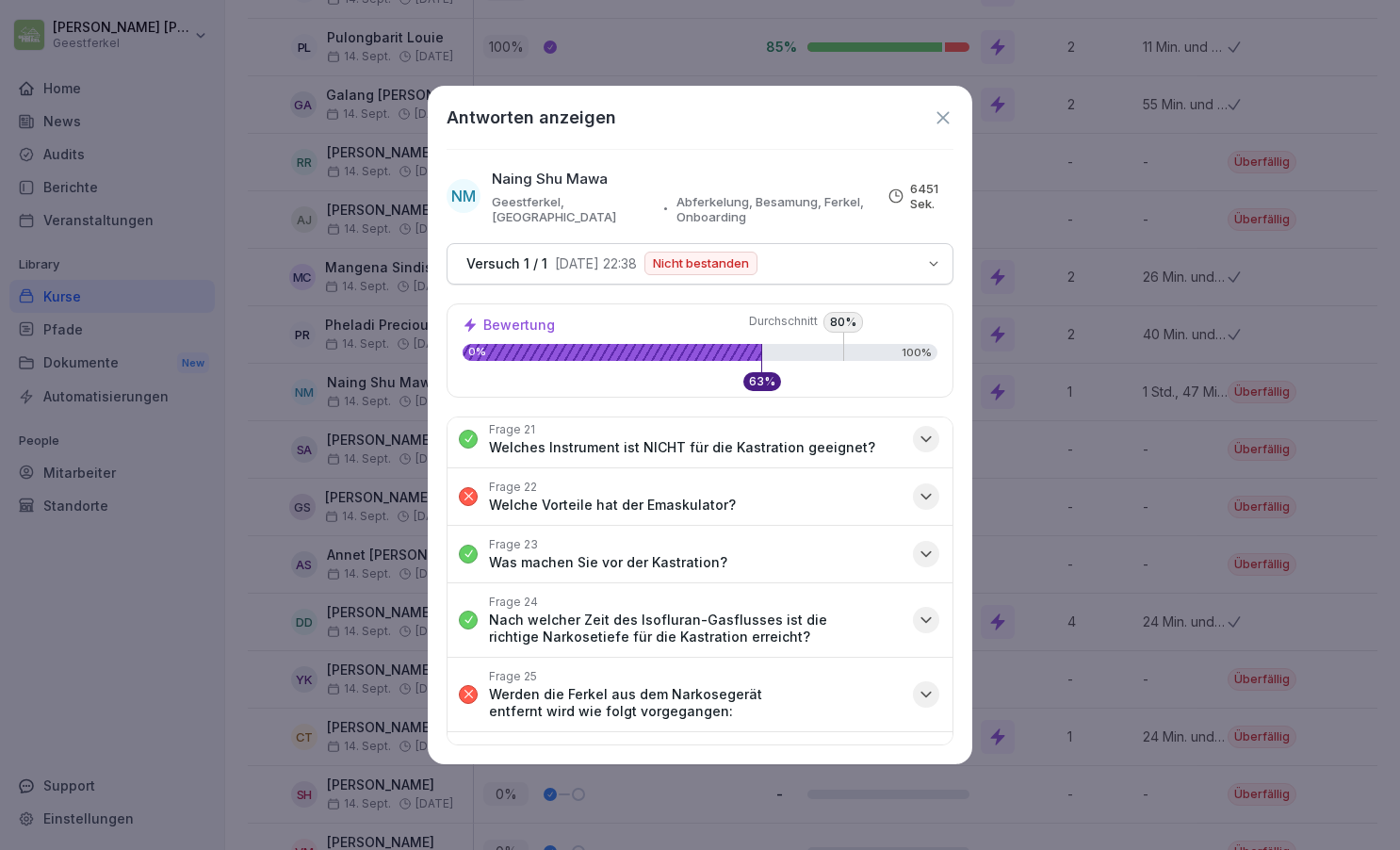
click at [932, 487] on icon "button" at bounding box center [927, 496] width 19 height 19
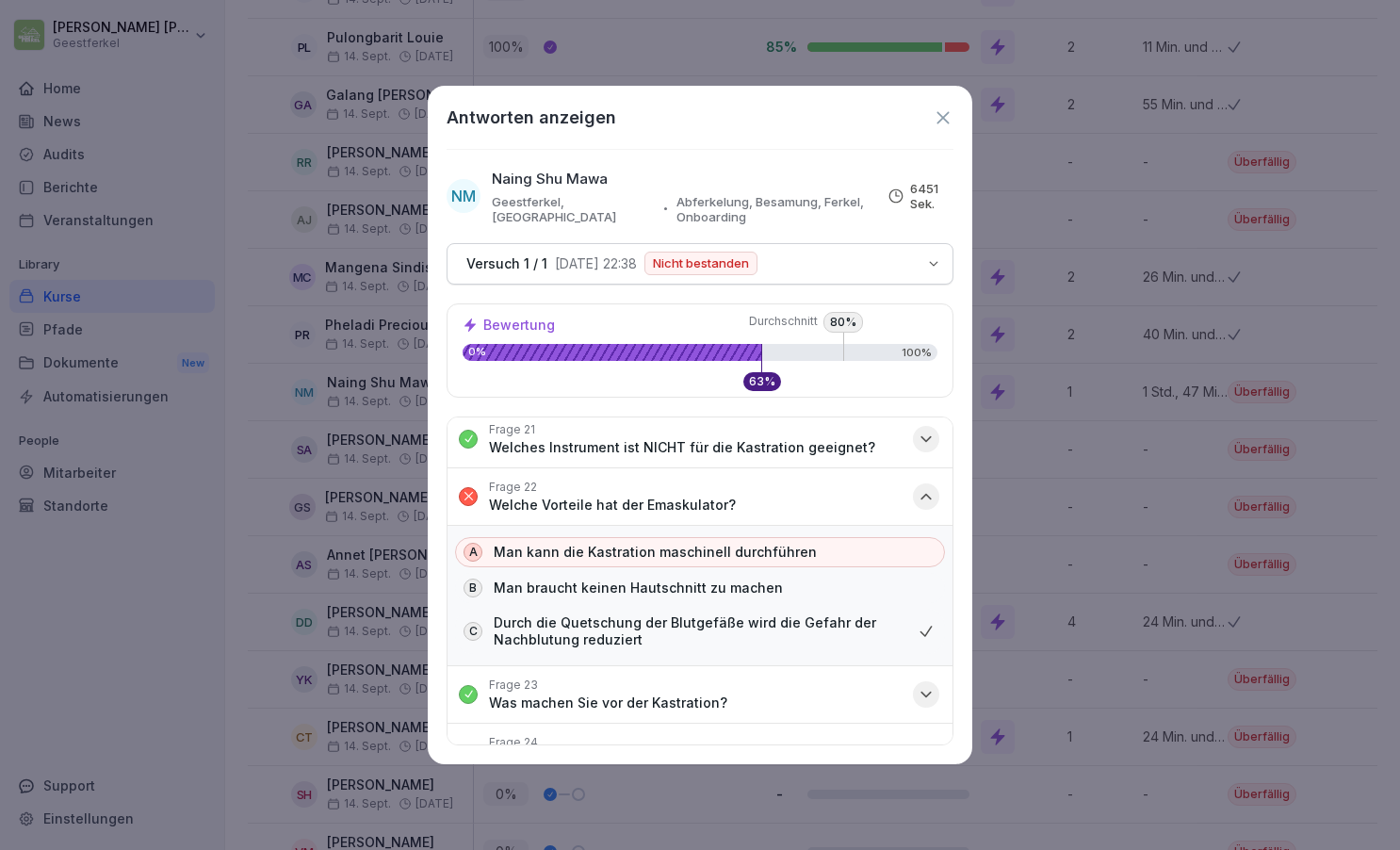
click at [932, 487] on icon "button" at bounding box center [927, 496] width 19 height 19
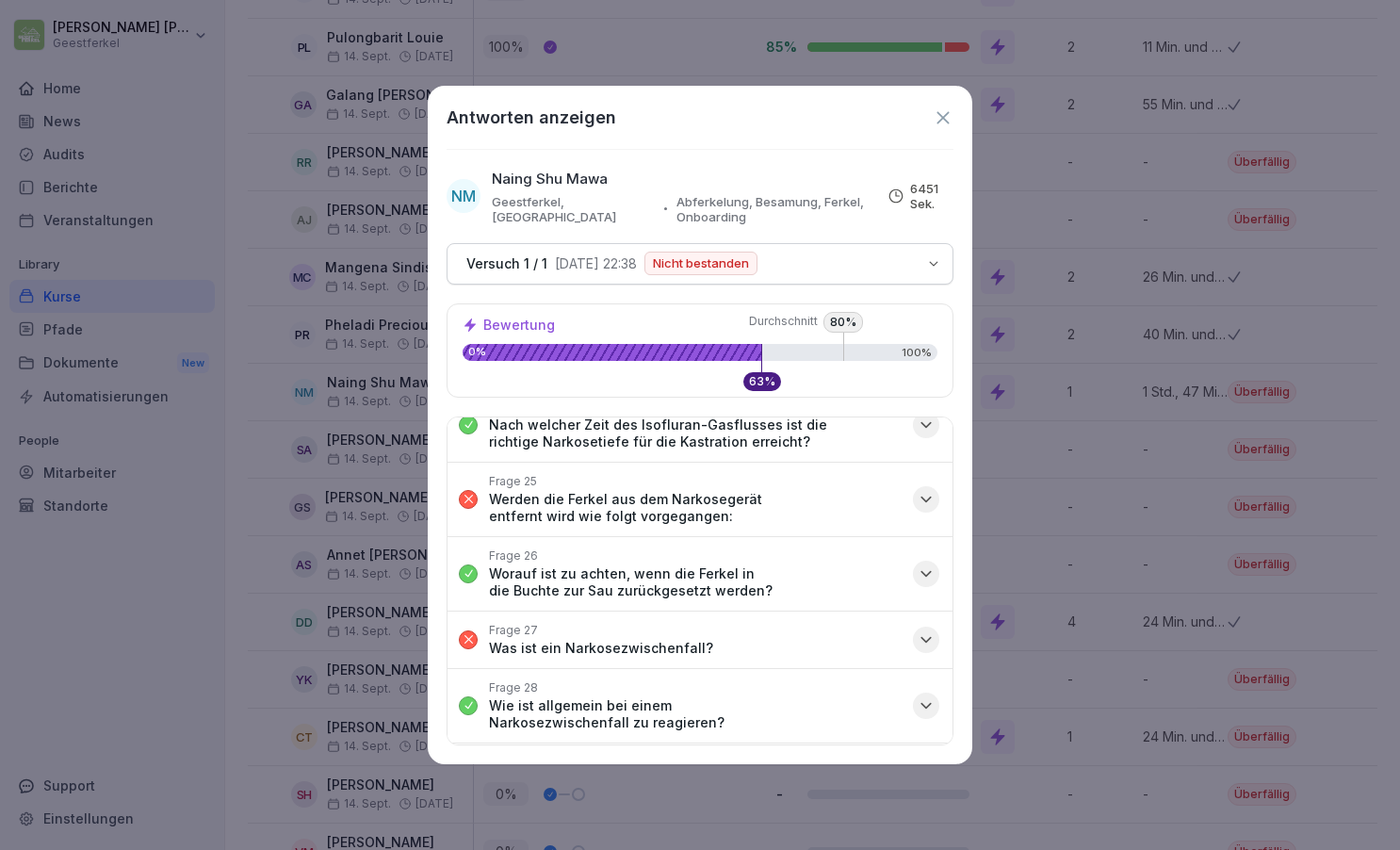
scroll to position [1572, 0]
click at [926, 489] on icon "button" at bounding box center [927, 498] width 19 height 19
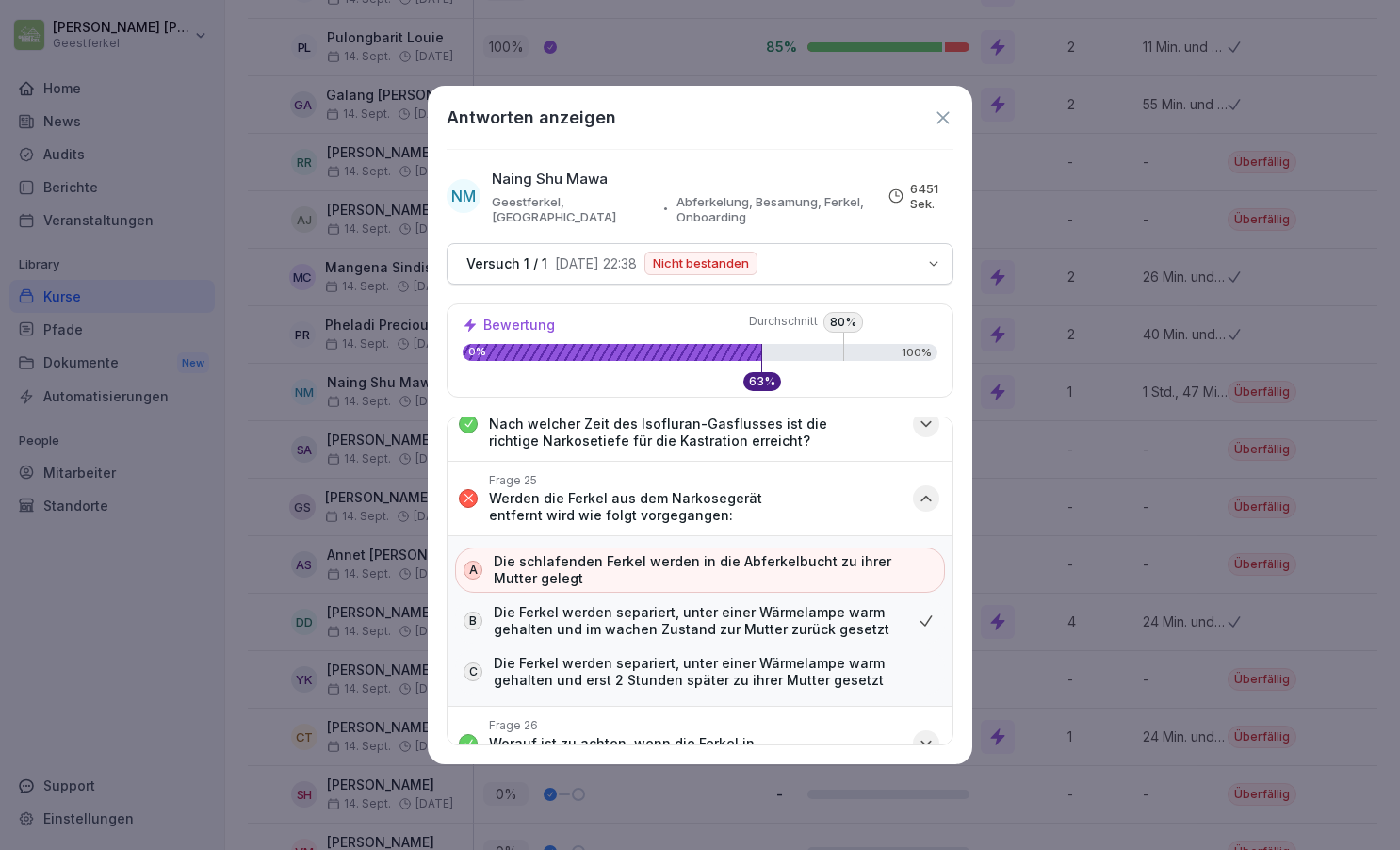
click at [926, 489] on icon "button" at bounding box center [927, 498] width 19 height 19
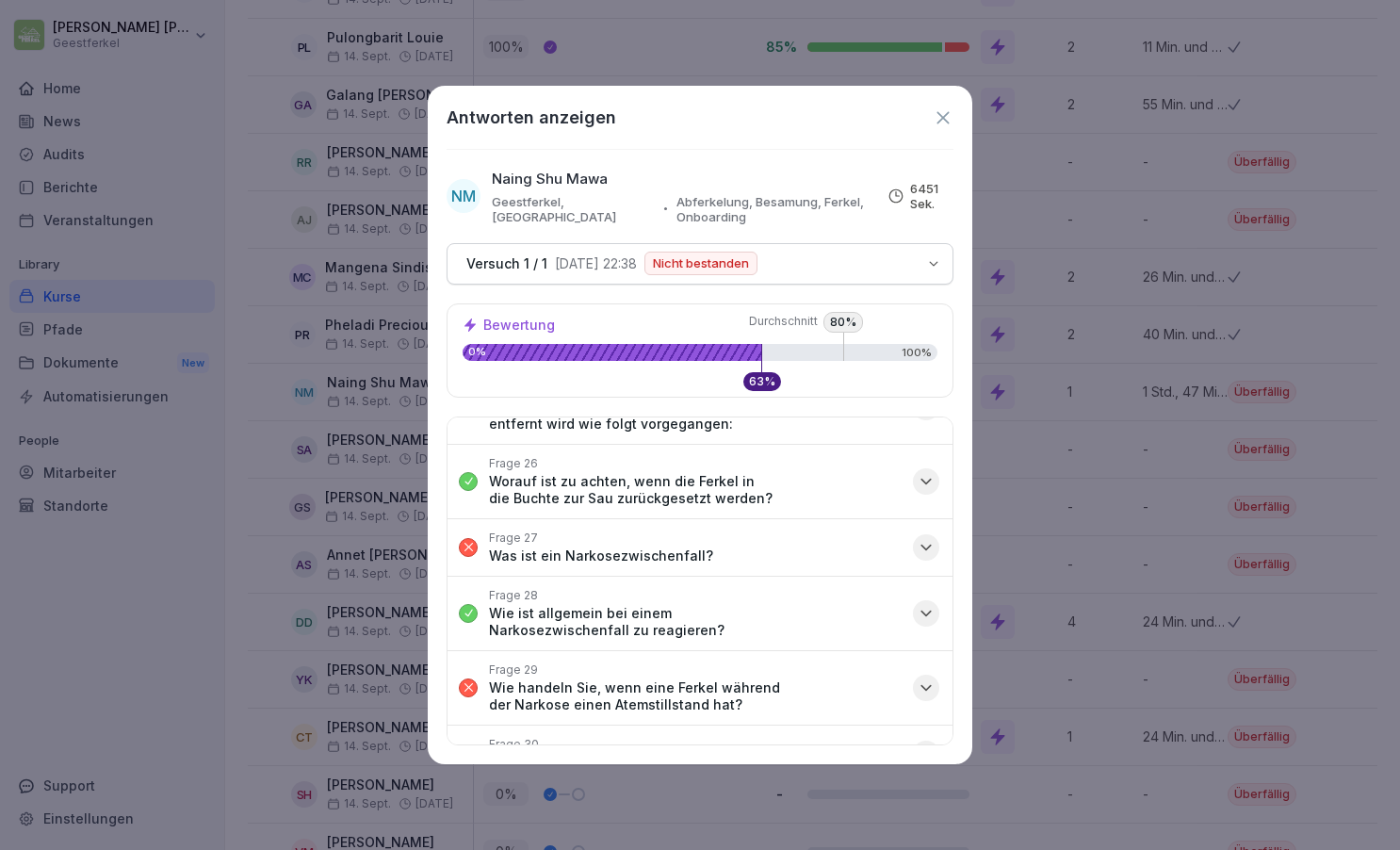
scroll to position [1675, 0]
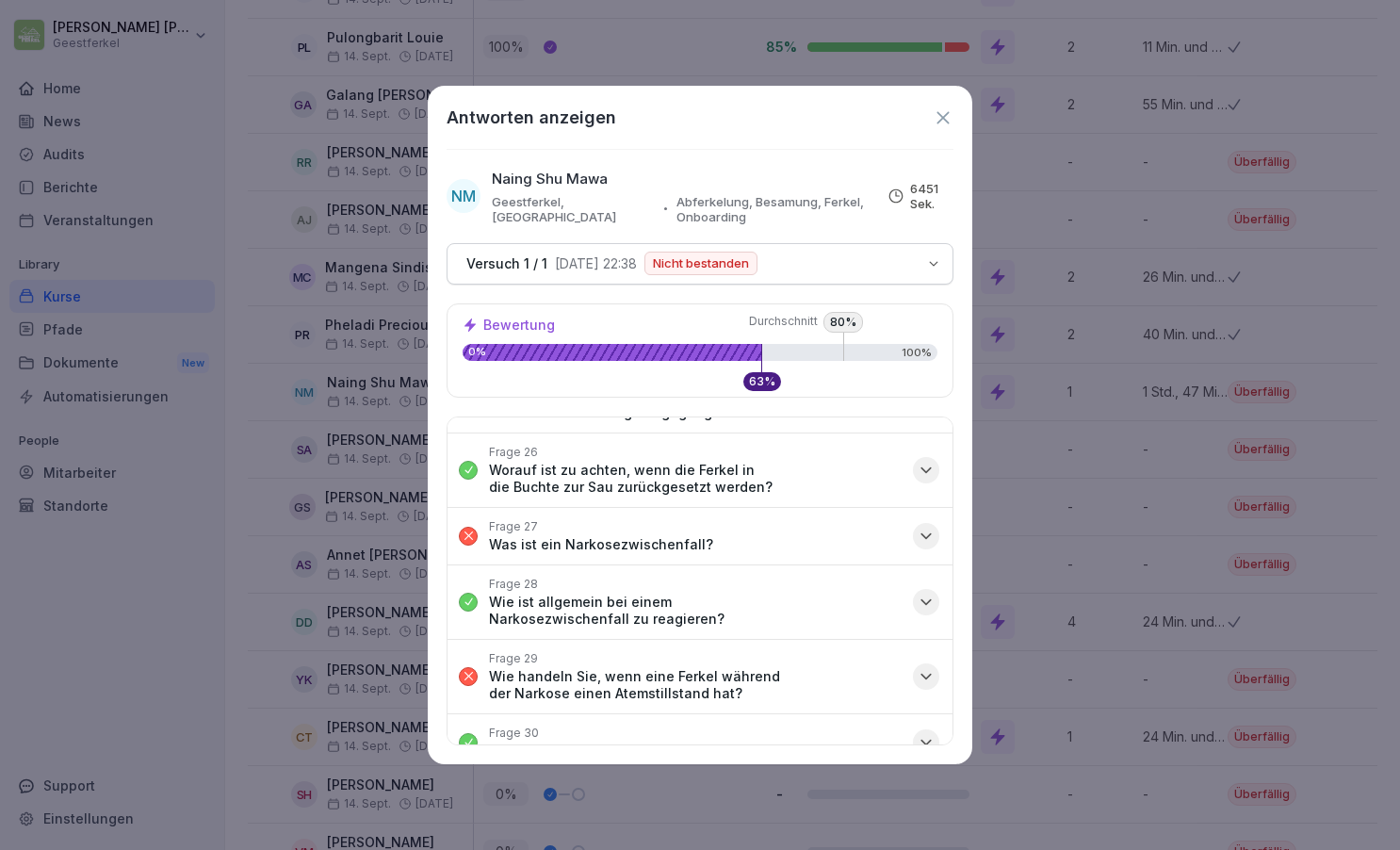
click at [926, 526] on icon "button" at bounding box center [927, 536] width 19 height 19
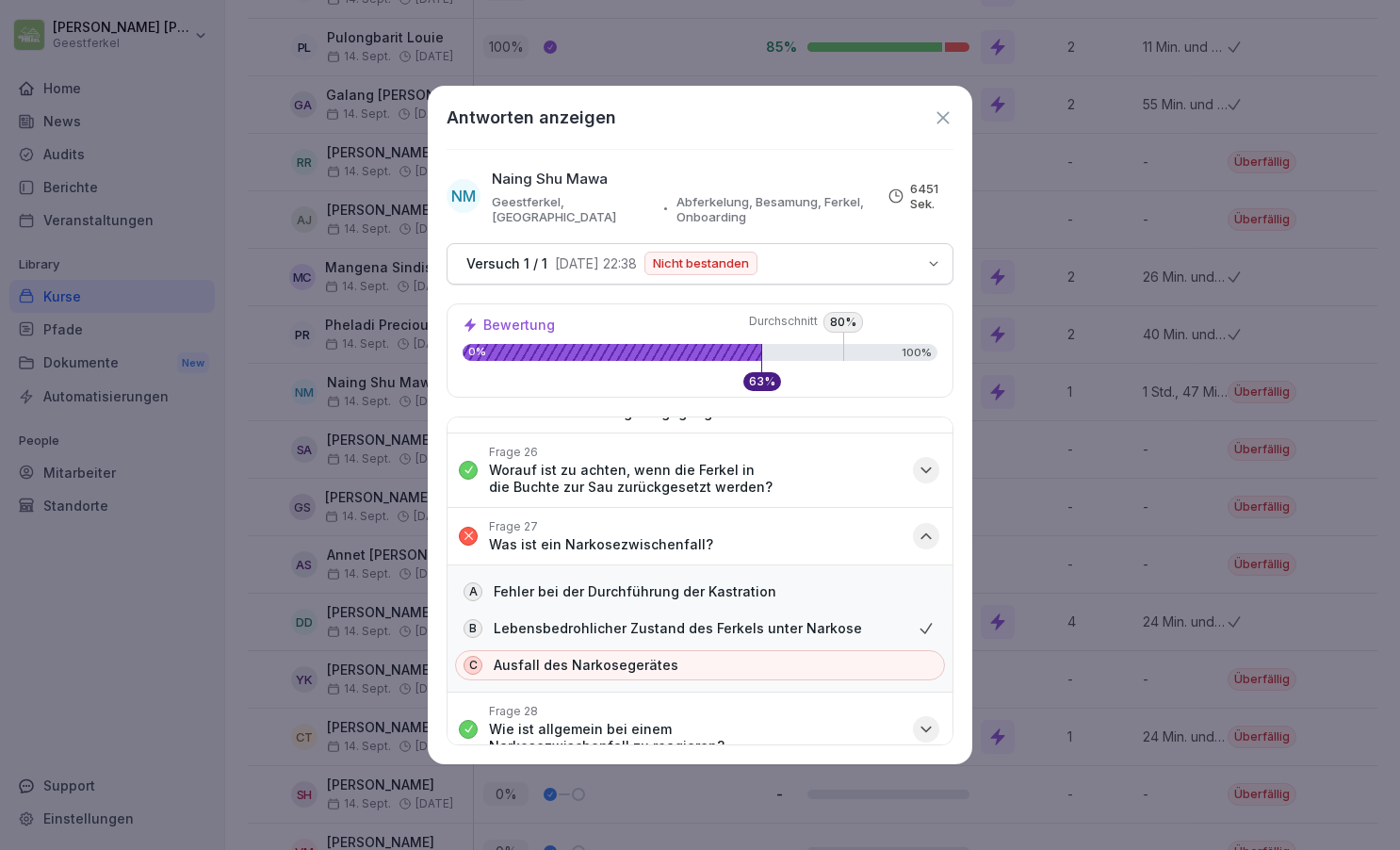
click at [926, 526] on icon "button" at bounding box center [927, 536] width 19 height 19
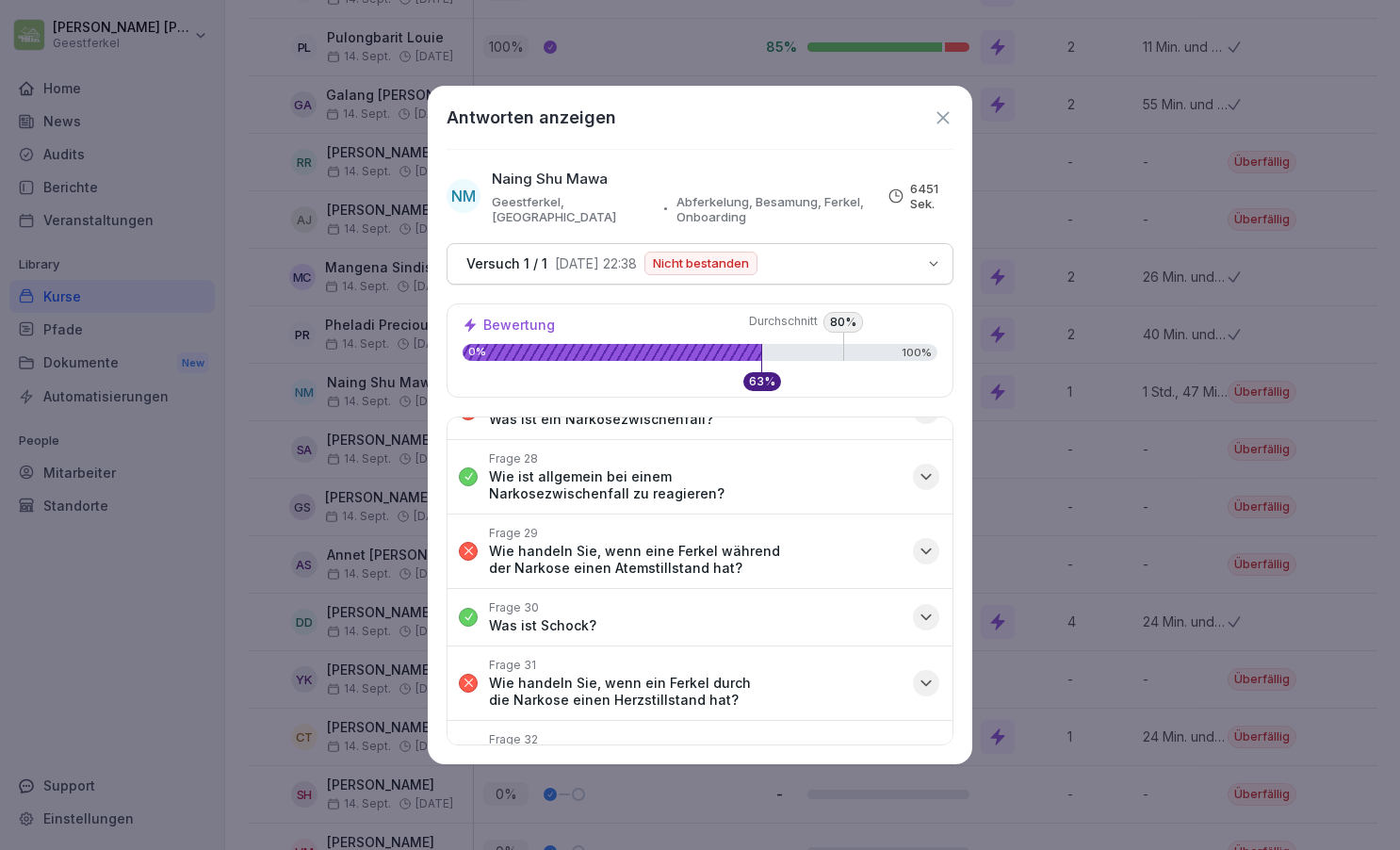
scroll to position [1815, 0]
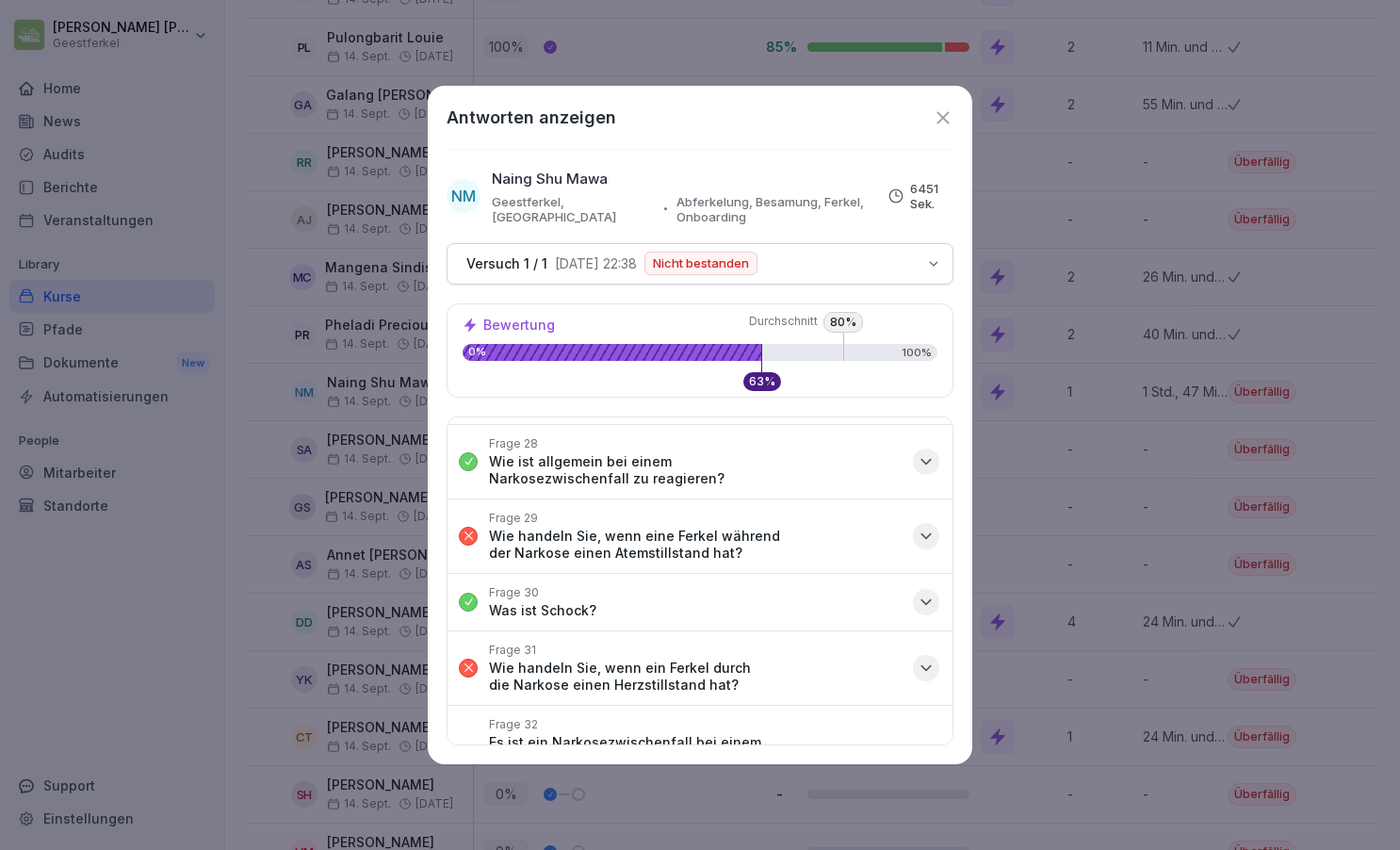
click at [926, 526] on icon "button" at bounding box center [927, 536] width 19 height 19
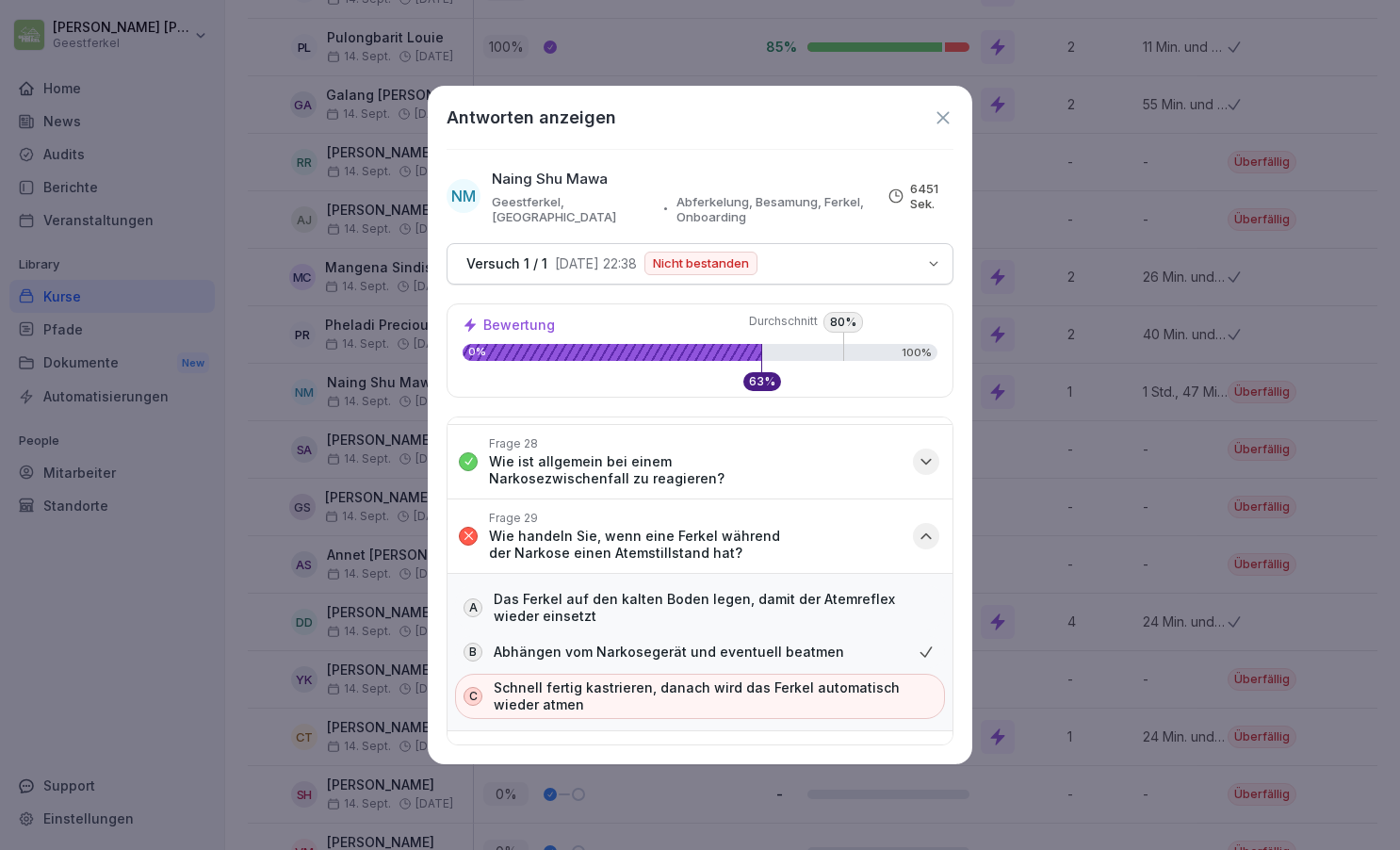
click at [926, 533] on icon "button" at bounding box center [927, 535] width 10 height 5
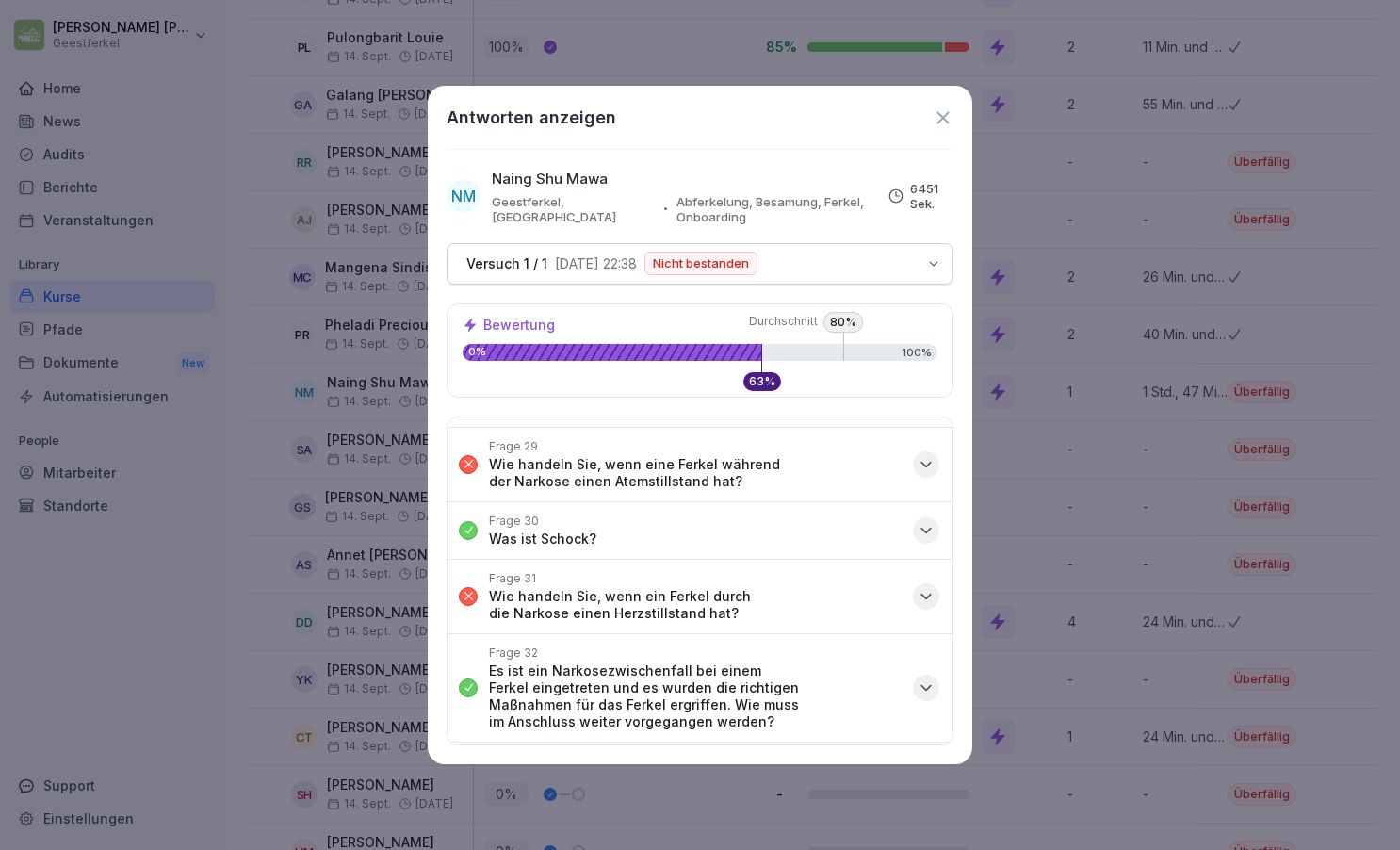
scroll to position [1898, 0]
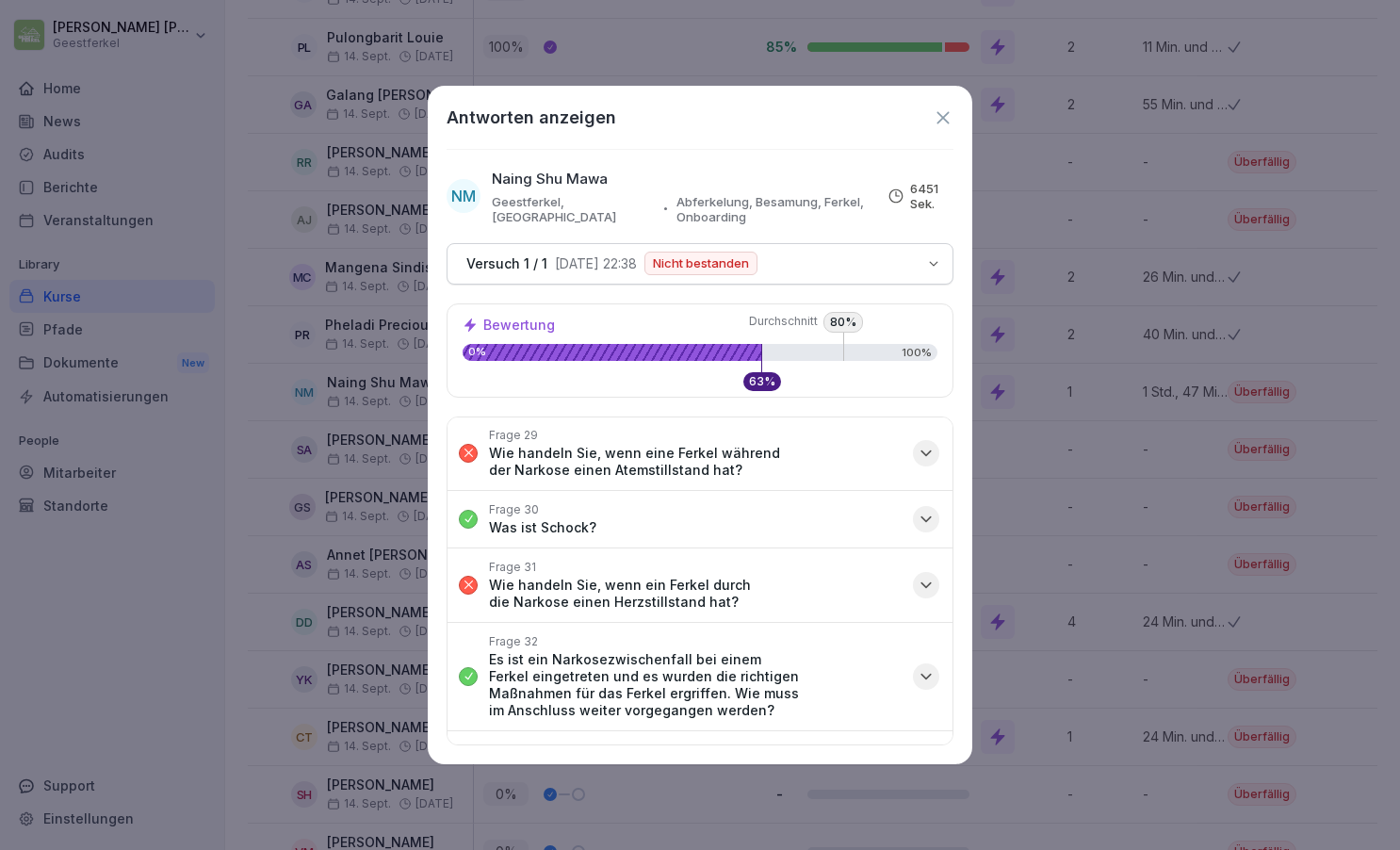
click at [923, 576] on icon "button" at bounding box center [927, 585] width 19 height 19
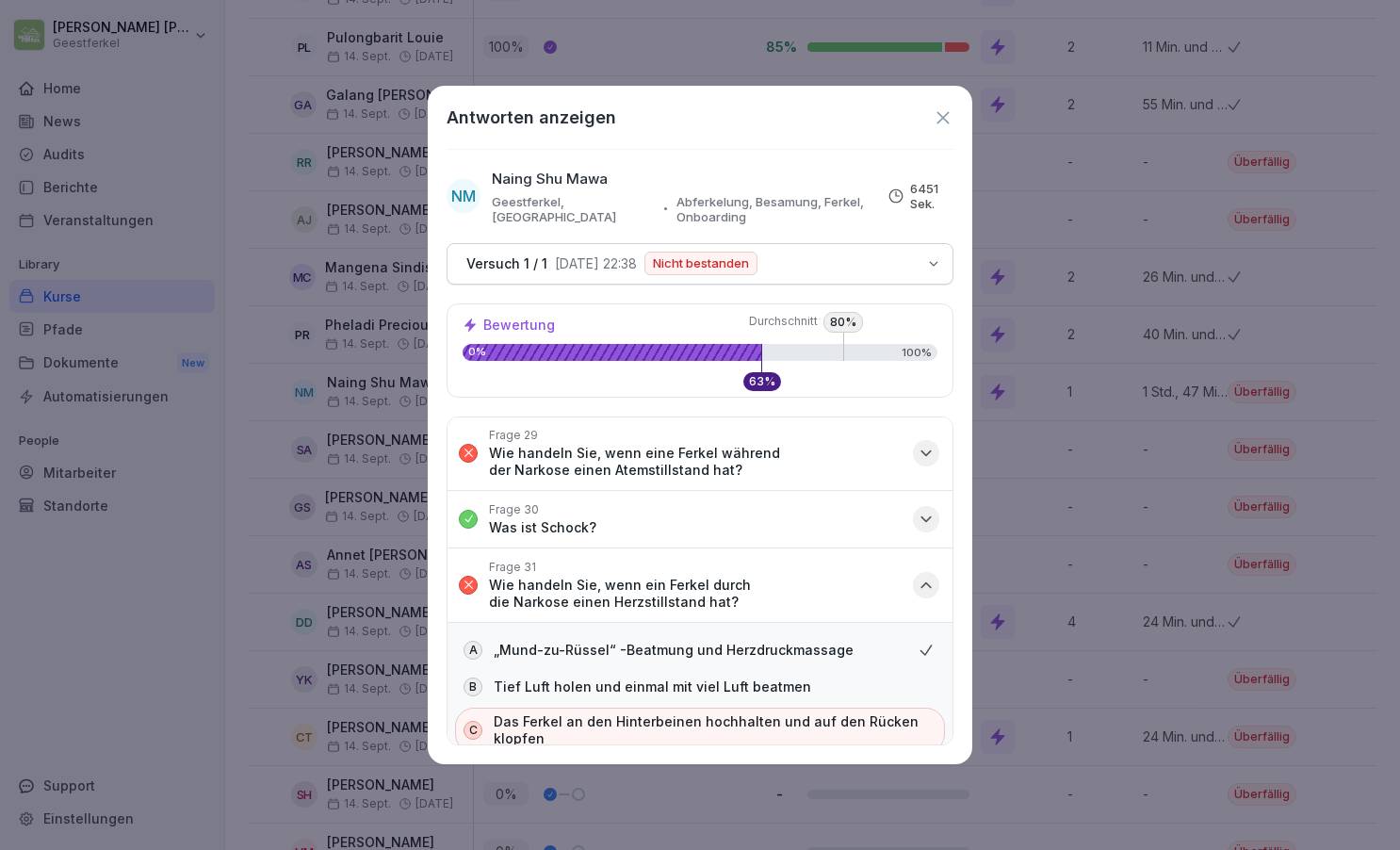
click at [924, 582] on icon "button" at bounding box center [927, 584] width 10 height 5
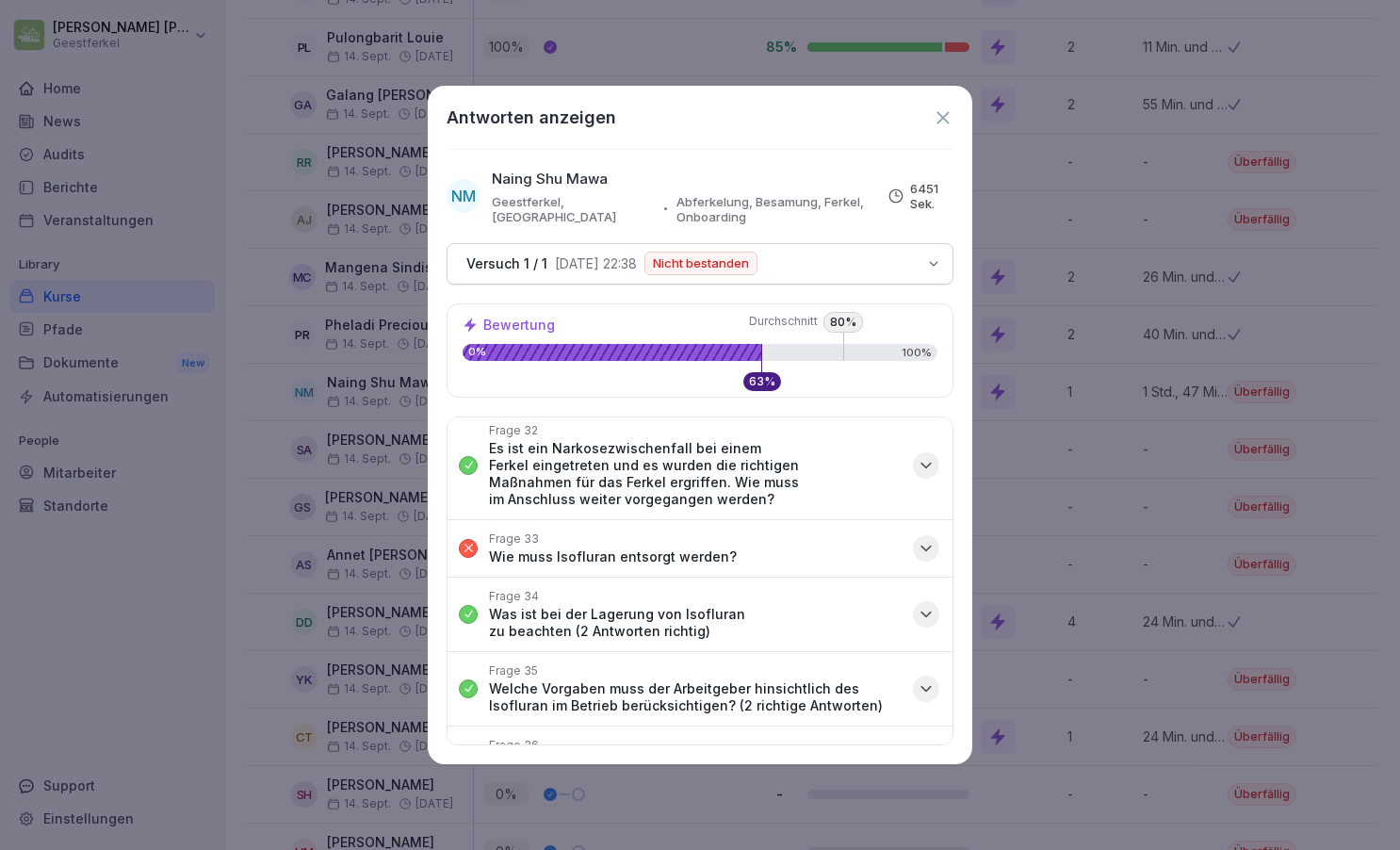
scroll to position [2111, 0]
click at [926, 537] on icon "button" at bounding box center [927, 547] width 19 height 19
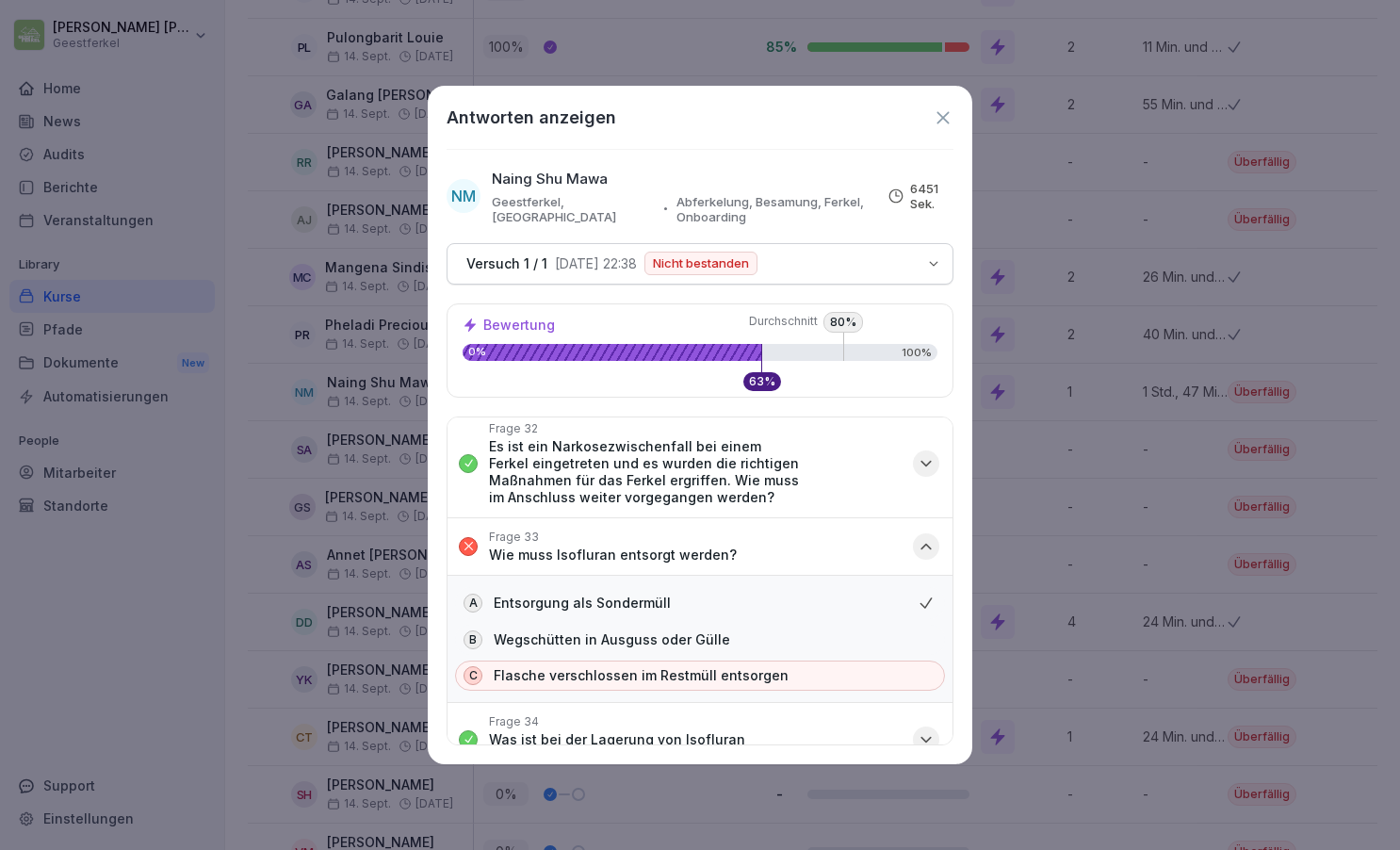
click at [926, 537] on icon "button" at bounding box center [927, 547] width 19 height 19
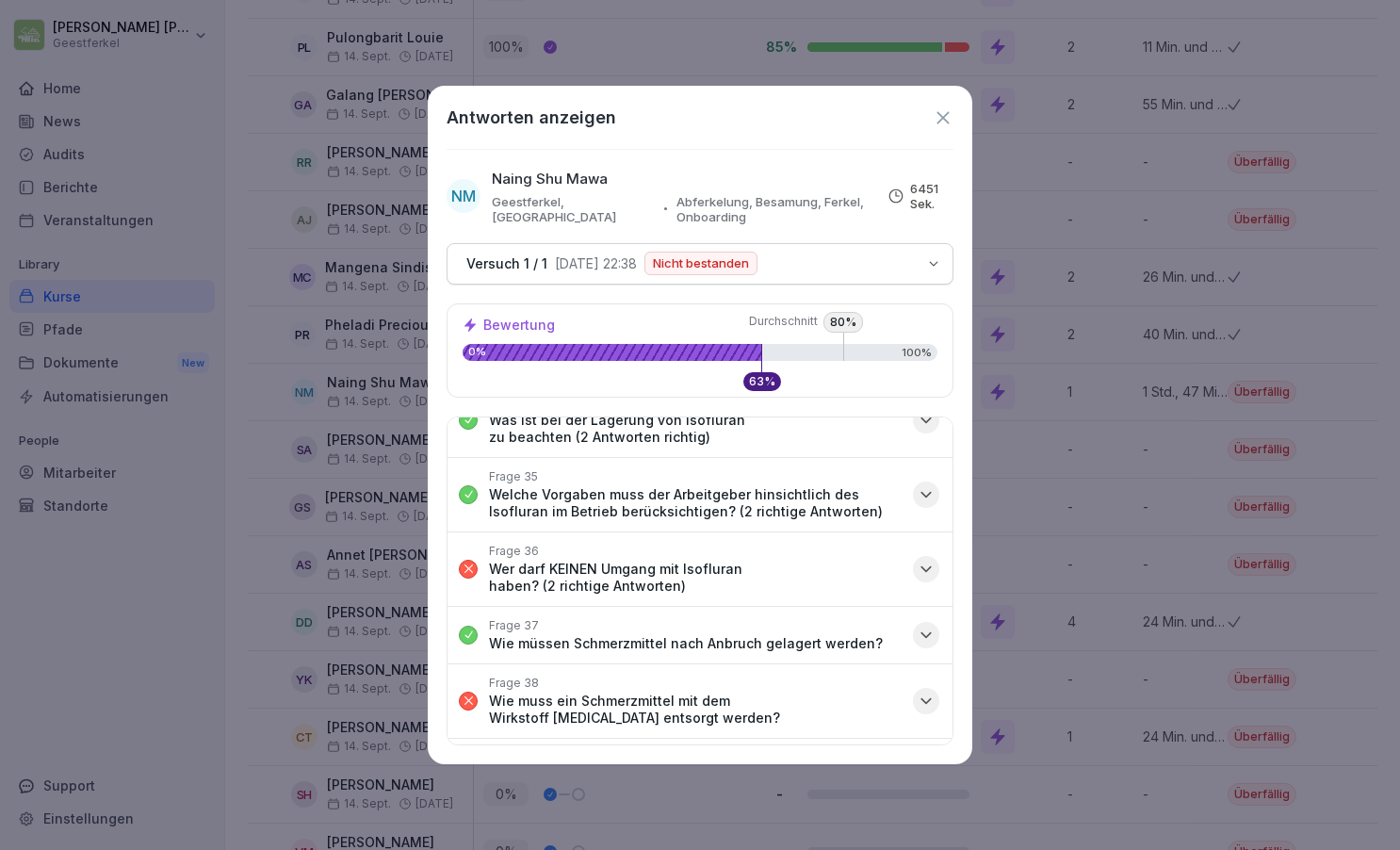
scroll to position [2305, 0]
click at [928, 564] on icon "button" at bounding box center [927, 566] width 10 height 5
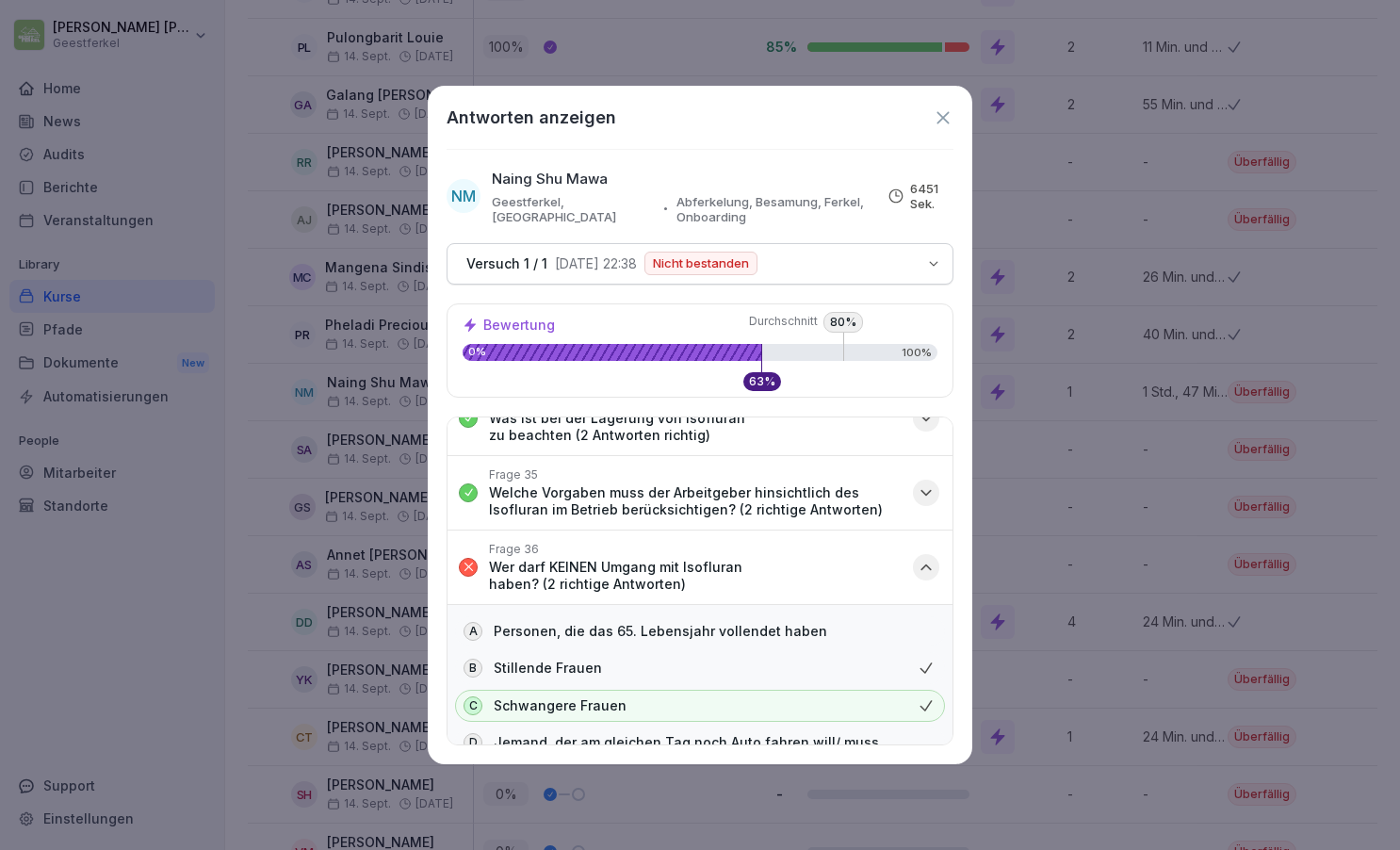
click at [928, 564] on icon "button" at bounding box center [927, 566] width 10 height 5
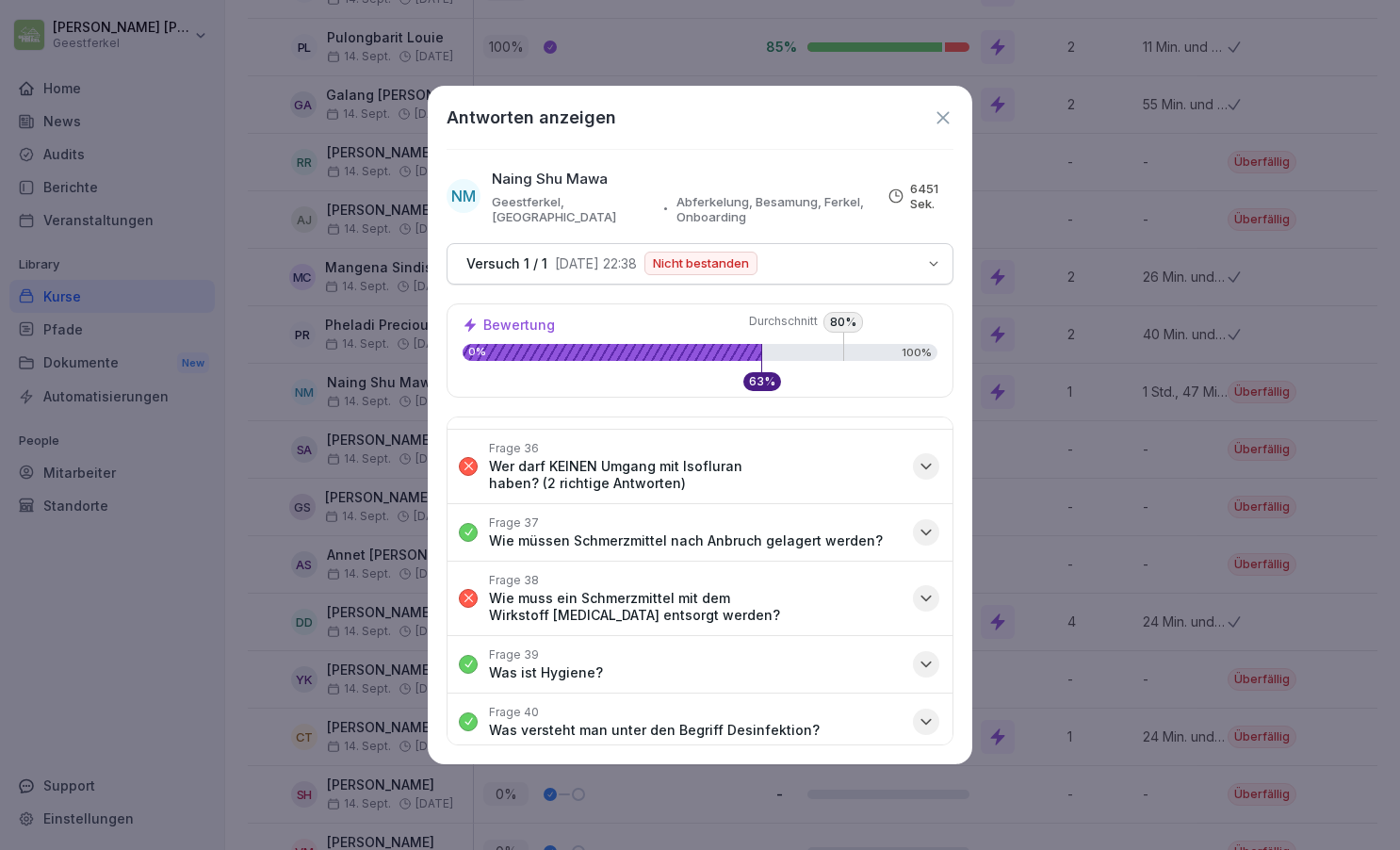
scroll to position [2441, 0]
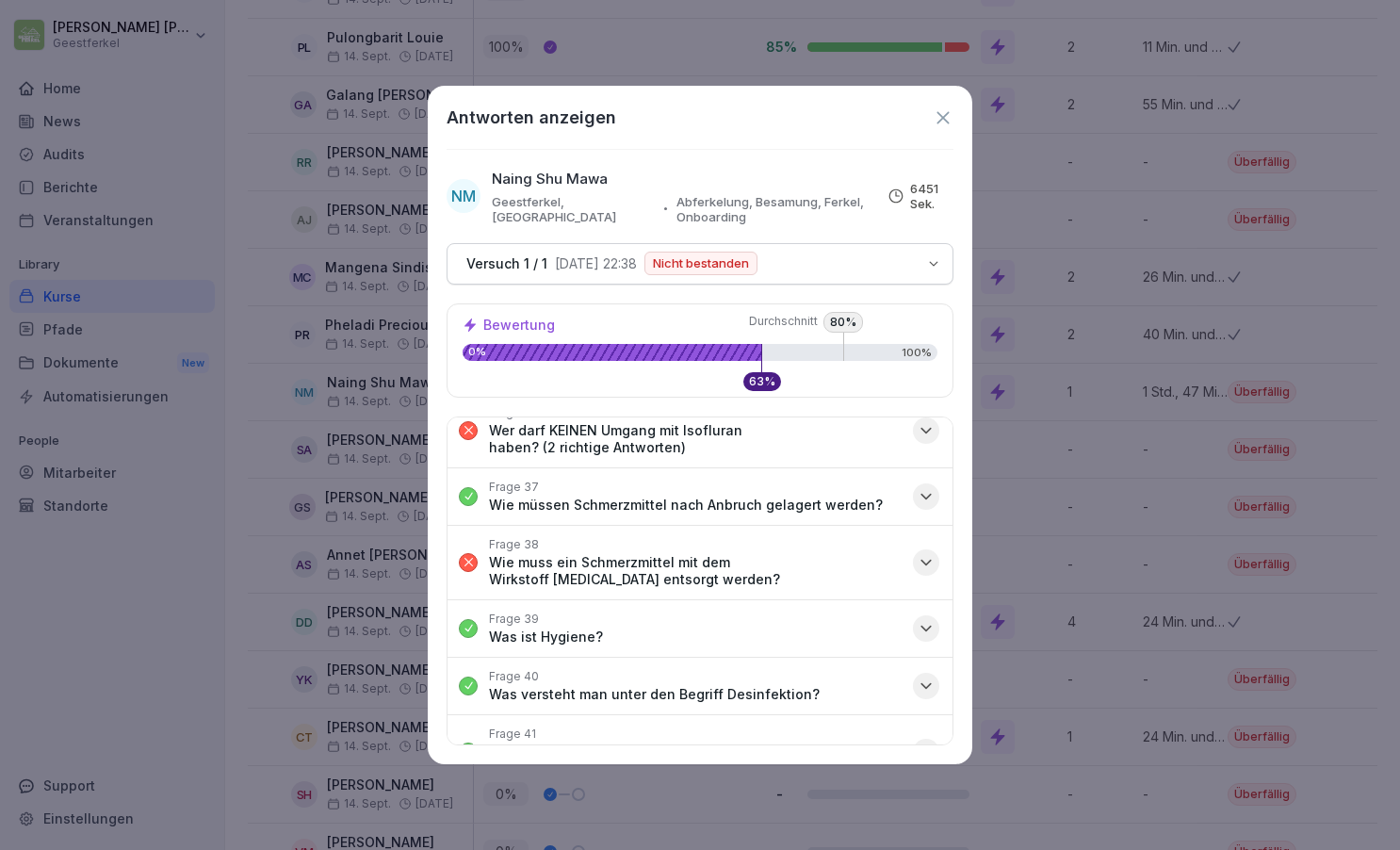
click at [928, 552] on icon "button" at bounding box center [927, 562] width 19 height 19
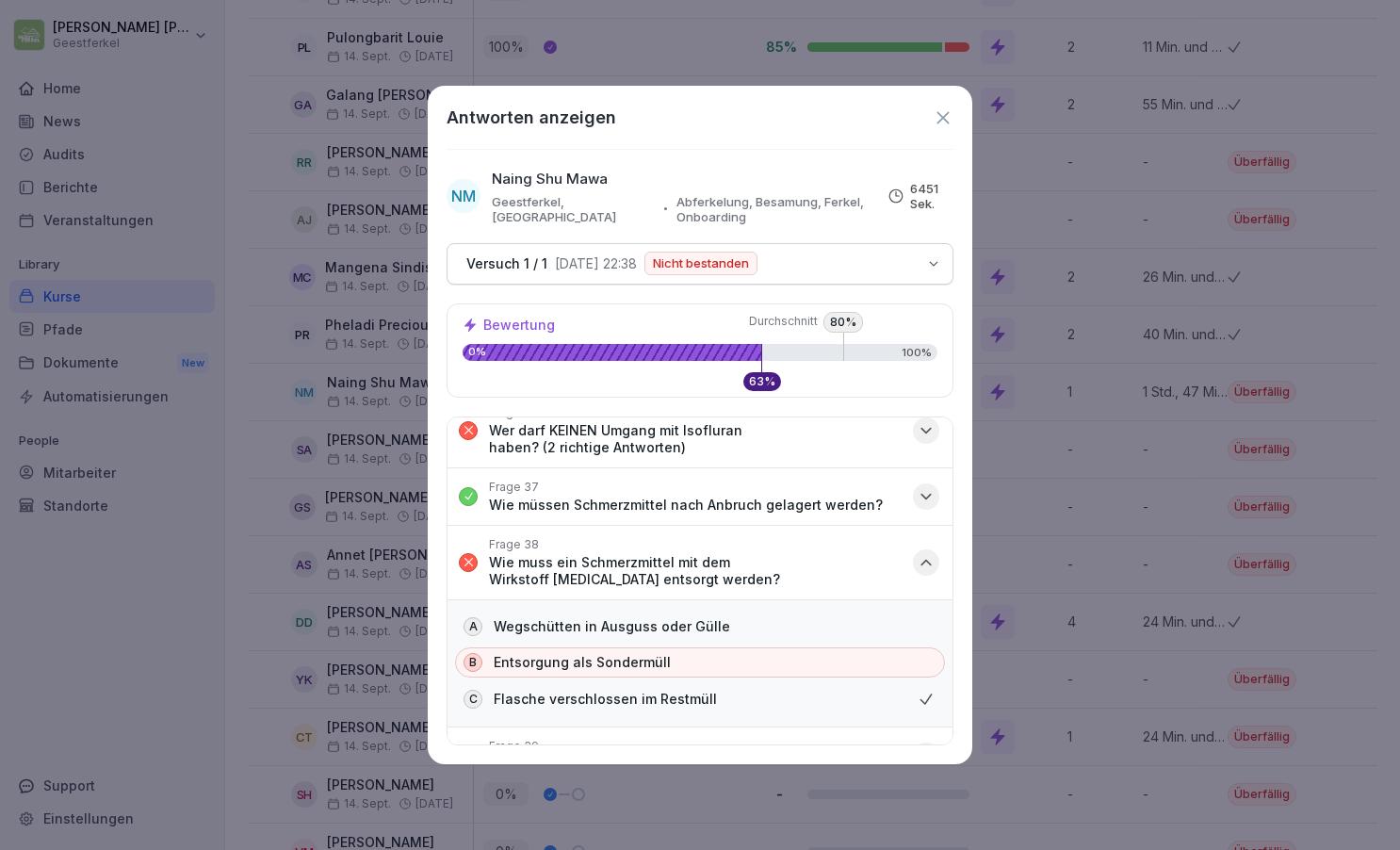
click at [928, 552] on icon "button" at bounding box center [927, 562] width 19 height 19
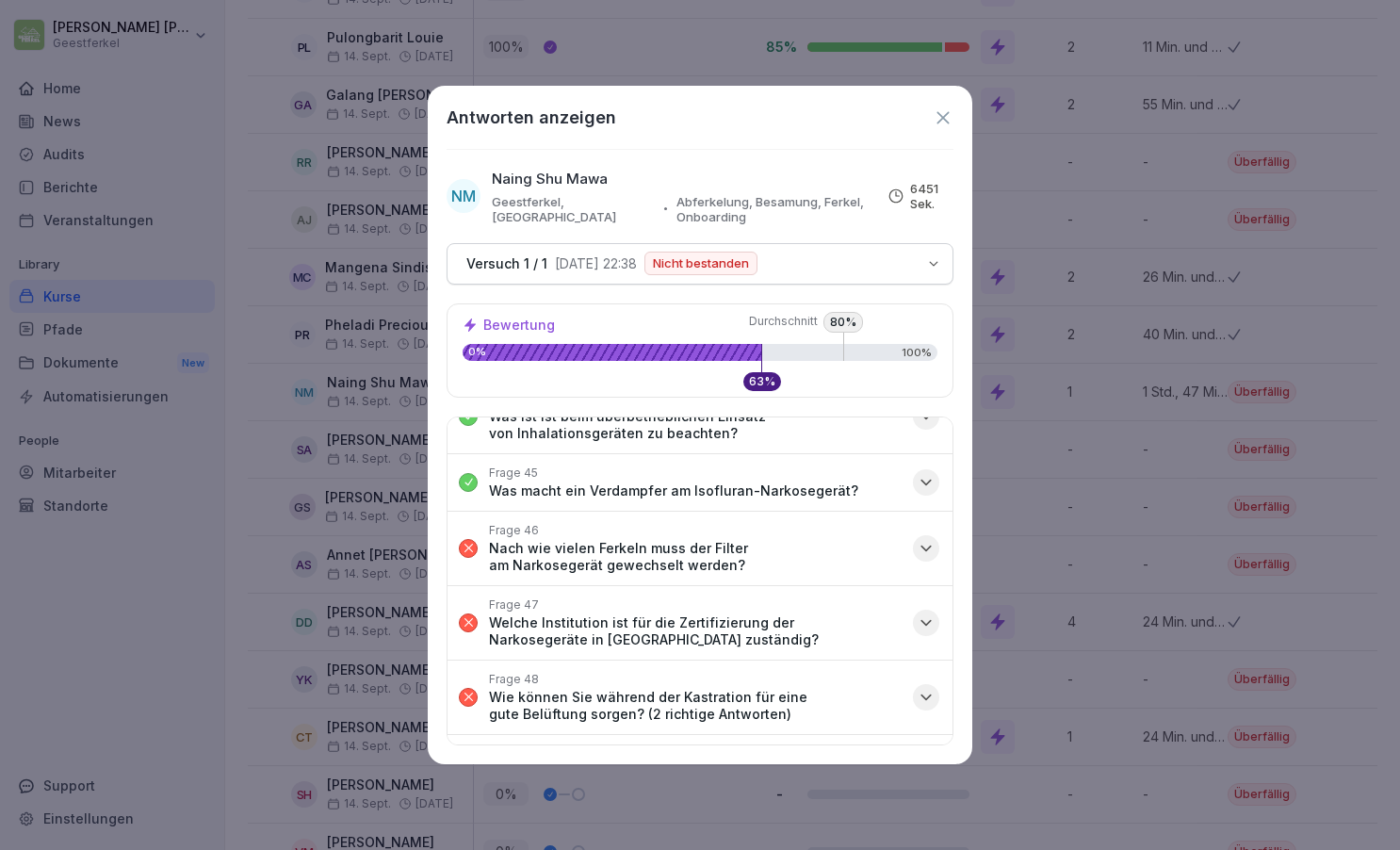
scroll to position [3018, 0]
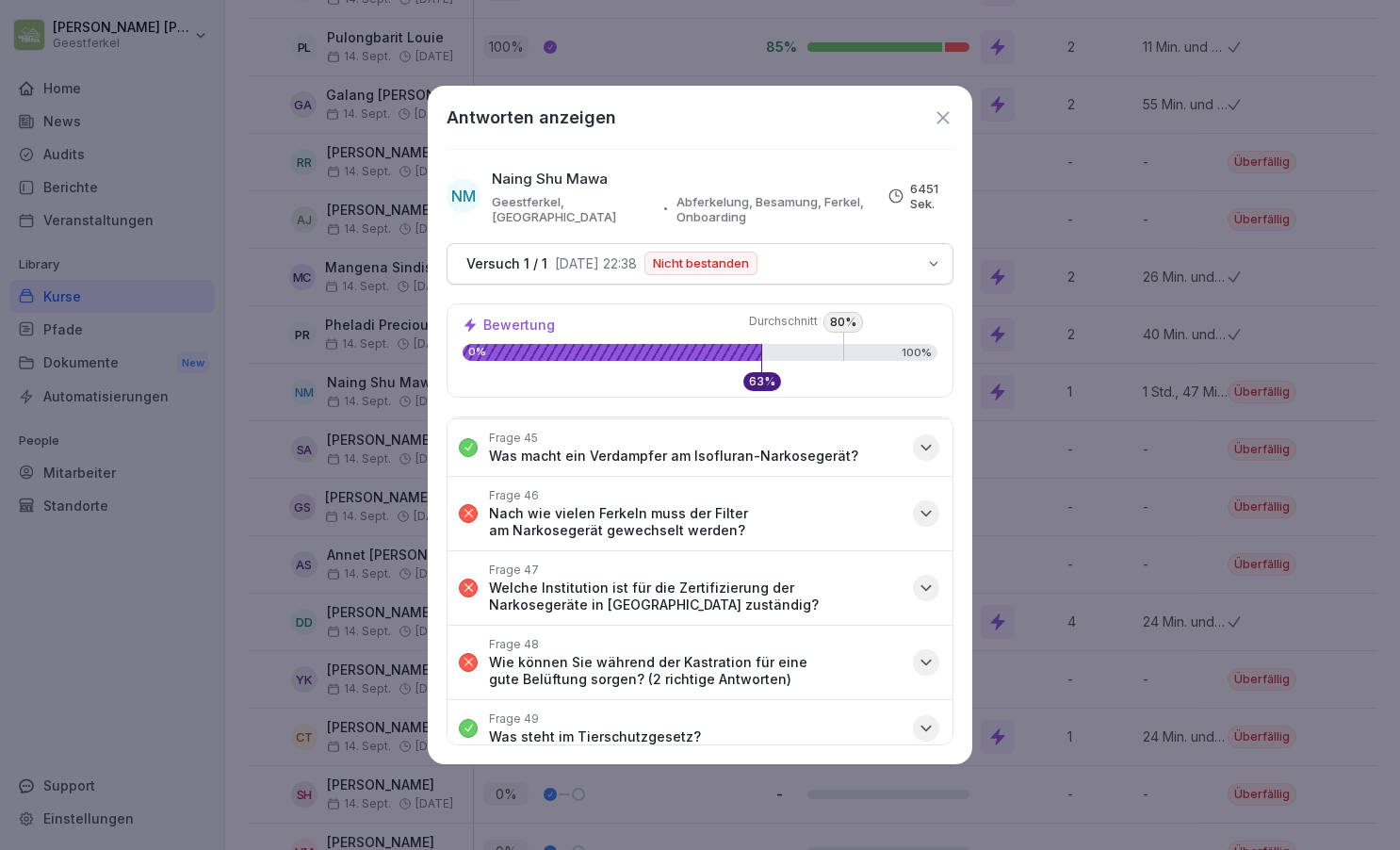
click at [922, 504] on icon "button" at bounding box center [927, 514] width 19 height 19
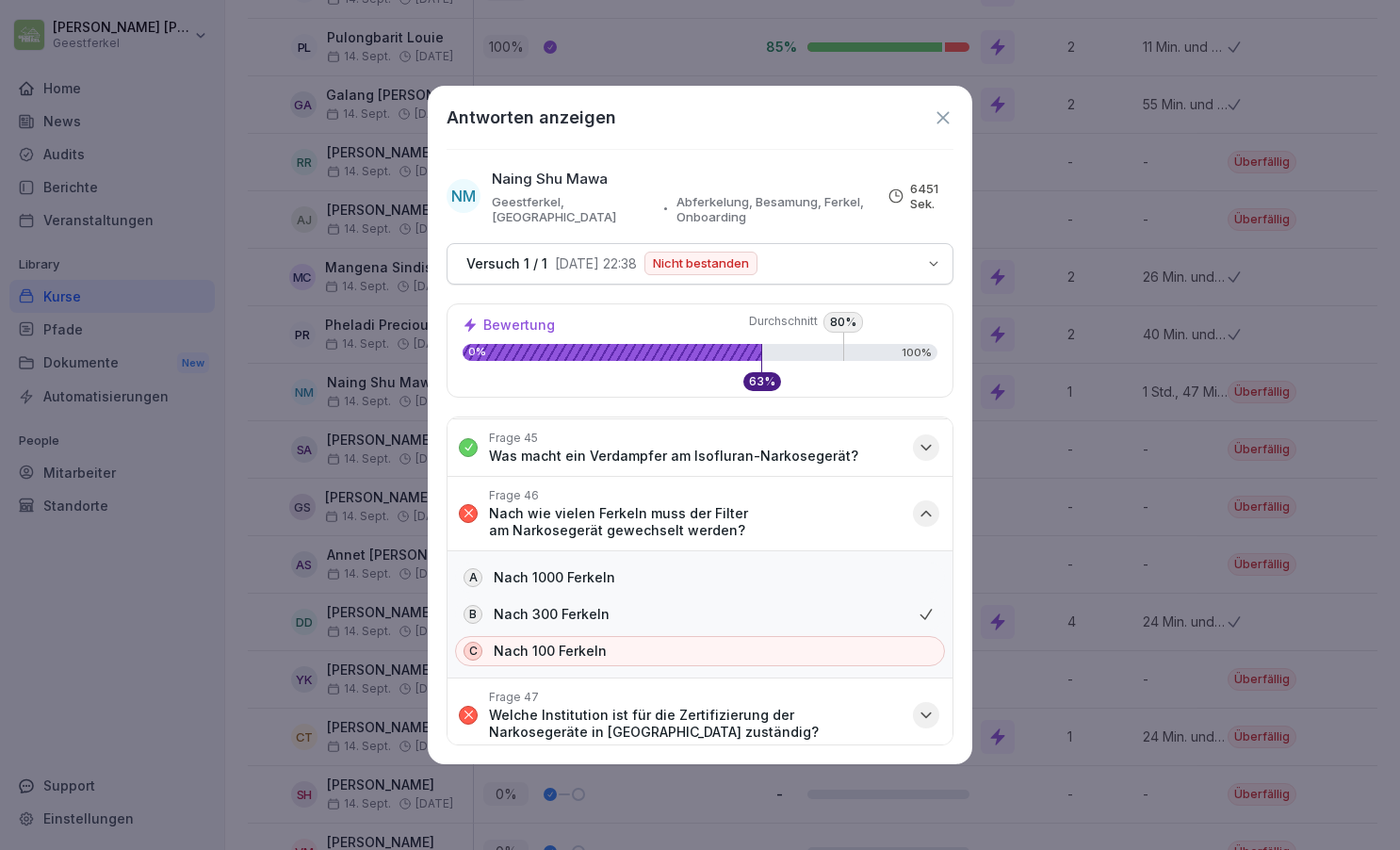
click at [922, 510] on icon "button" at bounding box center [927, 512] width 10 height 5
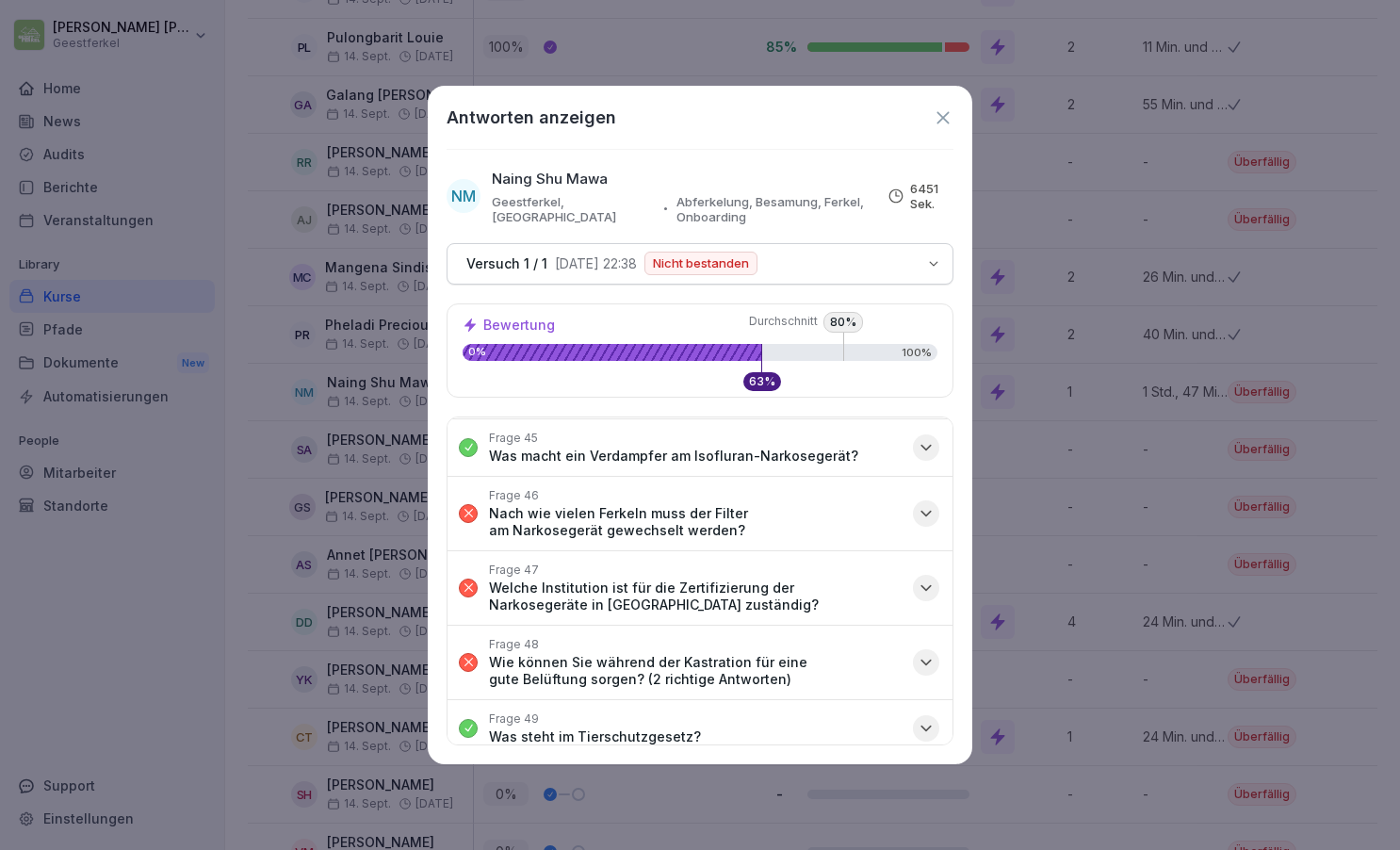
click at [926, 579] on icon "button" at bounding box center [927, 588] width 19 height 19
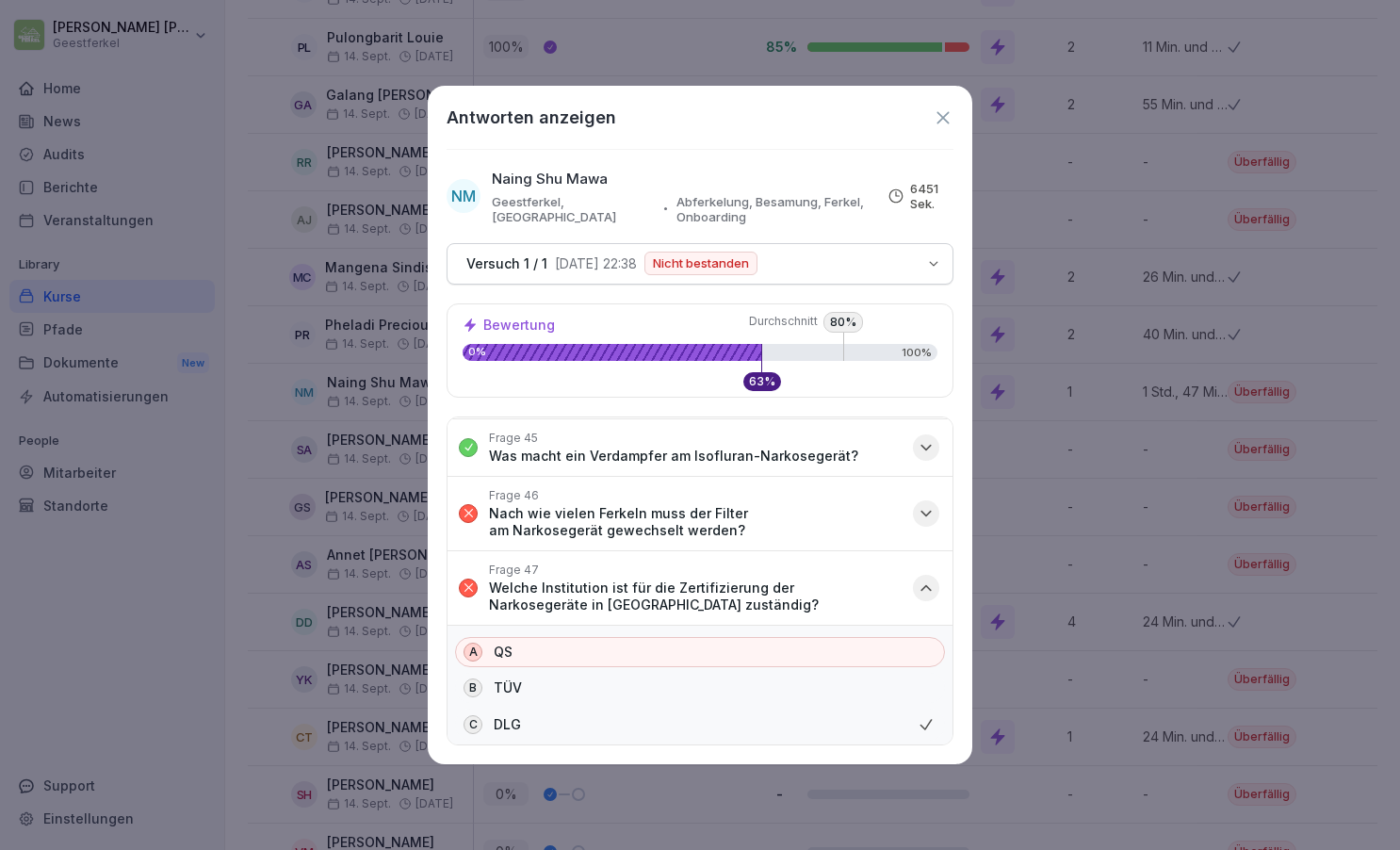
click at [926, 579] on icon "button" at bounding box center [927, 588] width 19 height 19
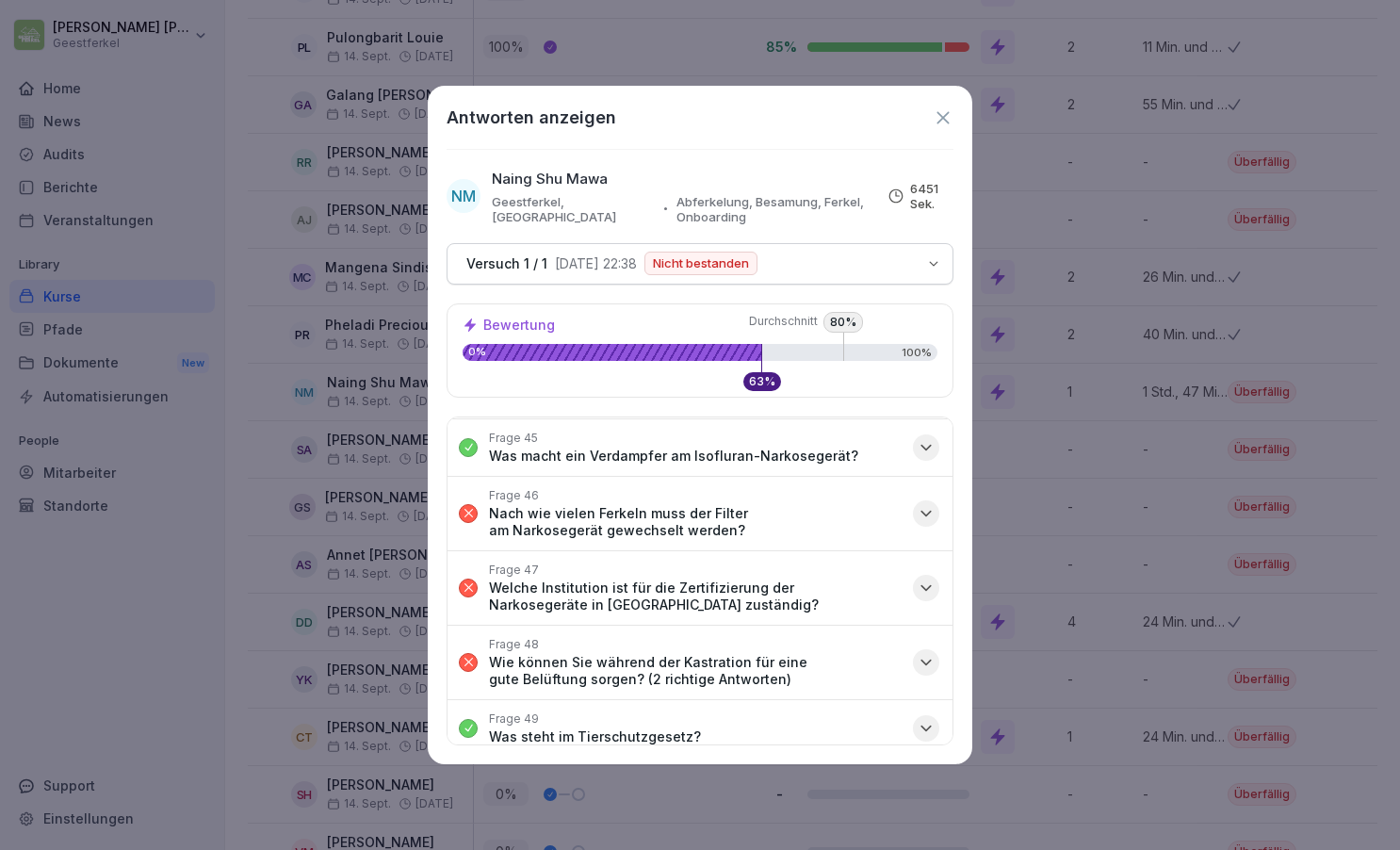
click at [925, 653] on icon "button" at bounding box center [927, 663] width 19 height 19
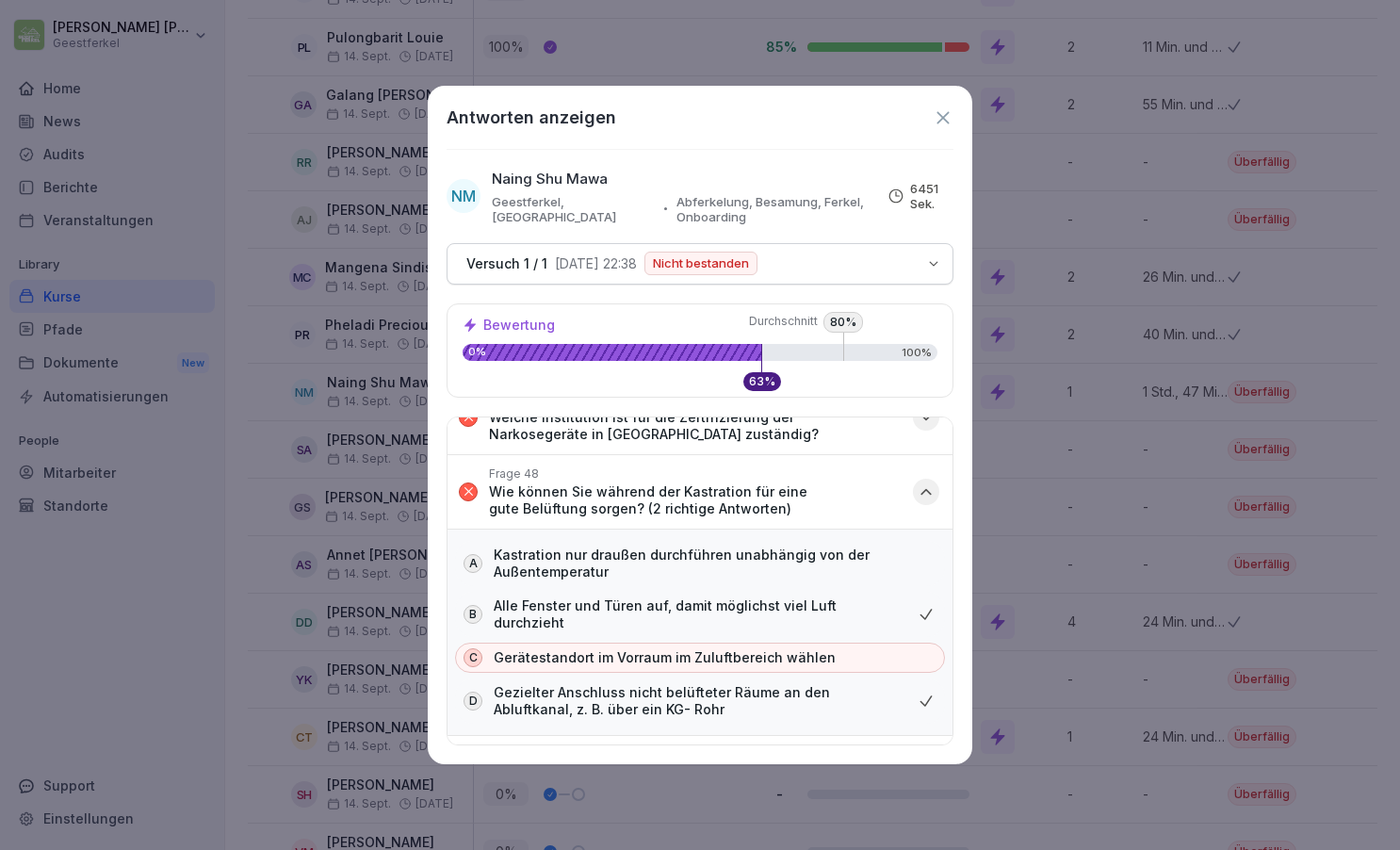
scroll to position [3187, 0]
click at [926, 484] on icon "button" at bounding box center [927, 494] width 19 height 19
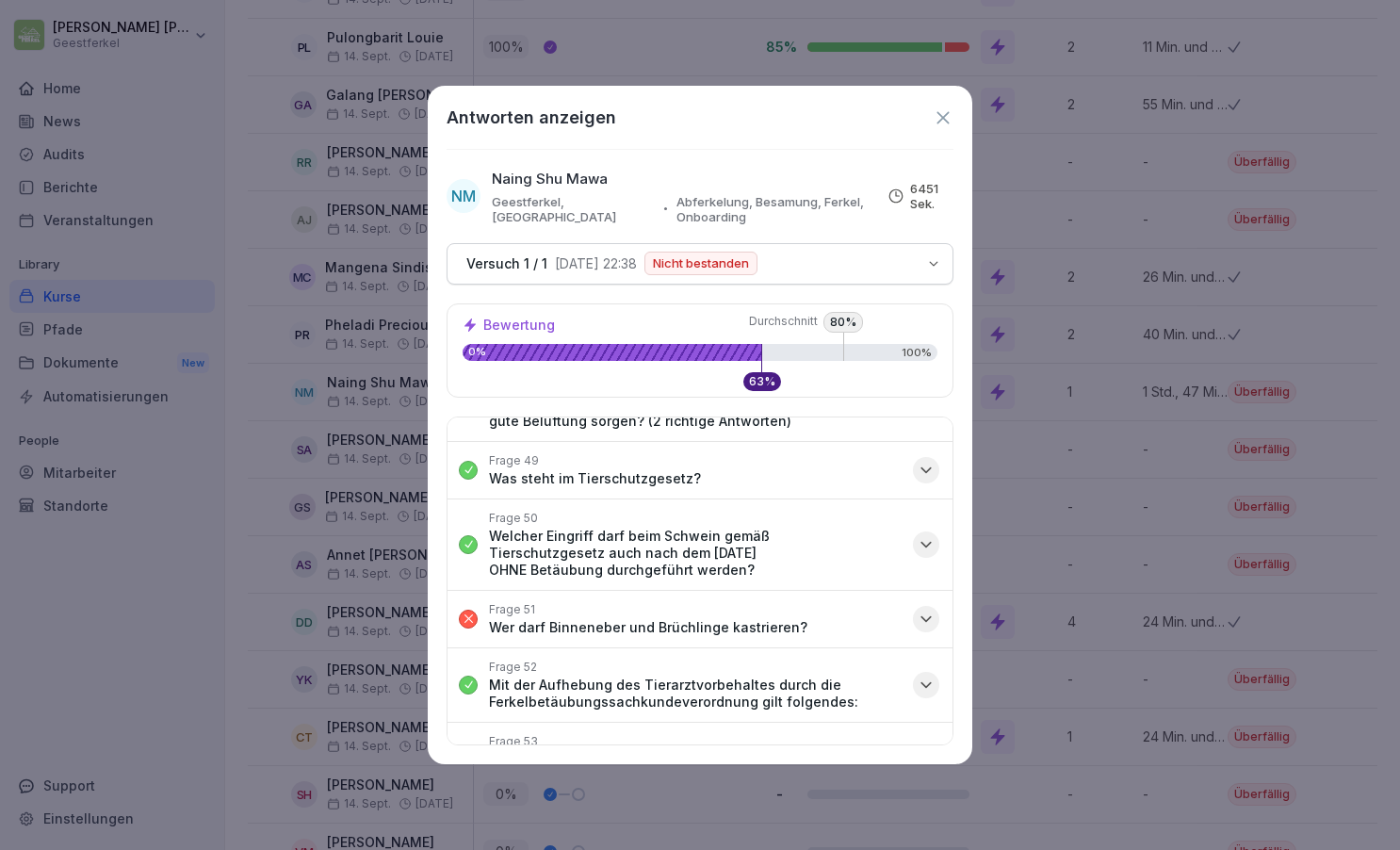
scroll to position [3307, 0]
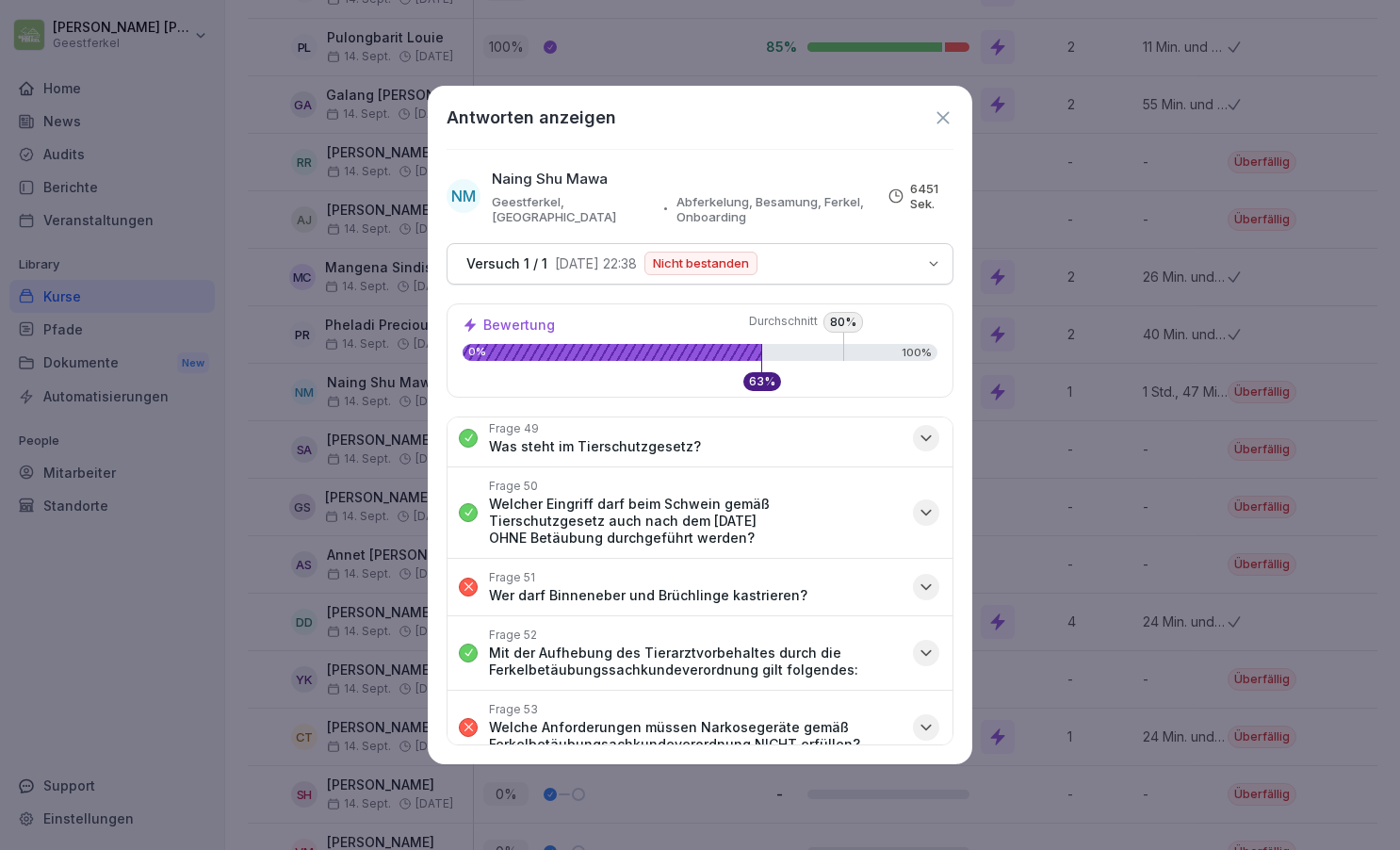
click at [927, 578] on icon "button" at bounding box center [927, 587] width 19 height 19
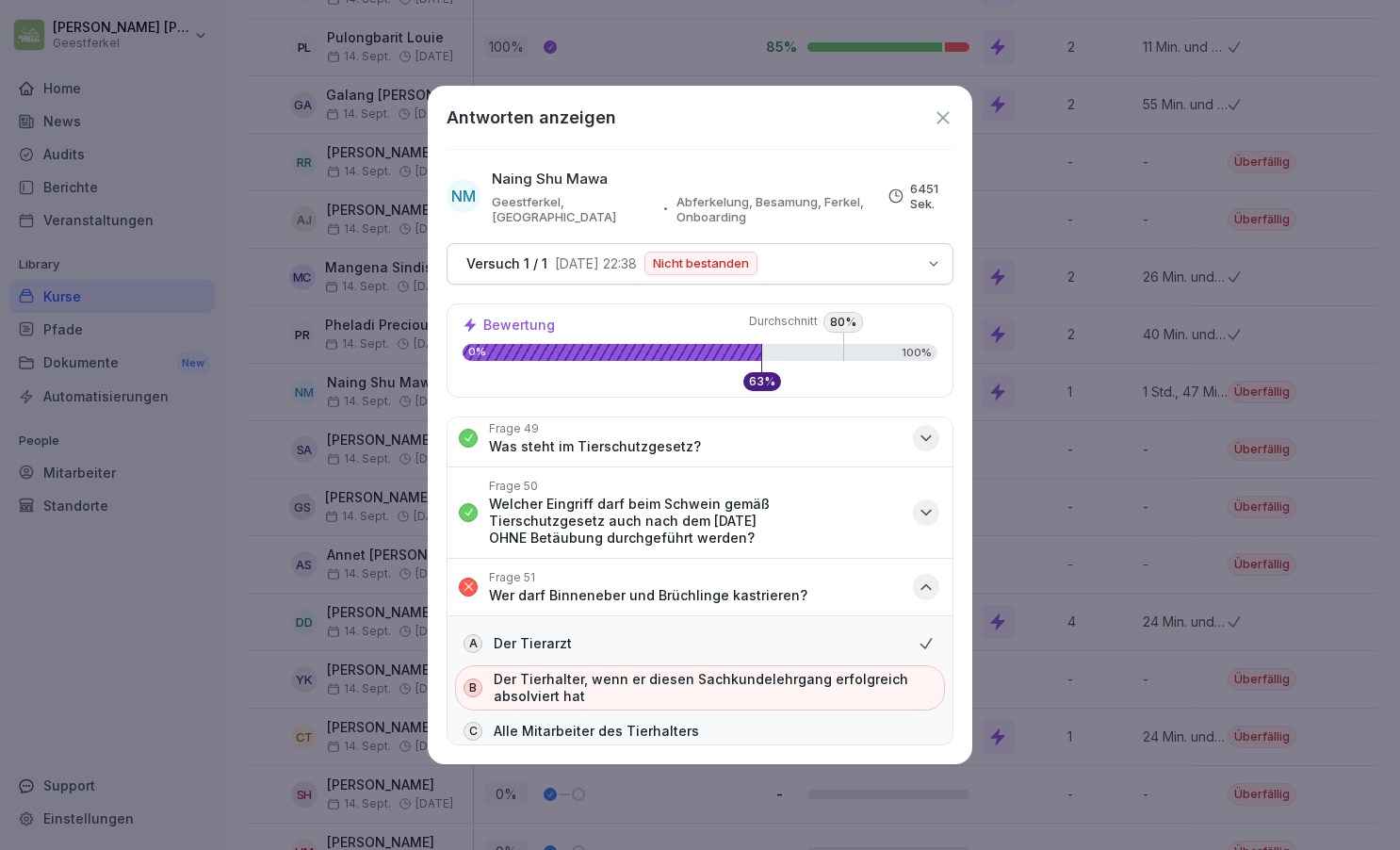
click at [927, 578] on icon "button" at bounding box center [927, 587] width 19 height 19
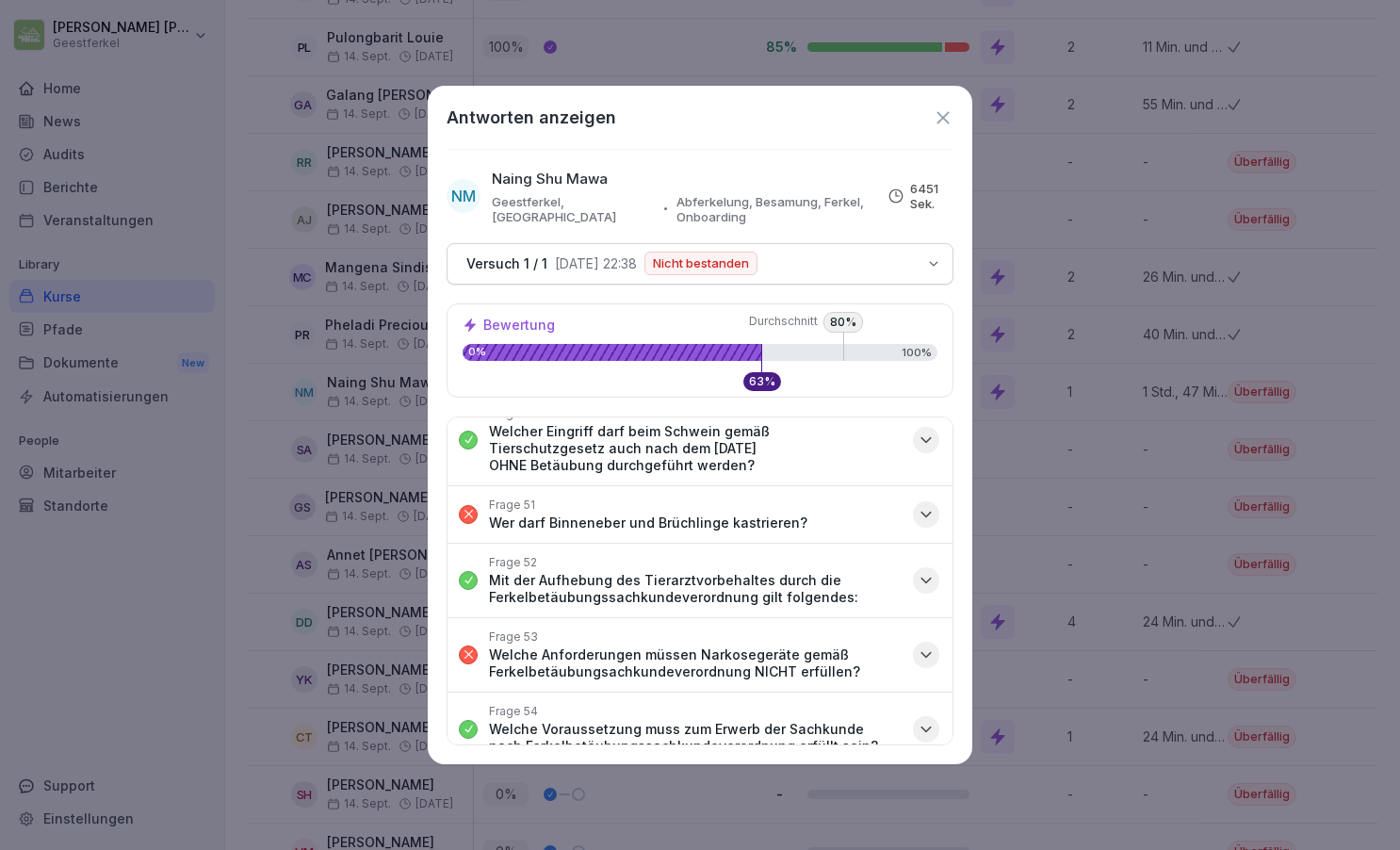
scroll to position [3413, 0]
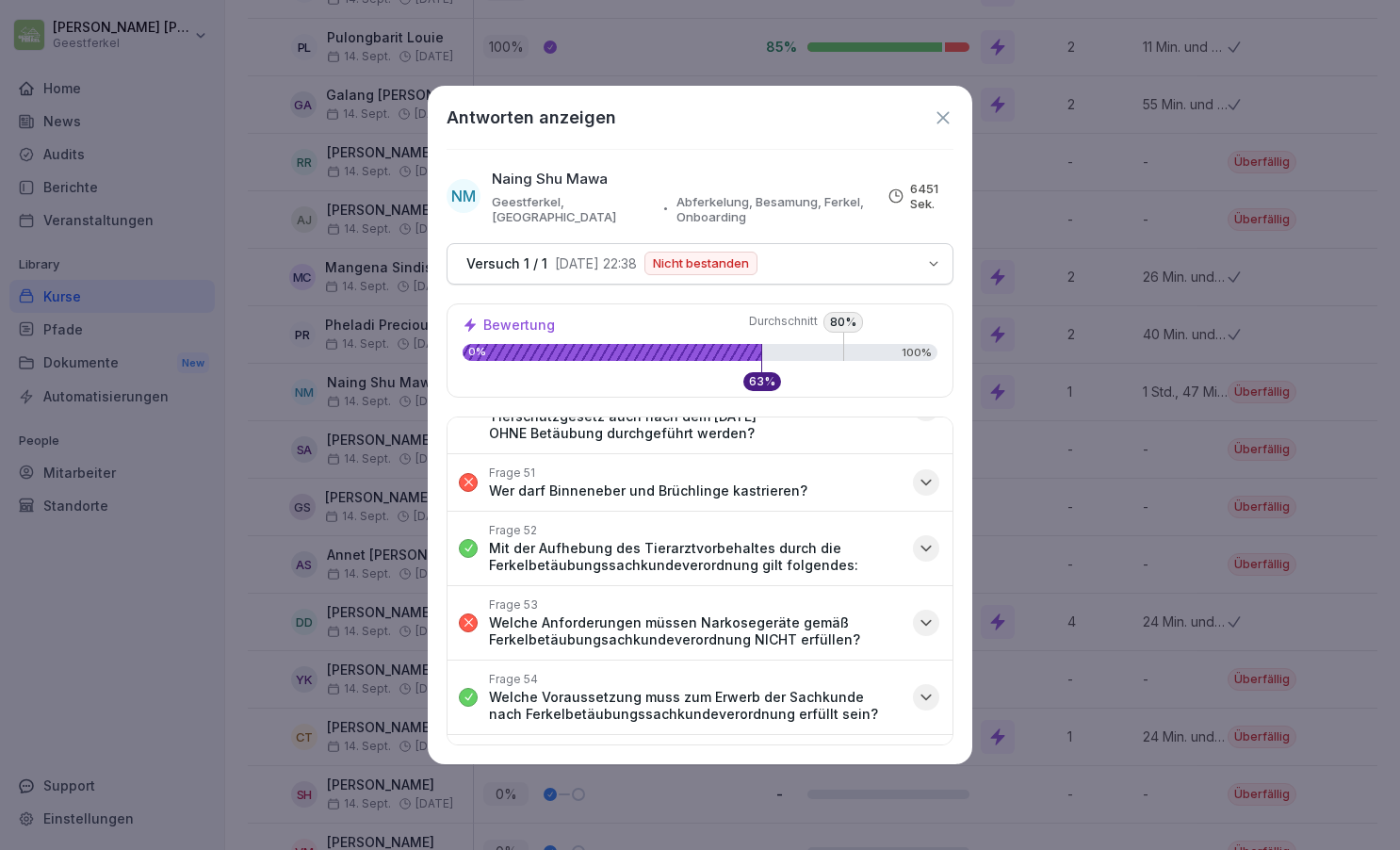
click at [924, 613] on icon "button" at bounding box center [927, 623] width 19 height 19
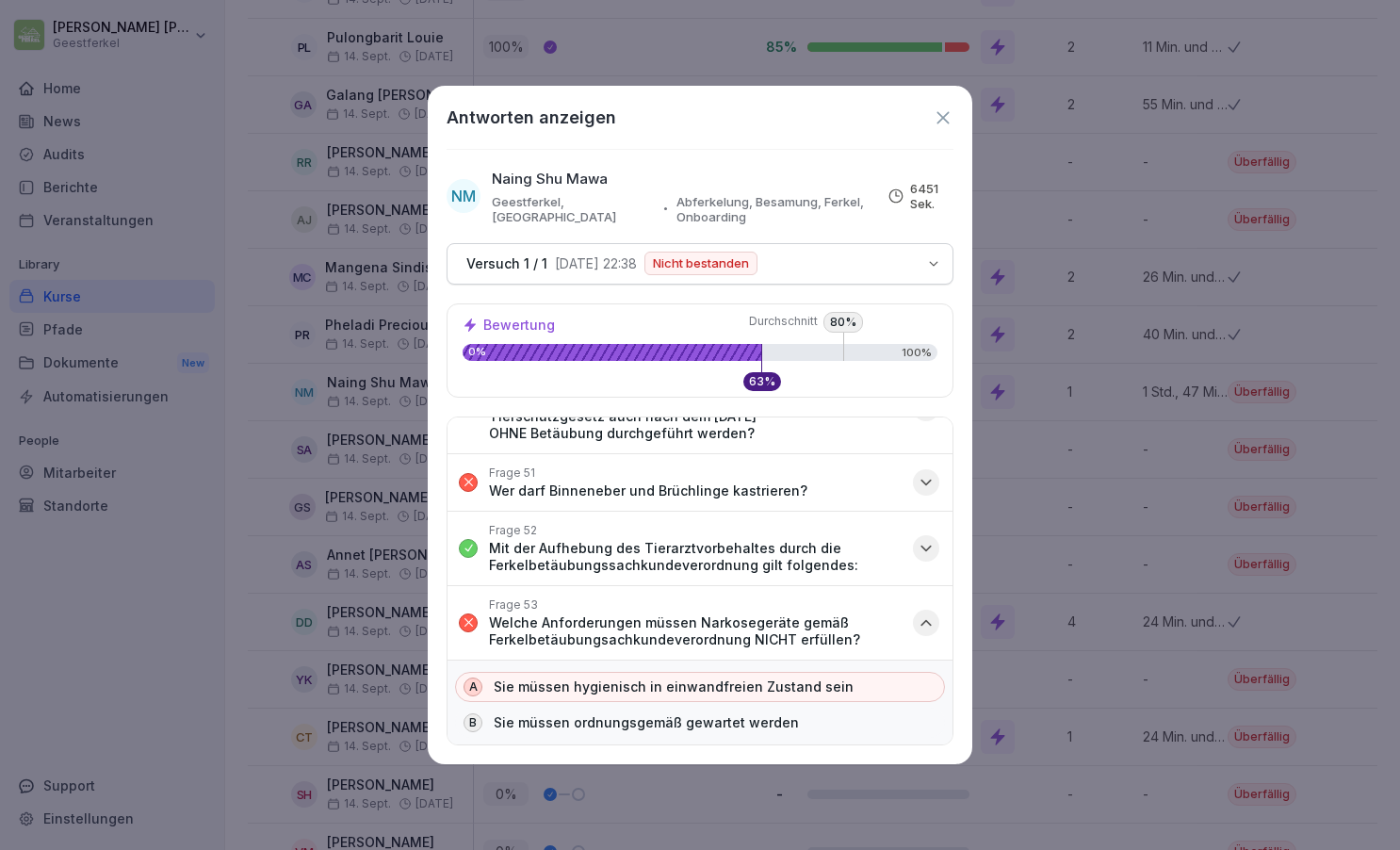
click at [924, 613] on icon "button" at bounding box center [927, 623] width 19 height 19
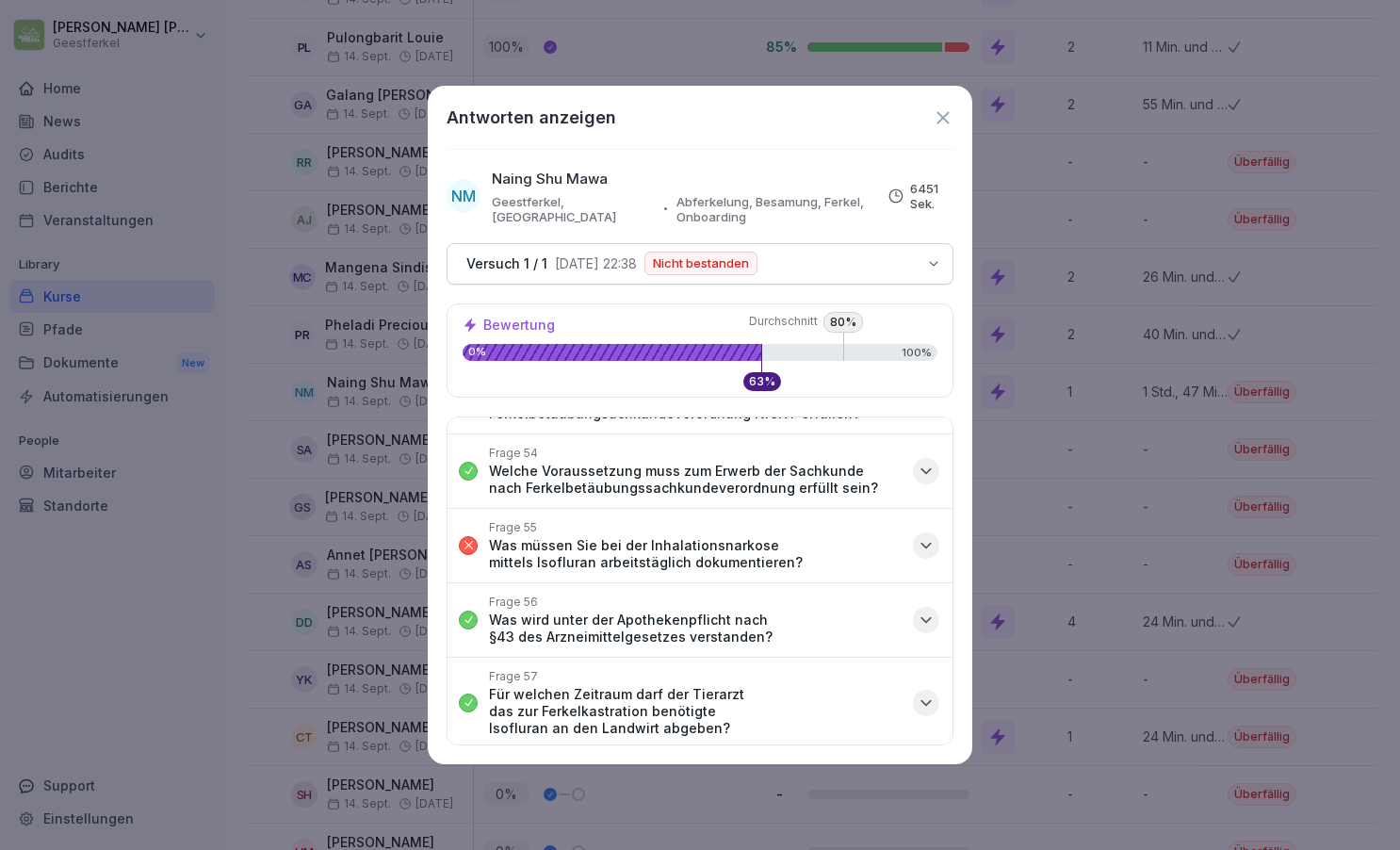
scroll to position [3649, 0]
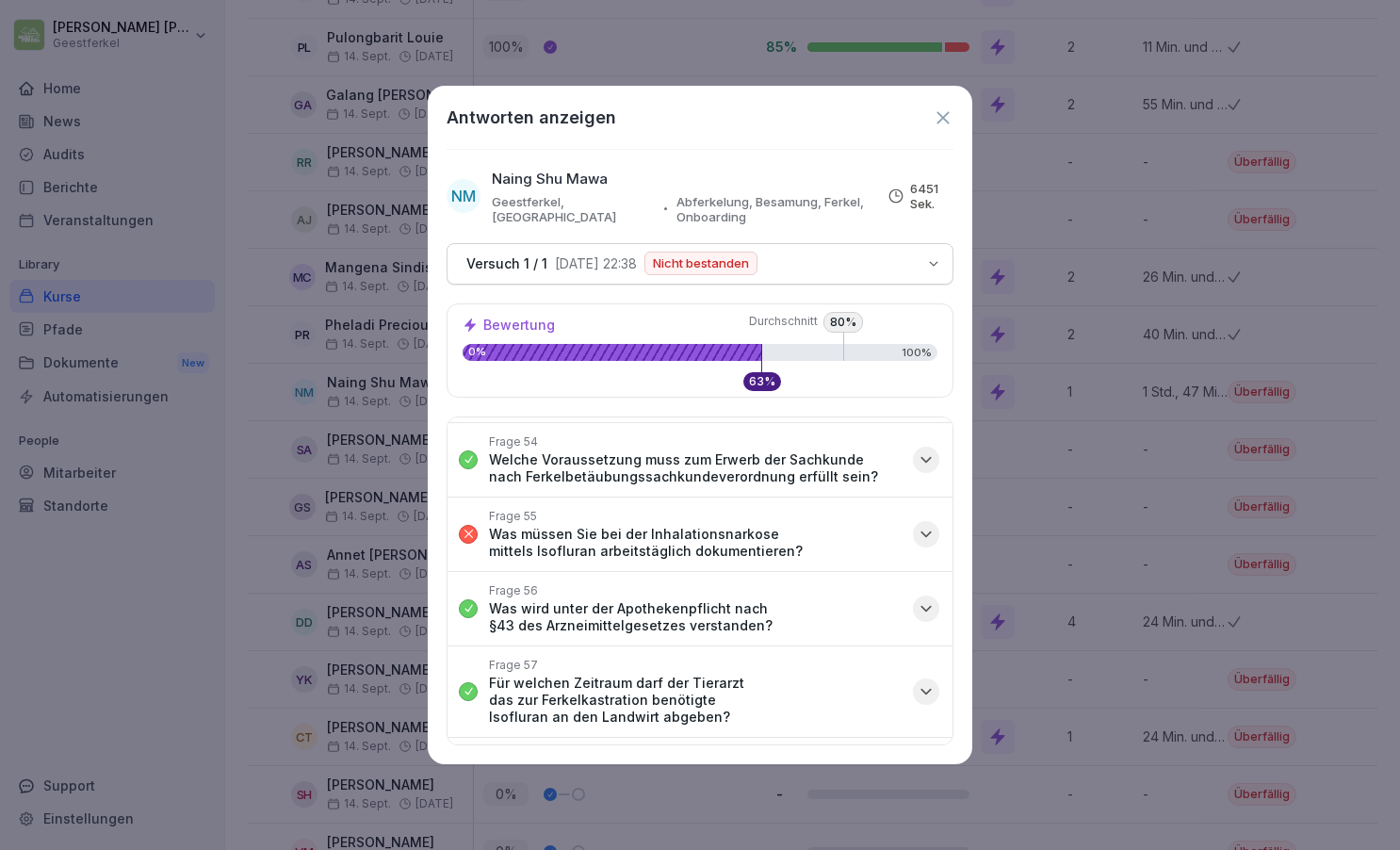
click at [926, 524] on icon "button" at bounding box center [927, 534] width 19 height 19
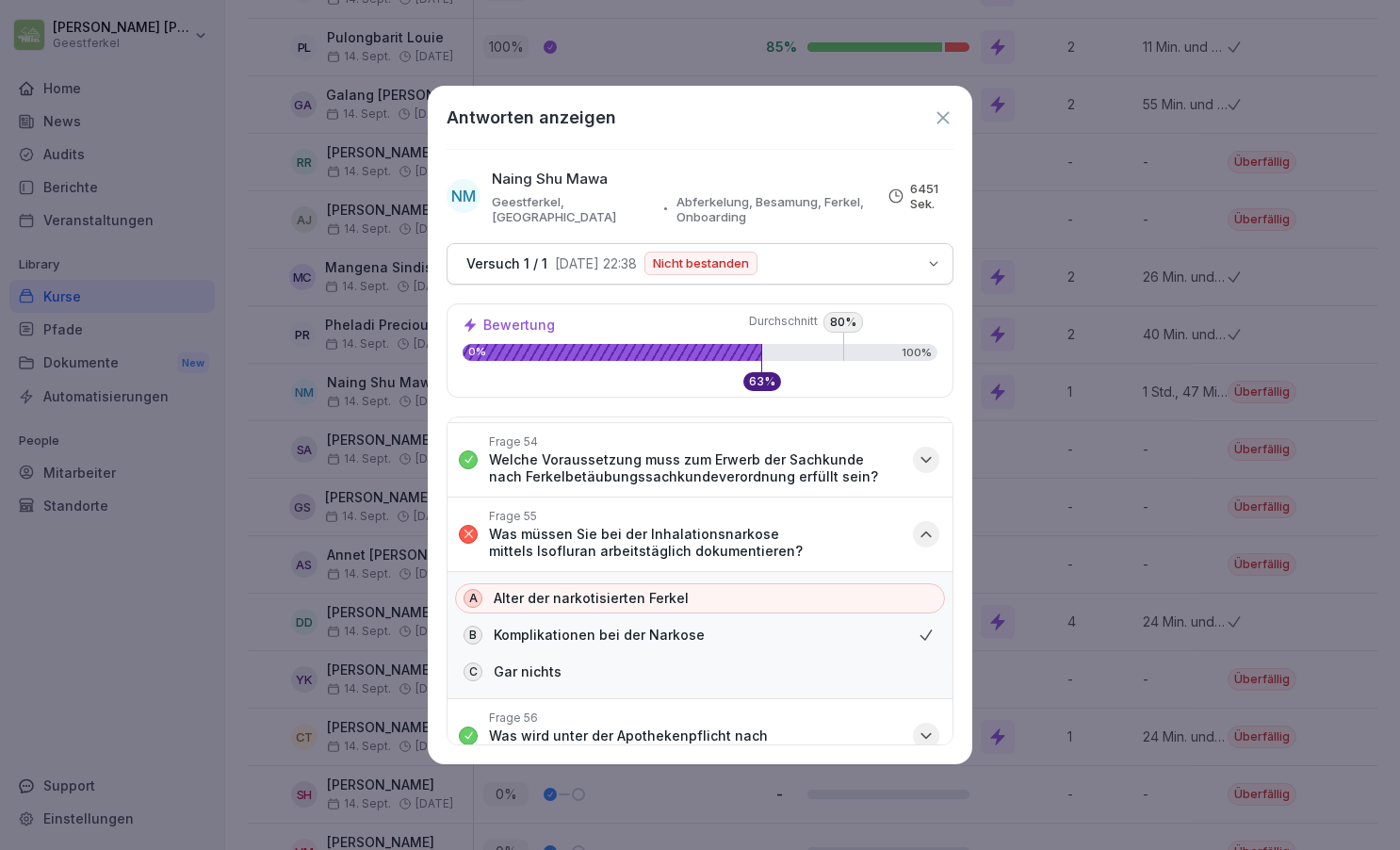
click at [926, 524] on icon "button" at bounding box center [927, 534] width 19 height 19
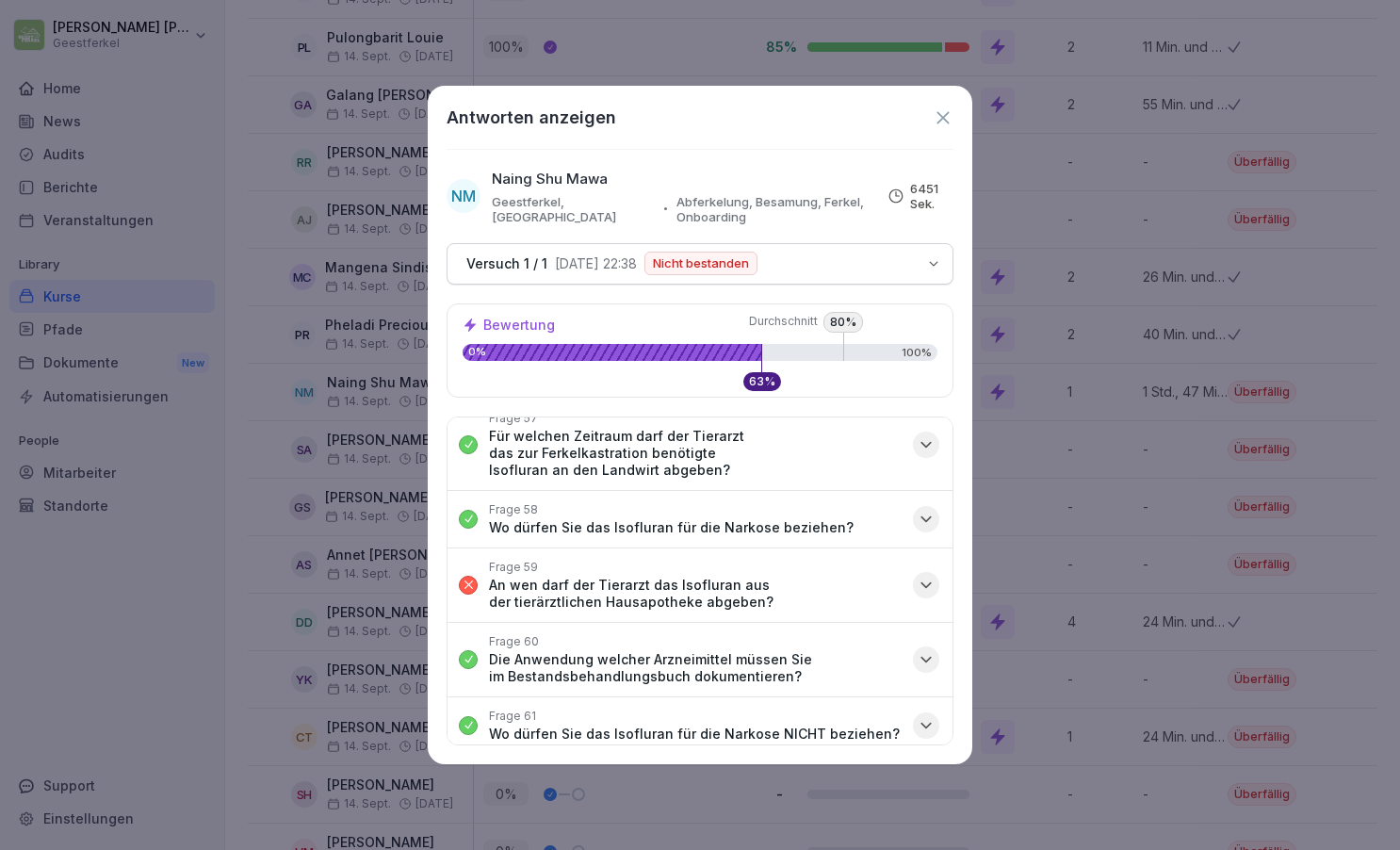
scroll to position [3895, 0]
click at [926, 578] on icon "button" at bounding box center [927, 587] width 19 height 19
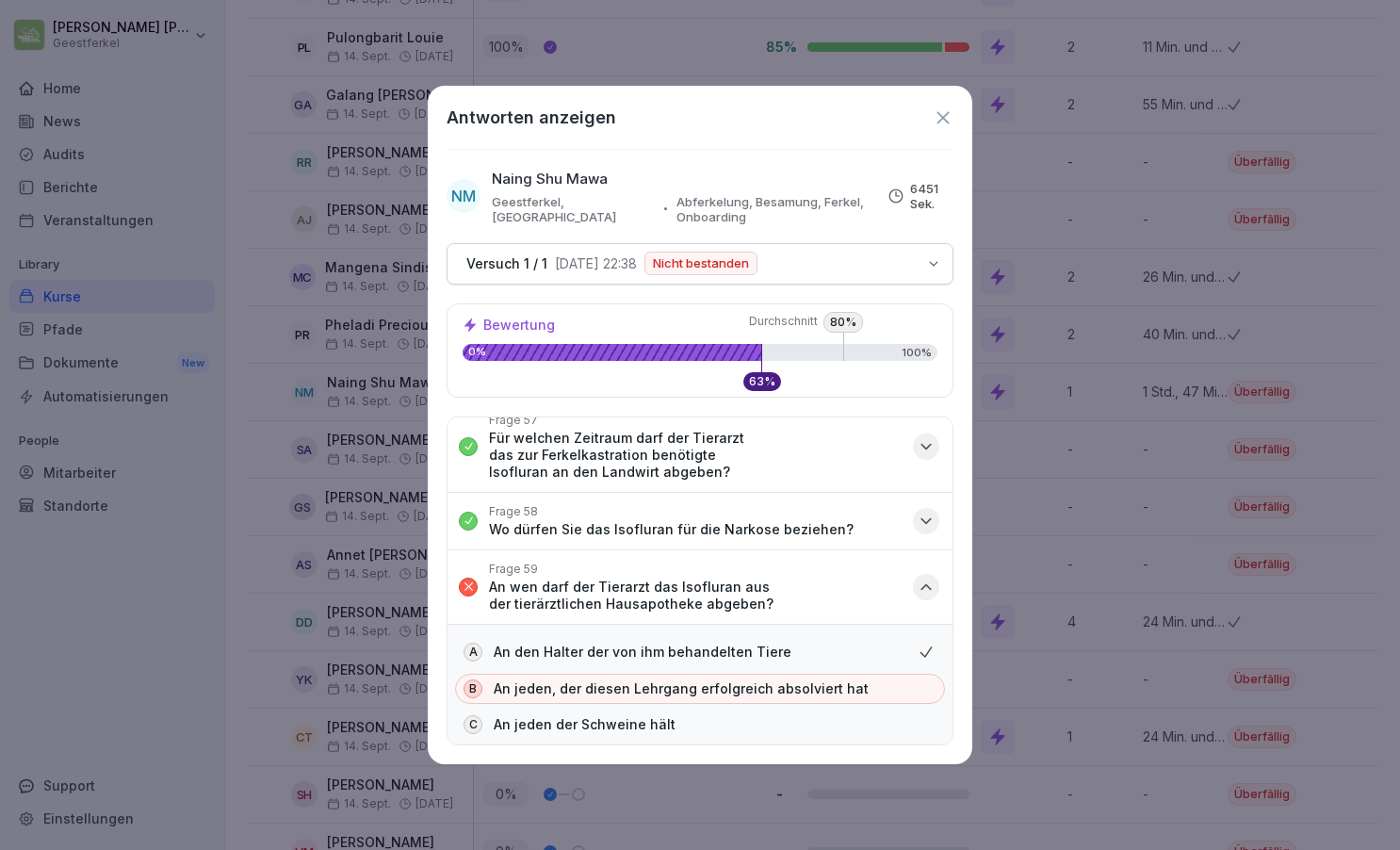
click at [926, 584] on icon "button" at bounding box center [927, 586] width 10 height 5
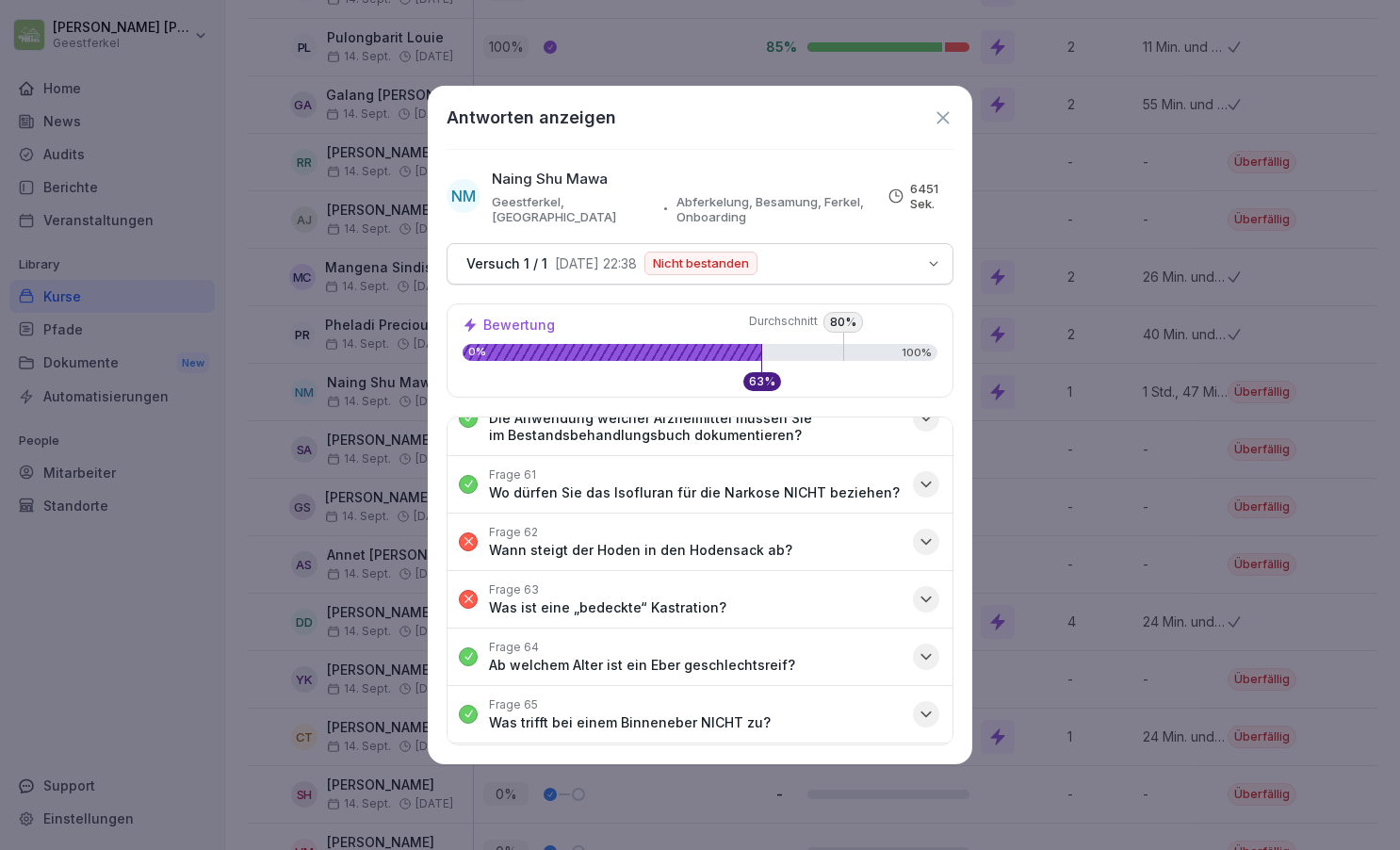
scroll to position [4137, 0]
click at [924, 532] on icon "button" at bounding box center [927, 542] width 19 height 19
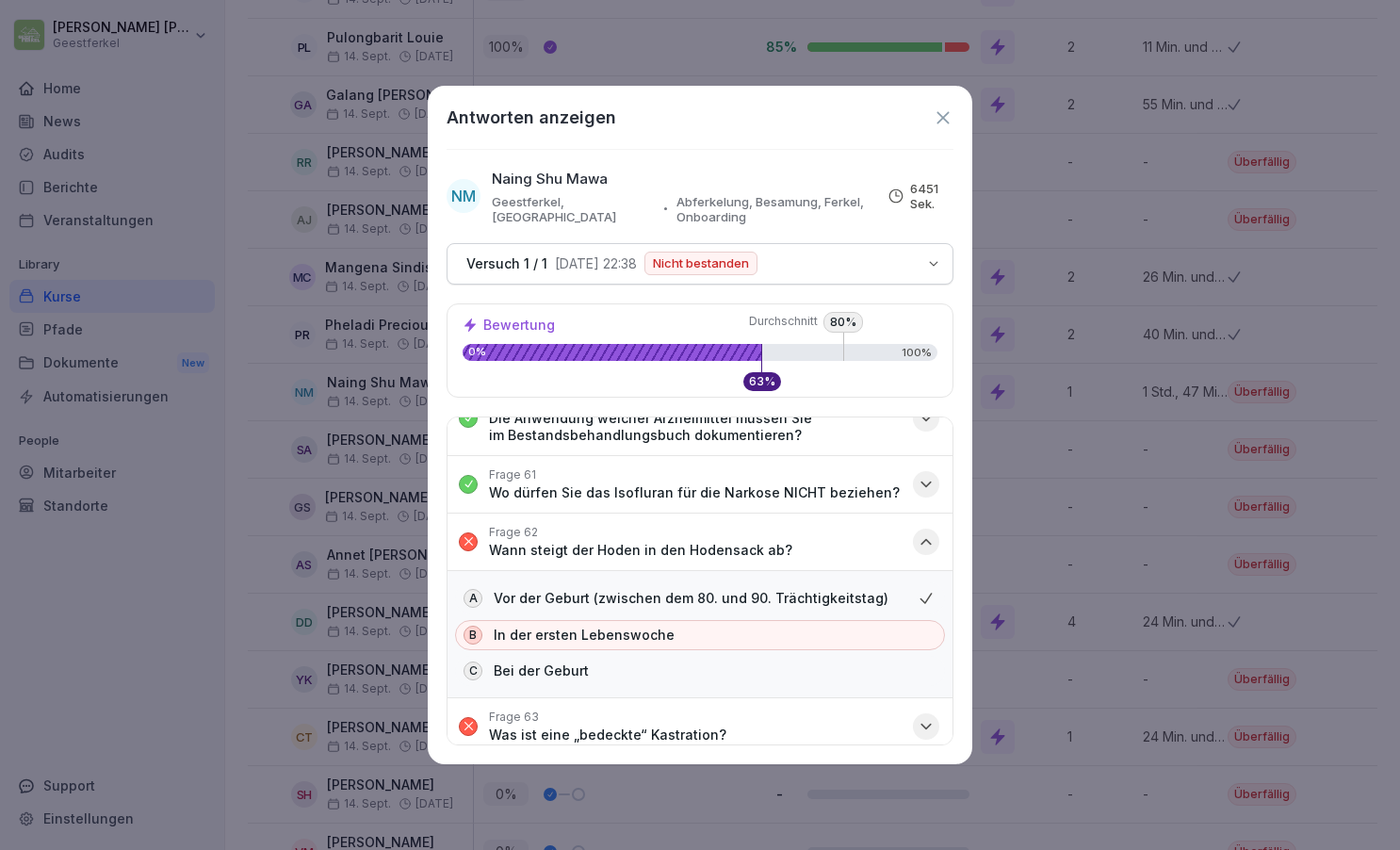
click at [929, 532] on icon "button" at bounding box center [927, 542] width 19 height 19
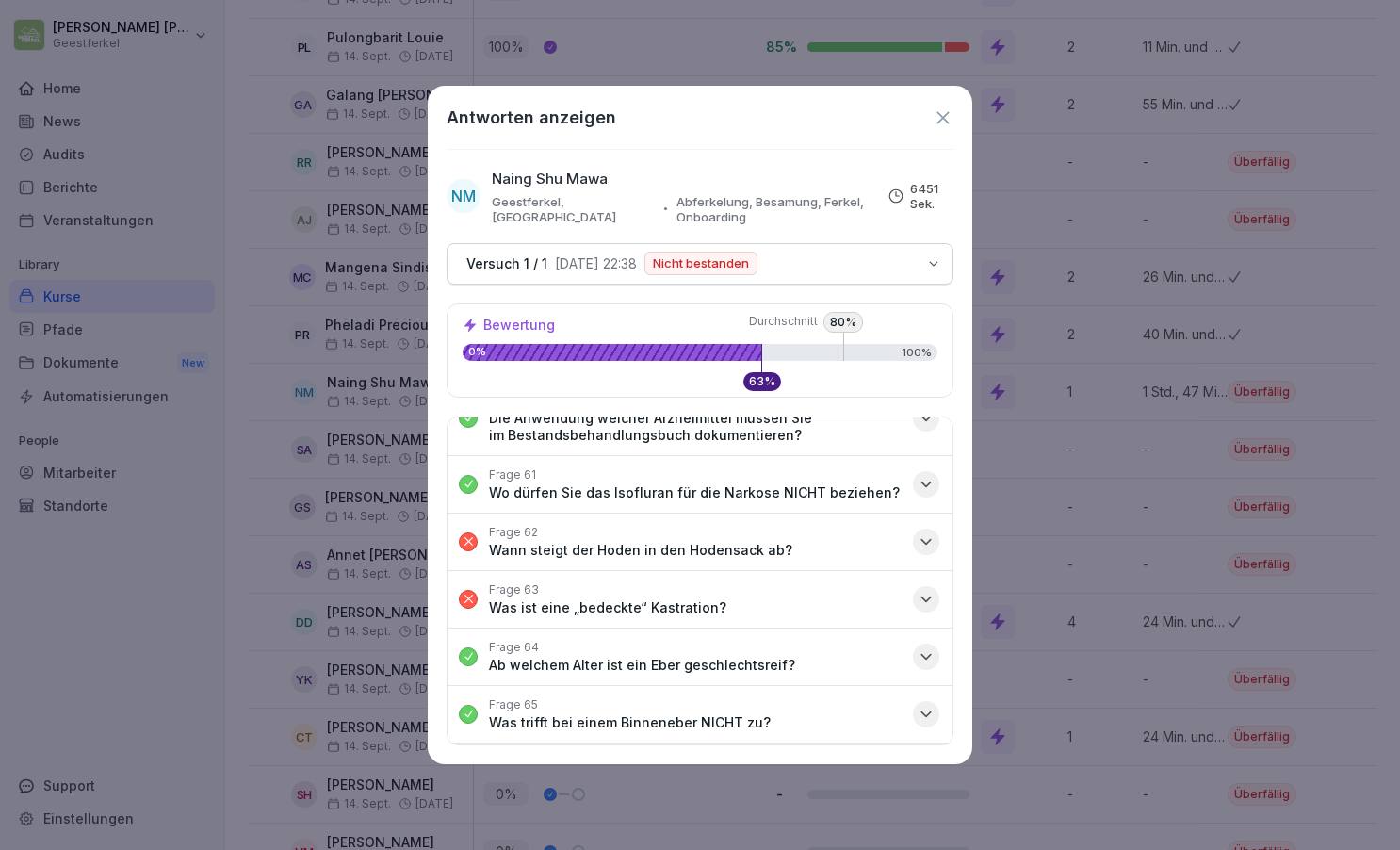
click at [931, 589] on icon "button" at bounding box center [927, 599] width 19 height 19
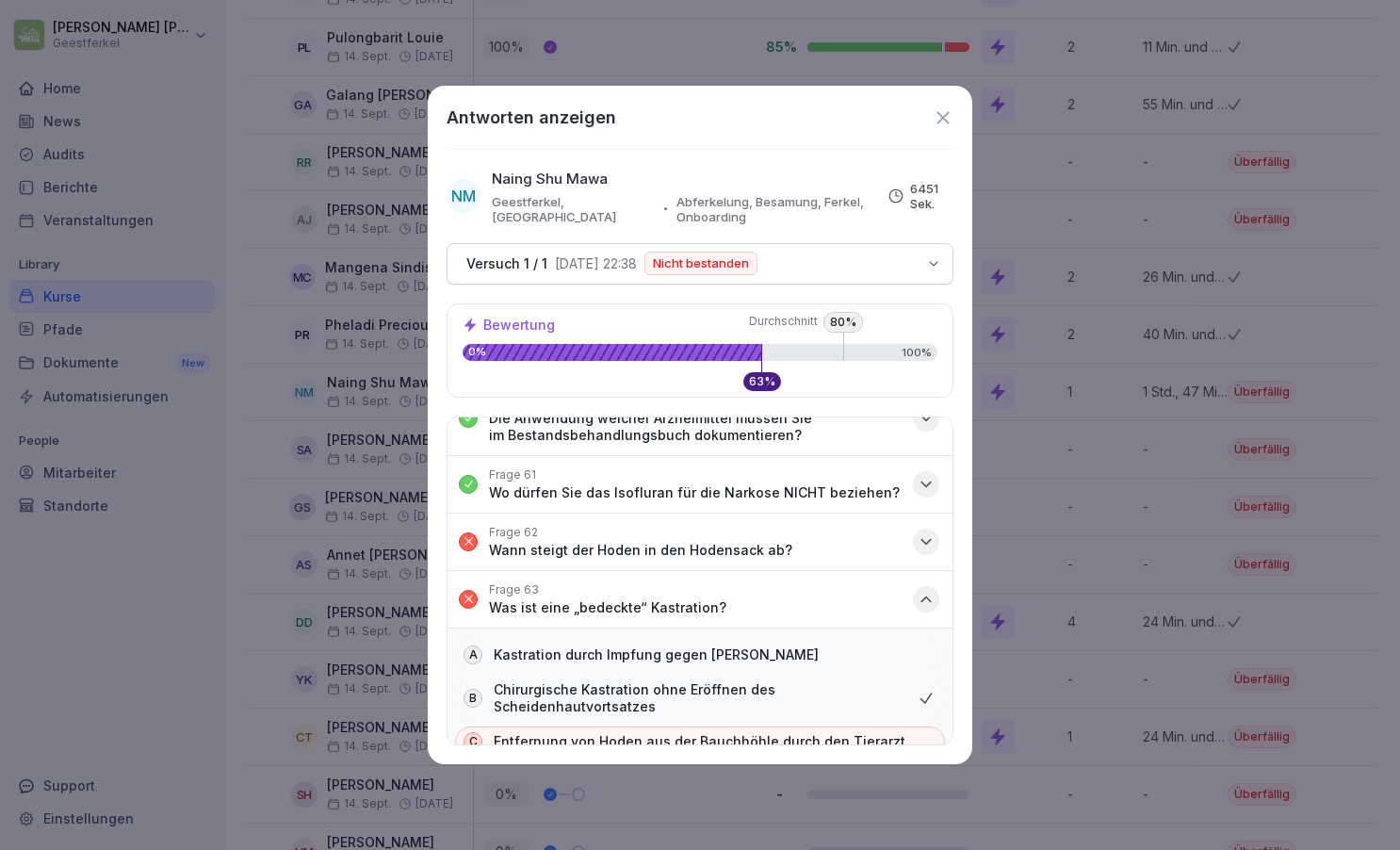
click at [931, 589] on icon "button" at bounding box center [927, 599] width 19 height 19
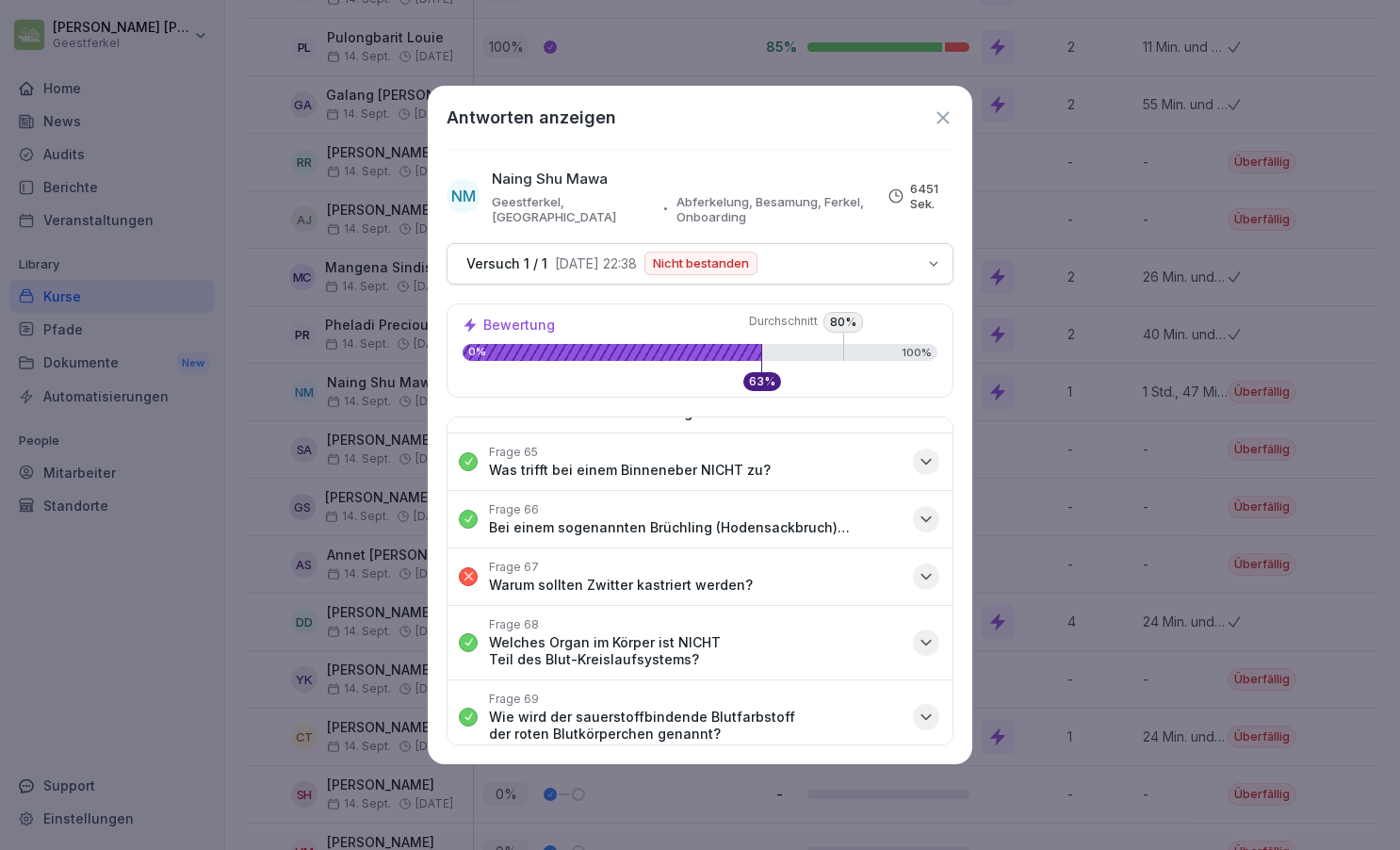
scroll to position [4407, 0]
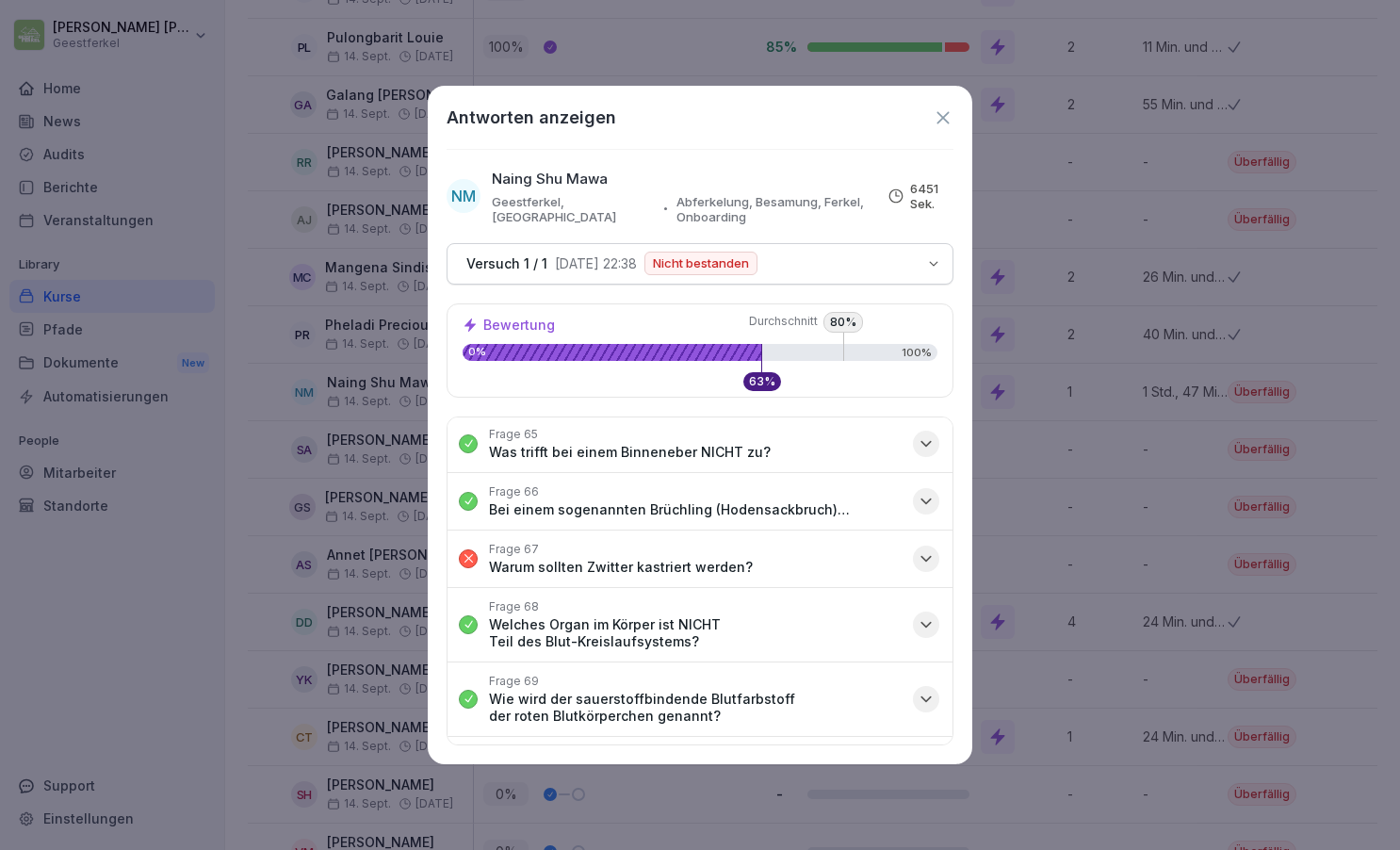
click at [928, 549] on icon "button" at bounding box center [927, 558] width 19 height 19
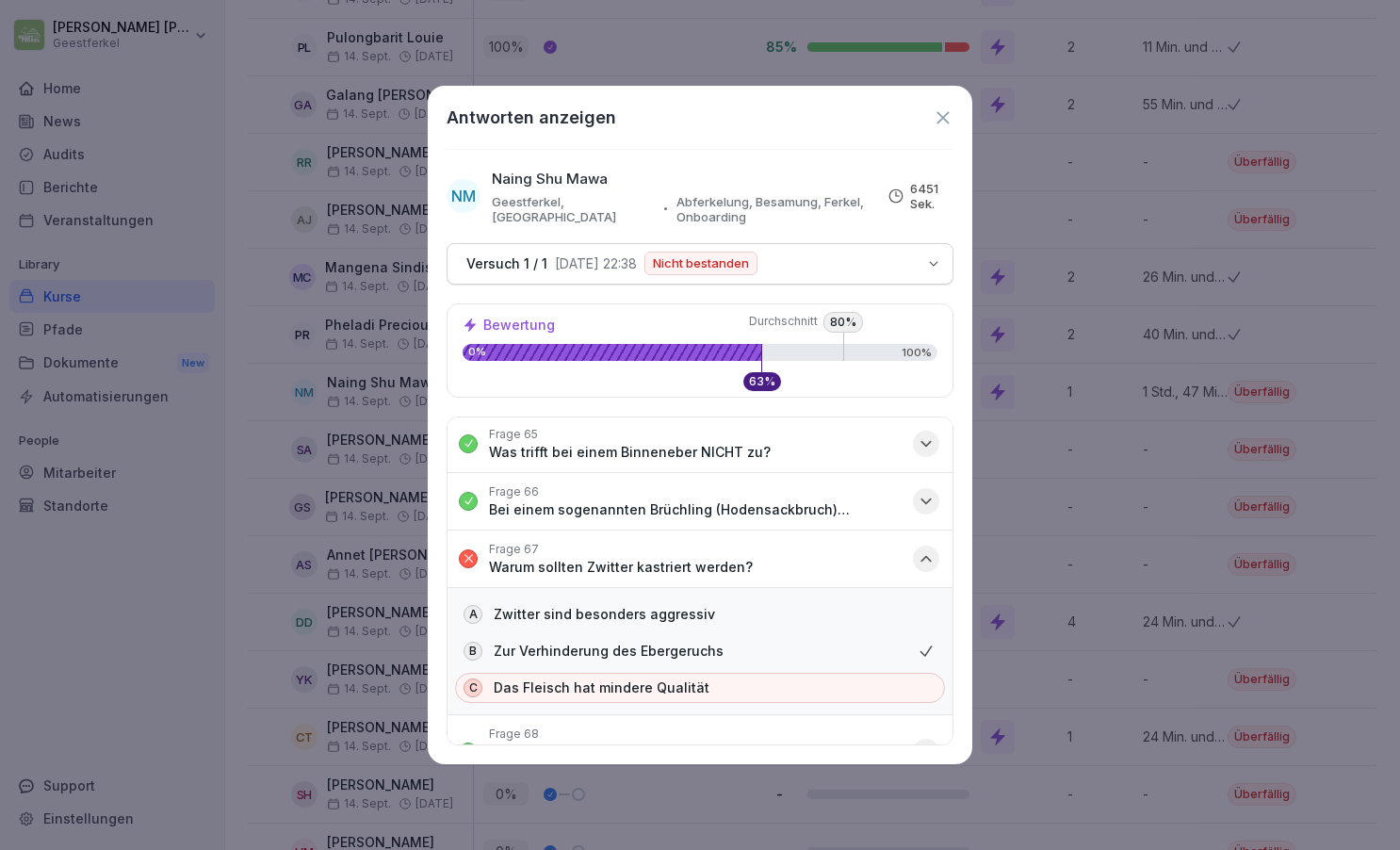
click at [928, 549] on icon "button" at bounding box center [927, 558] width 19 height 19
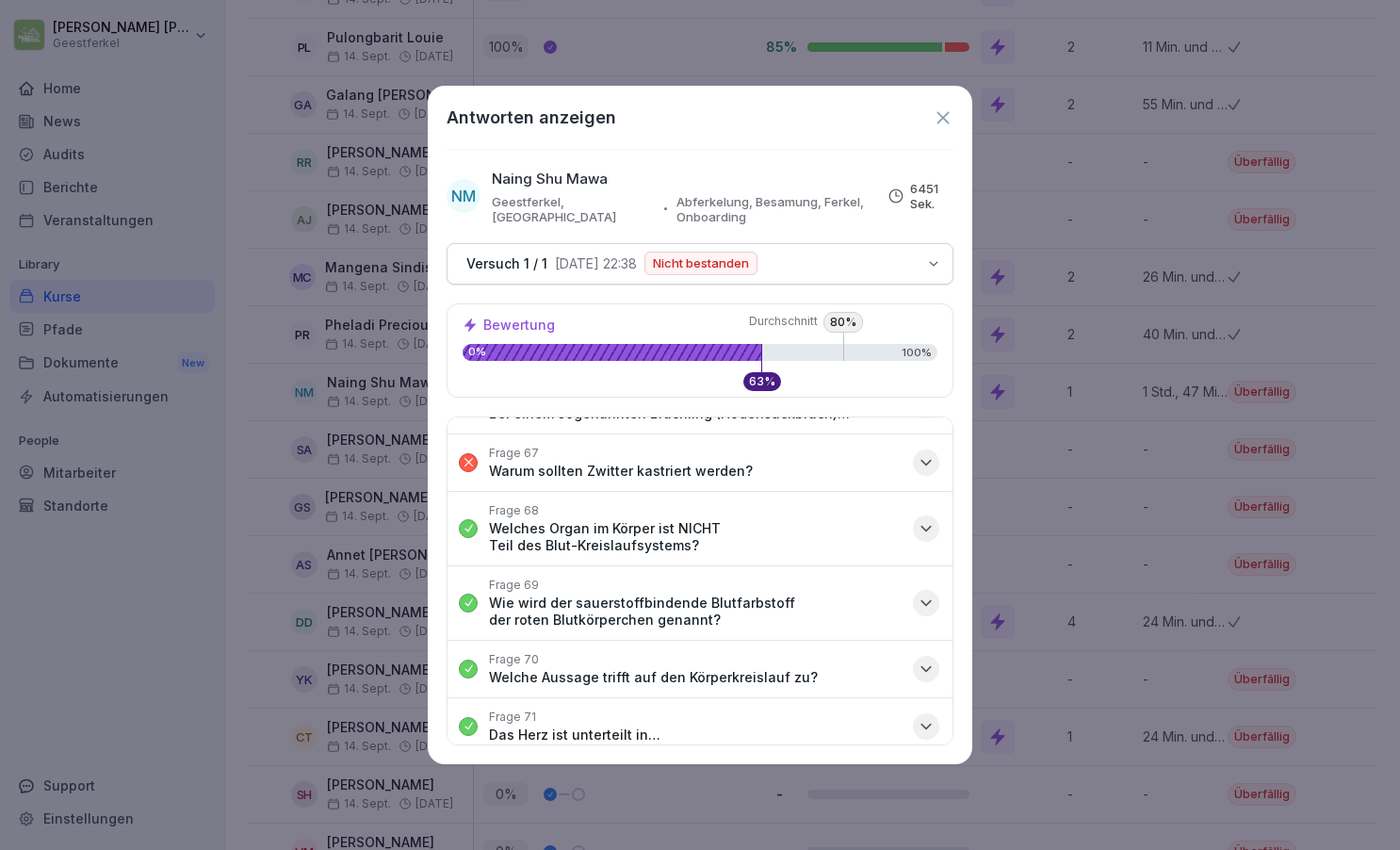
scroll to position [4503, 0]
click at [940, 129] on div "Antworten anzeigen" at bounding box center [700, 117] width 507 height 25
click at [947, 111] on icon at bounding box center [942, 117] width 20 height 20
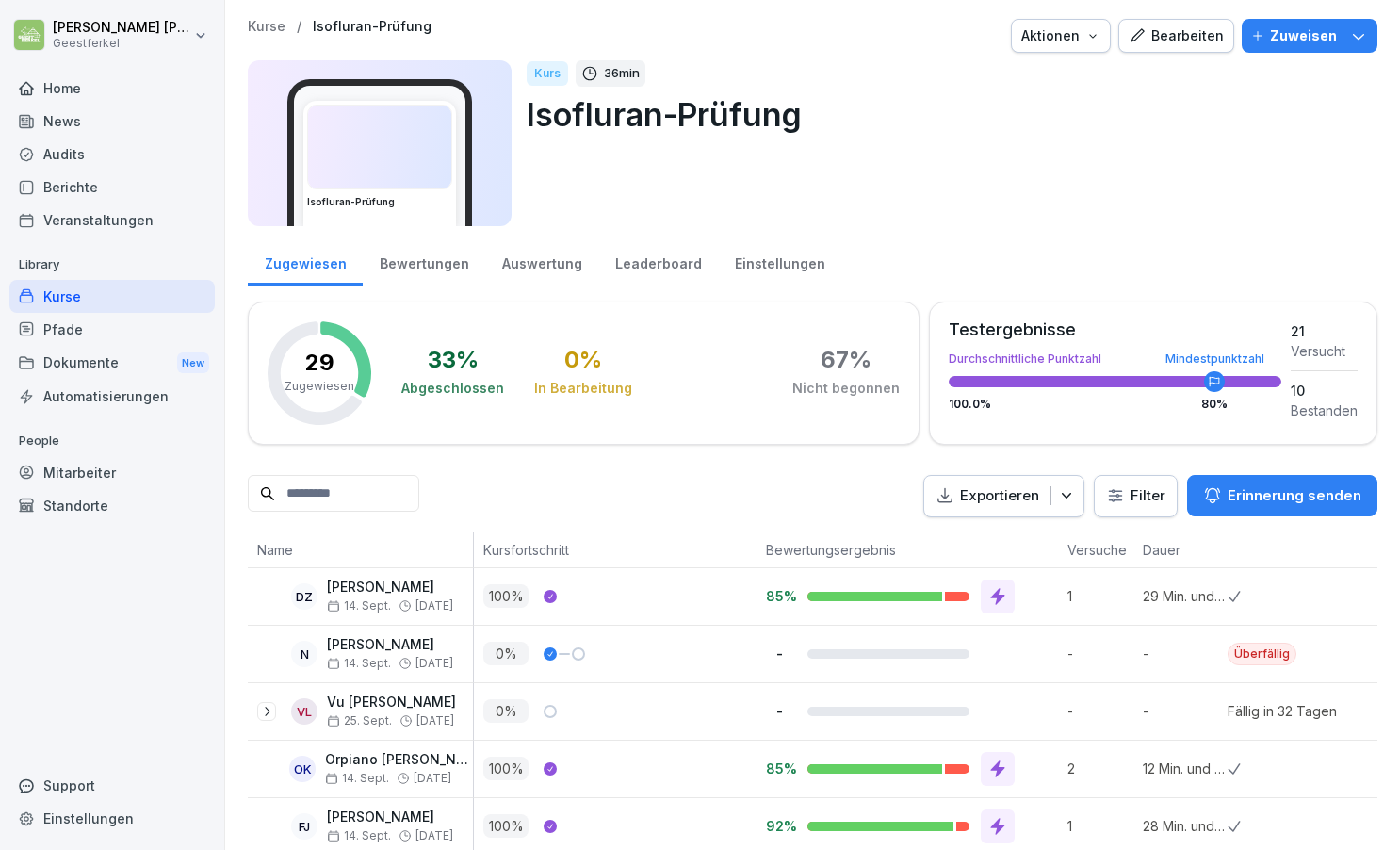
scroll to position [0, 0]
